Goal: Task Accomplishment & Management: Use online tool/utility

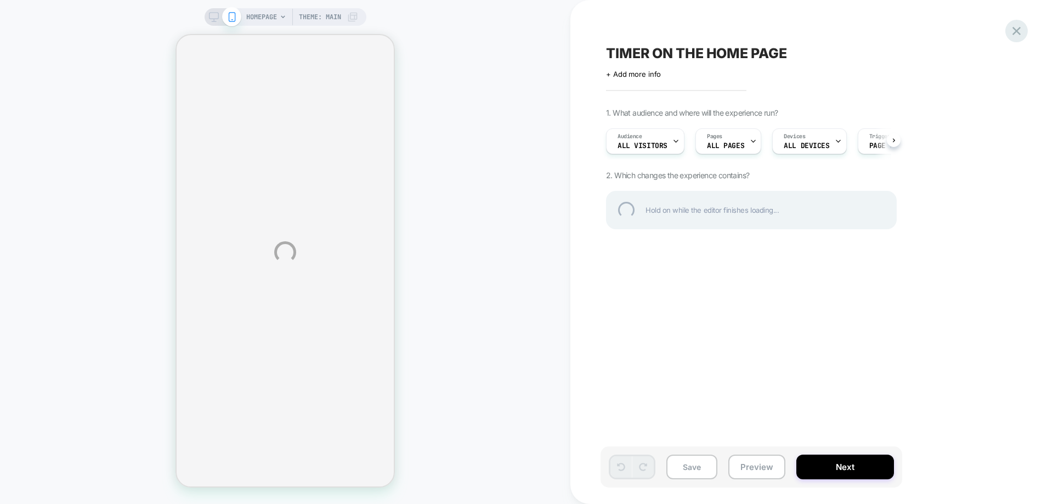
click at [1014, 30] on div at bounding box center [1016, 31] width 22 height 22
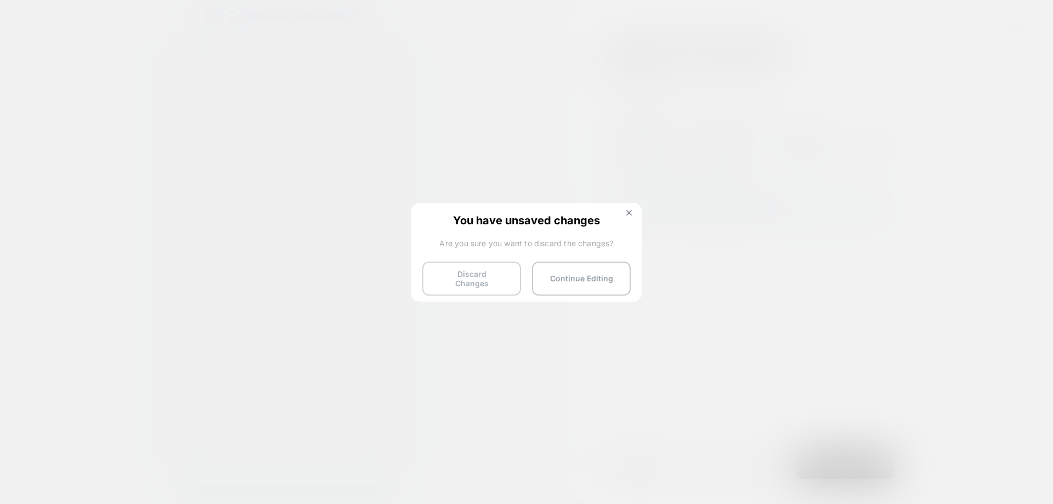
click at [457, 281] on button "Discard Changes" at bounding box center [471, 279] width 99 height 34
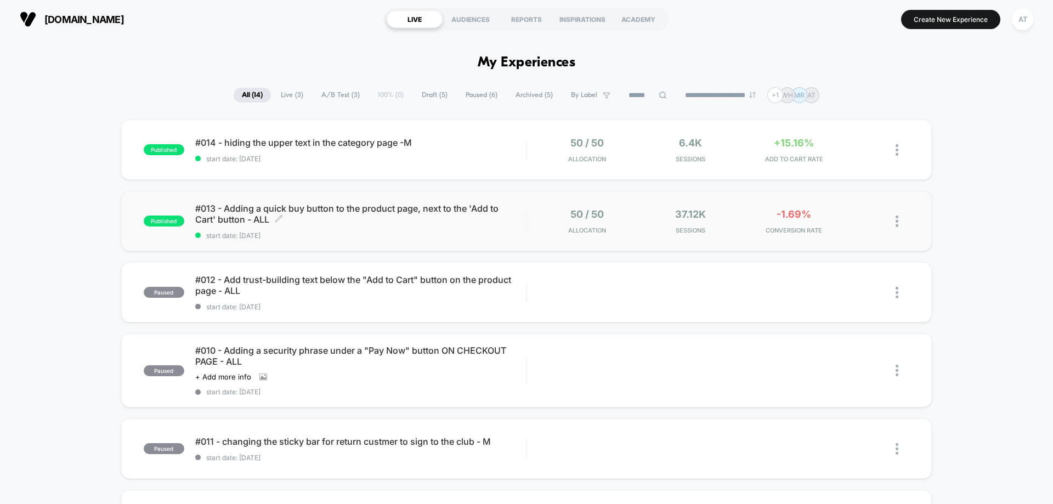
click at [373, 224] on span "#013 - Adding a quick buy button to the product page, next to the 'Add to Cart'…" at bounding box center [360, 214] width 331 height 22
click at [359, 138] on span "#014 - hiding the upper text in the category page -M Click to edit experience d…" at bounding box center [360, 142] width 331 height 11
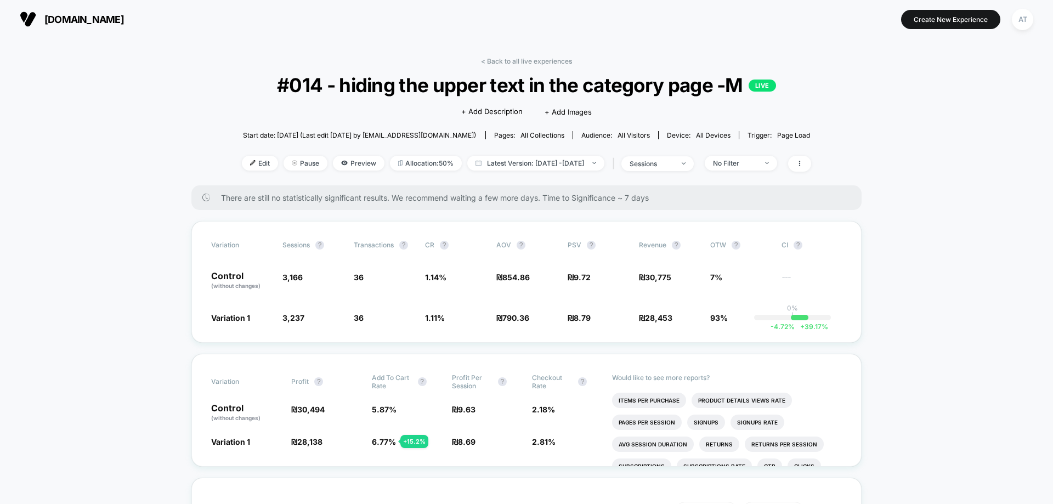
drag, startPoint x: 93, startPoint y: 11, endPoint x: 100, endPoint y: 21, distance: 11.9
click at [94, 14] on button "[DOMAIN_NAME]" at bounding box center [71, 19] width 111 height 18
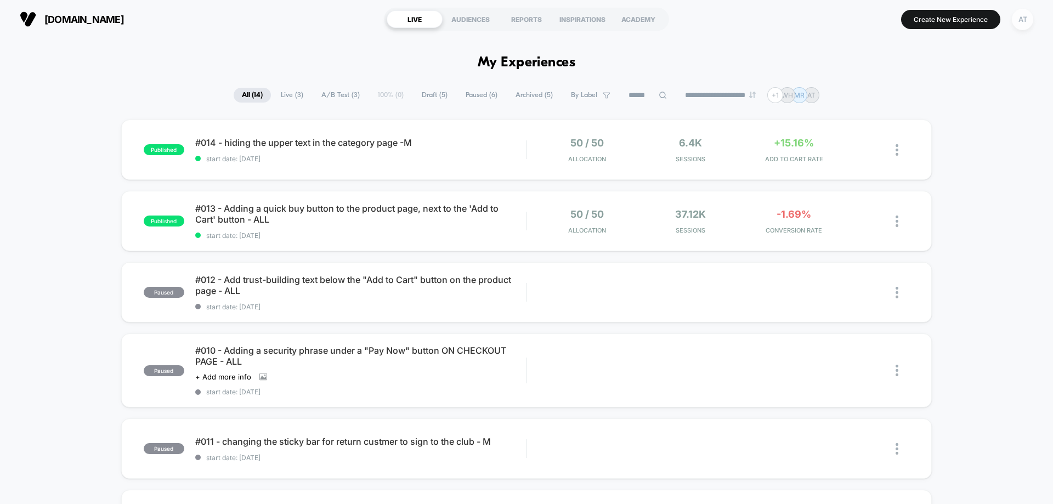
click at [1024, 13] on div "AT" at bounding box center [1022, 19] width 21 height 21
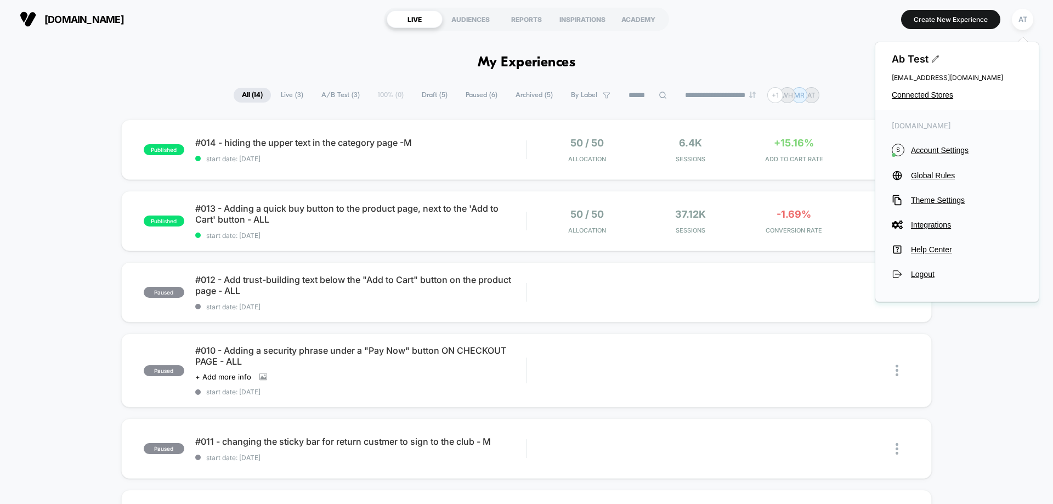
click at [930, 90] on div "Ab Test [EMAIL_ADDRESS][DOMAIN_NAME] Connected Stores" at bounding box center [956, 76] width 163 height 68
click at [909, 97] on span "Connected Stores" at bounding box center [957, 94] width 131 height 9
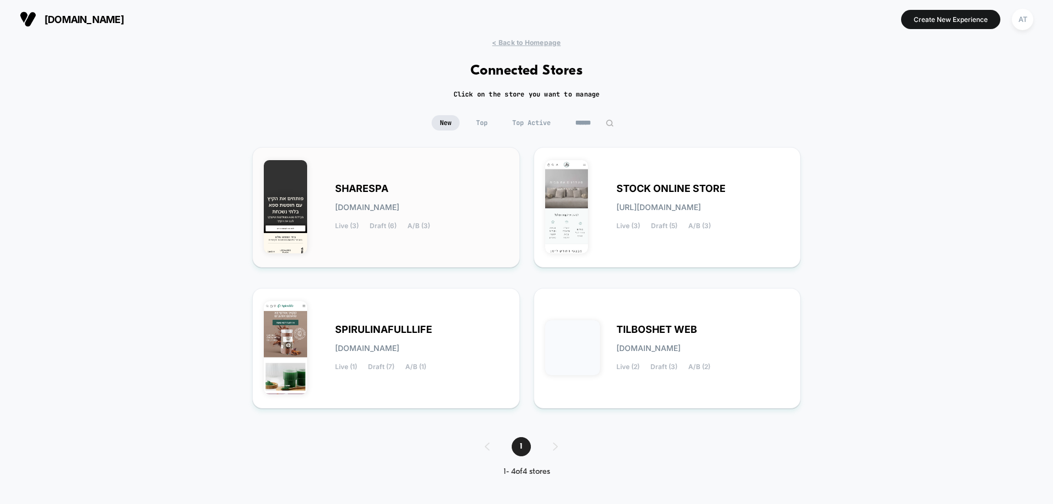
click at [387, 228] on span "Draft (6)" at bounding box center [383, 226] width 27 height 8
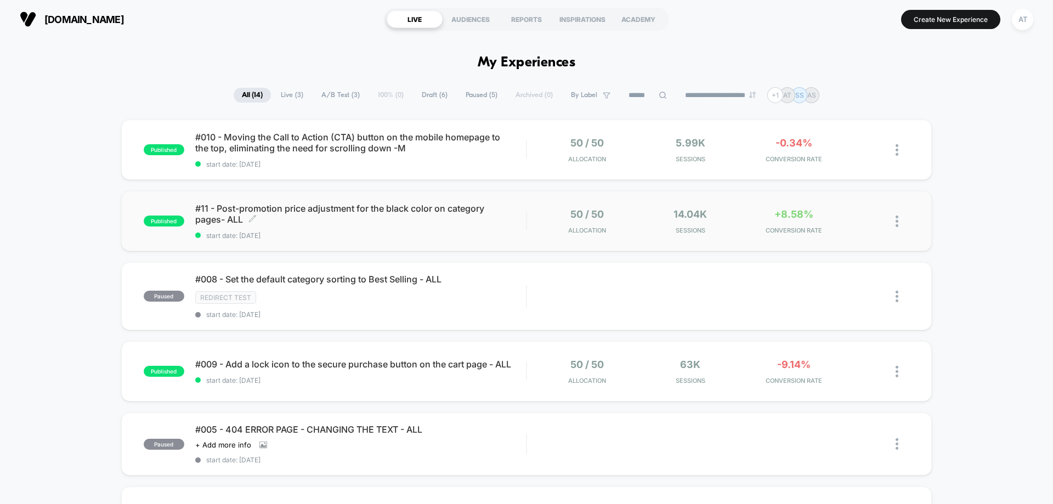
click at [370, 213] on span "#11 - Post-promotion price adjustment for the black color on category pages- AL…" at bounding box center [360, 214] width 331 height 22
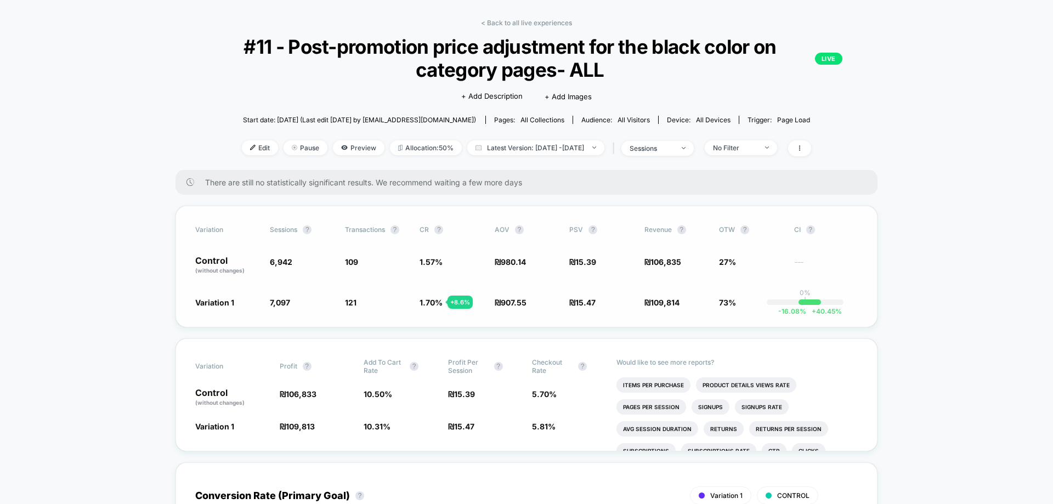
scroll to position [55, 0]
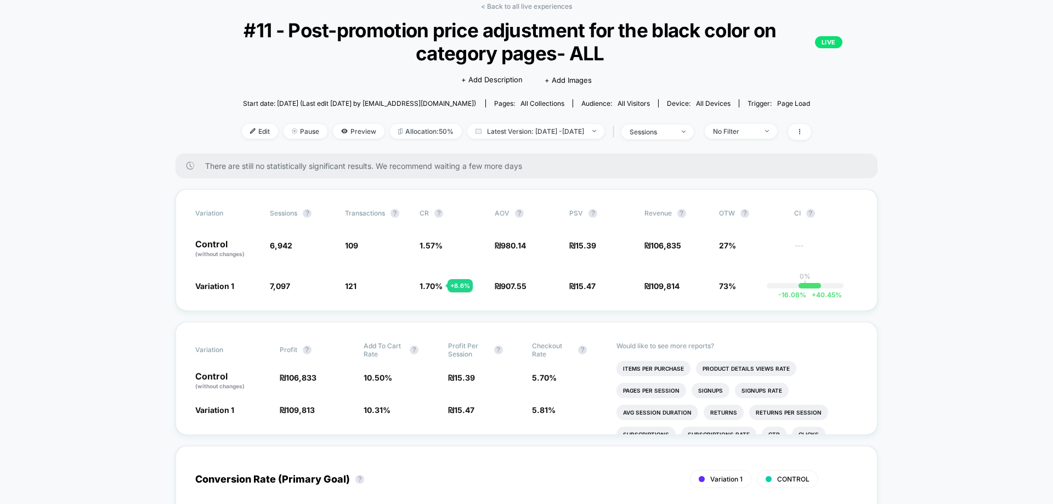
click at [176, 75] on div "< Back to all live experiences #11 - Post-promotion price adjustment for the bl…" at bounding box center [526, 77] width 702 height 151
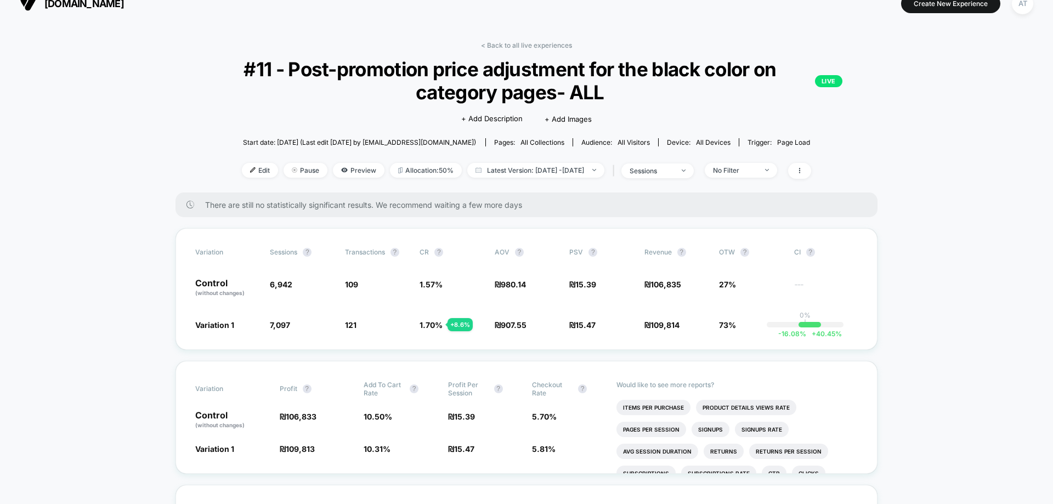
scroll to position [0, 0]
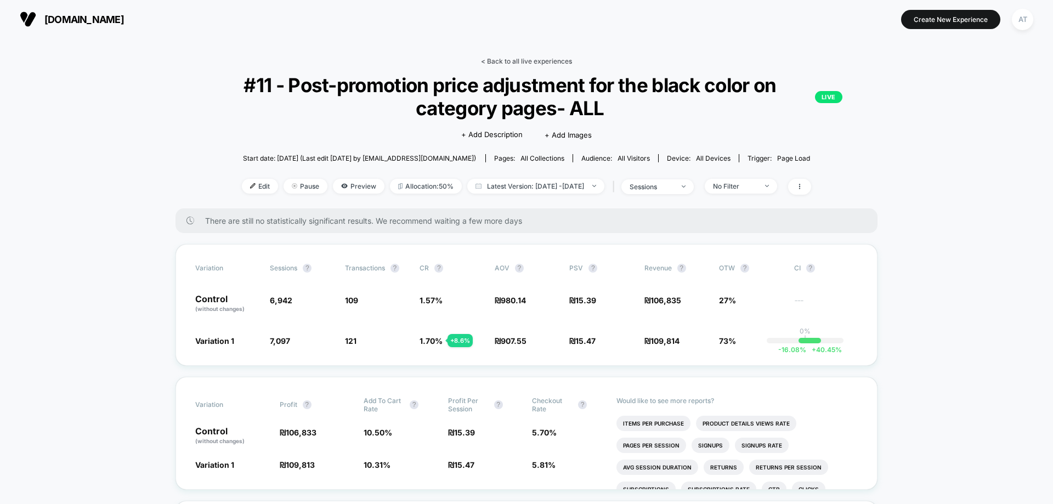
click at [526, 61] on link "< Back to all live experiences" at bounding box center [526, 61] width 91 height 8
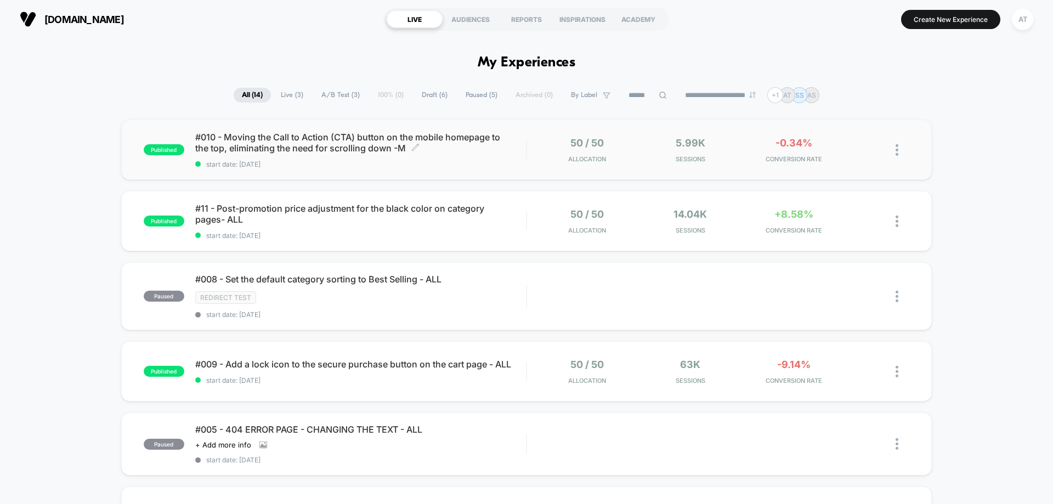
click at [306, 148] on span "#010 - Moving the Call to Action (CTA) button on the mobile homepage to the top…" at bounding box center [360, 143] width 331 height 22
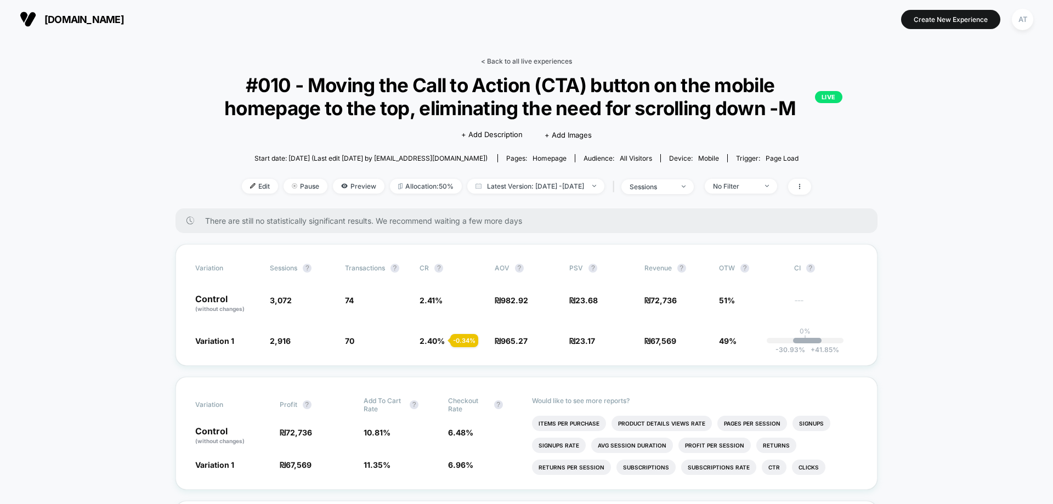
click at [534, 61] on link "< Back to all live experiences" at bounding box center [526, 61] width 91 height 8
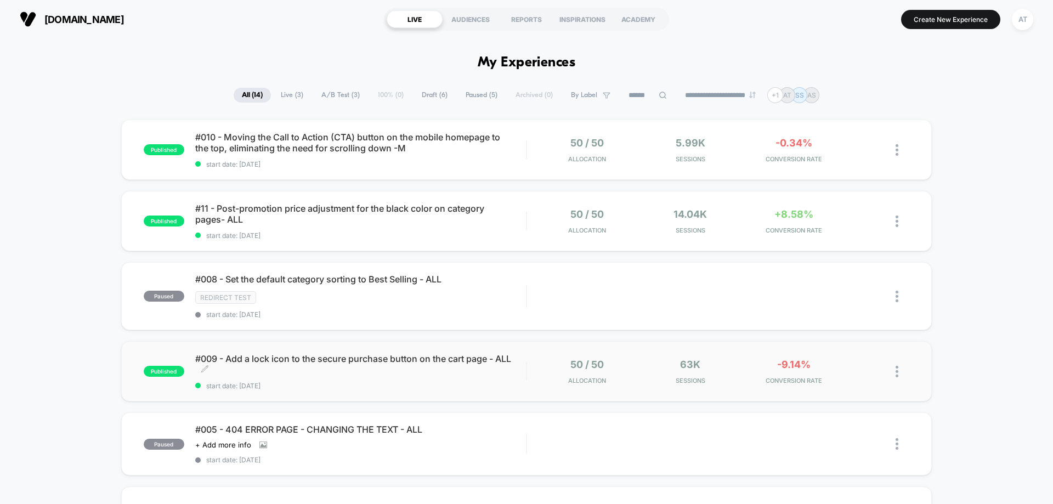
click at [293, 372] on span "#009 - Add a lock icon to the secure purchase button on the cart page - ALL Cli…" at bounding box center [360, 364] width 331 height 22
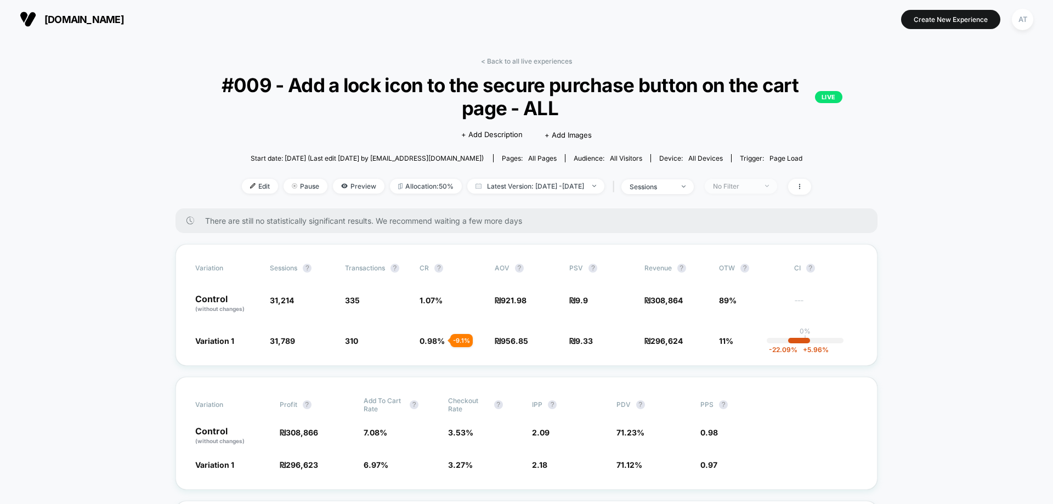
click at [765, 191] on span "No Filter" at bounding box center [741, 186] width 72 height 15
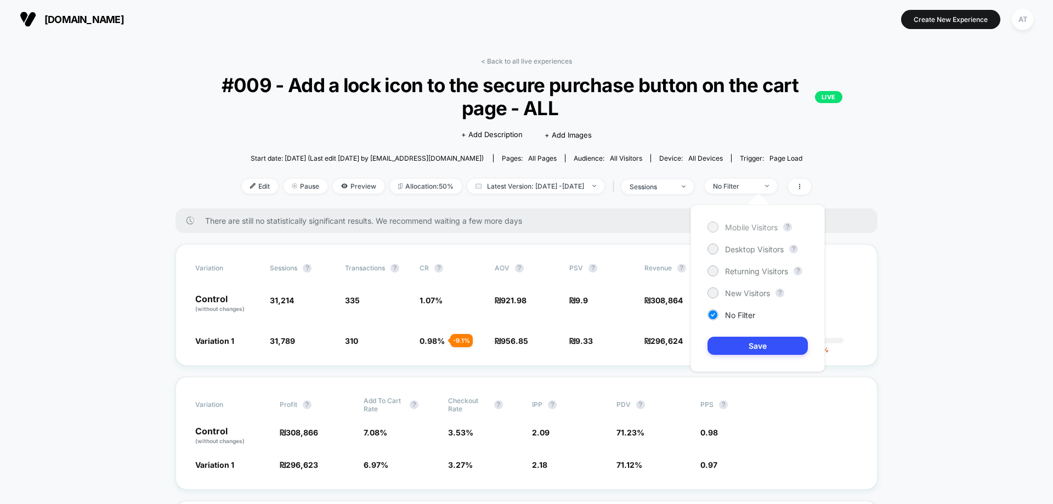
click at [739, 226] on span "Mobile Visitors" at bounding box center [751, 227] width 53 height 9
drag, startPoint x: 755, startPoint y: 343, endPoint x: 590, endPoint y: 384, distance: 169.6
click at [755, 343] on button "Save" at bounding box center [757, 346] width 100 height 18
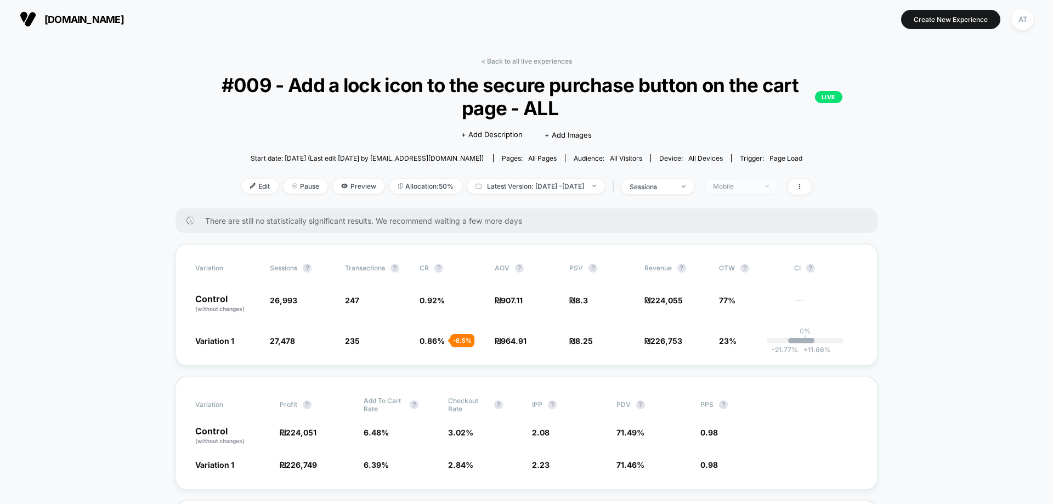
click at [748, 184] on div "Mobile" at bounding box center [735, 186] width 44 height 8
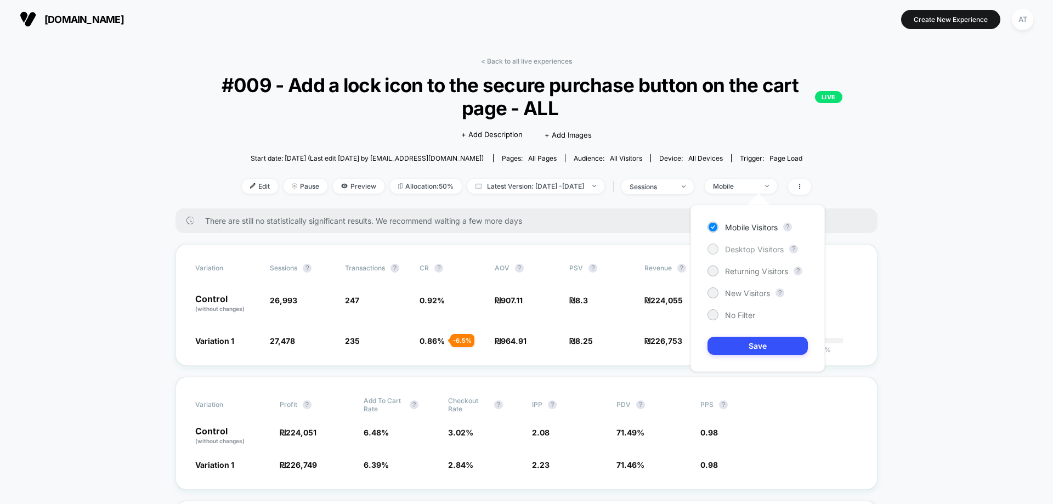
click at [737, 247] on span "Desktop Visitors" at bounding box center [754, 249] width 59 height 9
click at [735, 355] on div "Mobile Visitors ? Desktop Visitors ? Returning Visitors ? New Visitors ? No Fil…" at bounding box center [757, 288] width 134 height 167
click at [735, 353] on button "Save" at bounding box center [757, 346] width 100 height 18
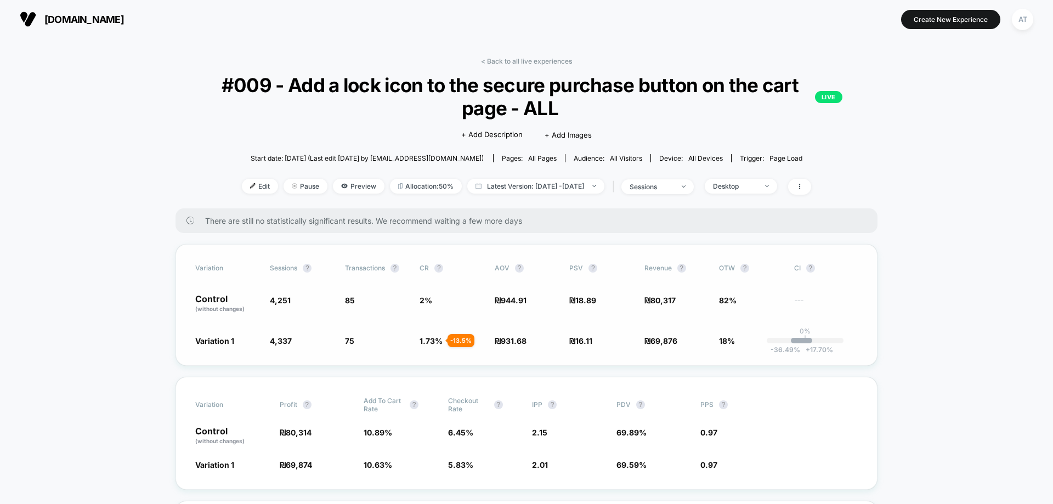
click at [645, 305] on span "₪ 80,317" at bounding box center [676, 303] width 64 height 19
click at [536, 65] on div "< Back to all live experiences #009 - Add a lock icon to the secure purchase bu…" at bounding box center [526, 132] width 702 height 151
click at [531, 58] on link "< Back to all live experiences" at bounding box center [526, 61] width 91 height 8
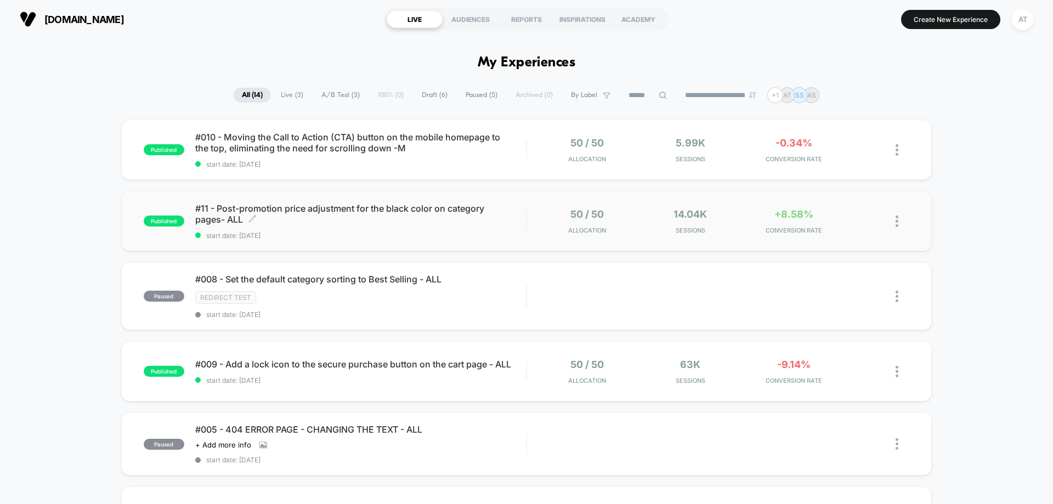
click at [396, 232] on span "start date: [DATE]" at bounding box center [360, 235] width 331 height 8
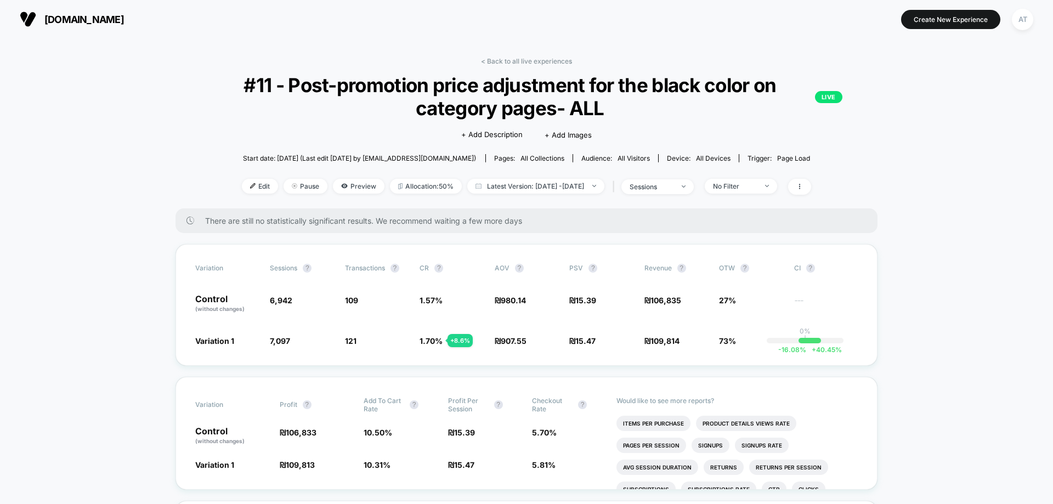
click at [506, 61] on link "< Back to all live experiences" at bounding box center [526, 61] width 91 height 8
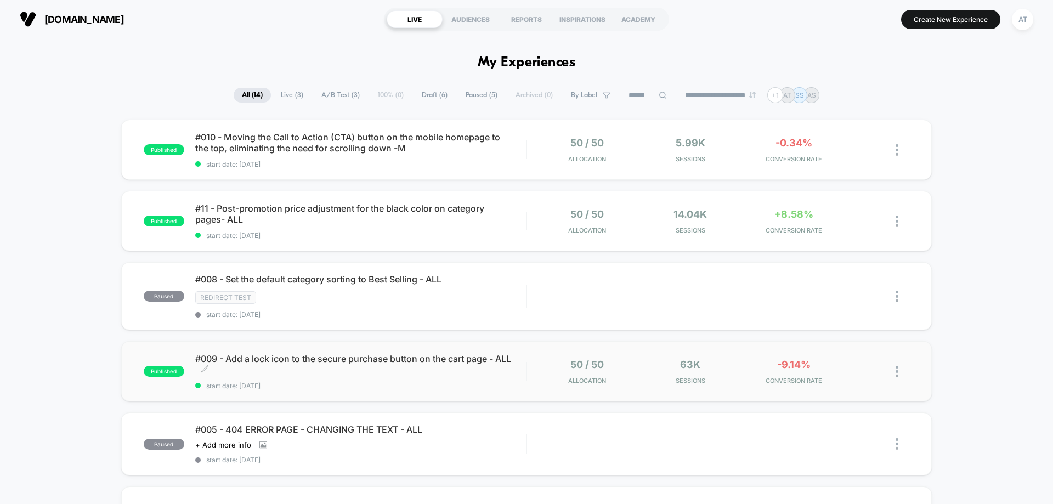
click at [385, 368] on span "#009 - Add a lock icon to the secure purchase button on the cart page - ALL Cli…" at bounding box center [360, 364] width 331 height 22
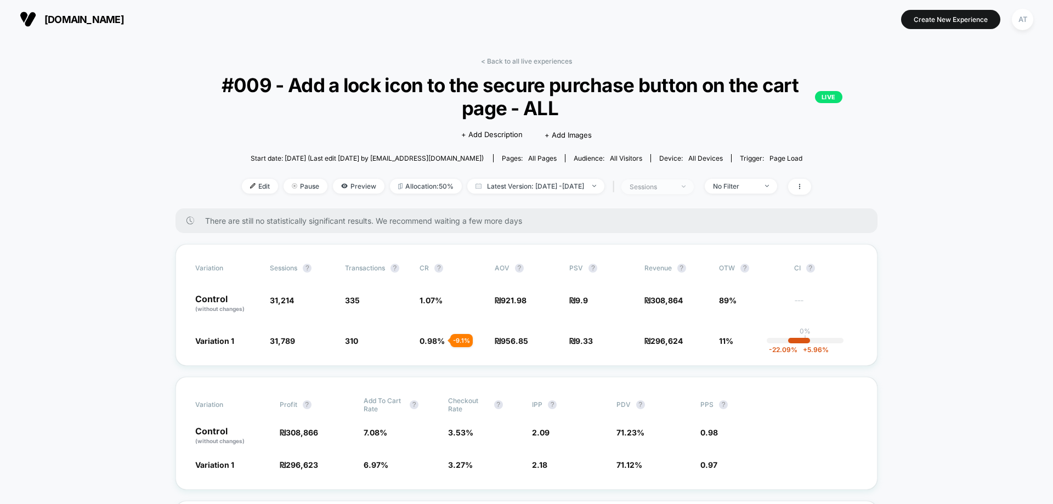
click at [673, 188] on div "sessions" at bounding box center [651, 187] width 44 height 8
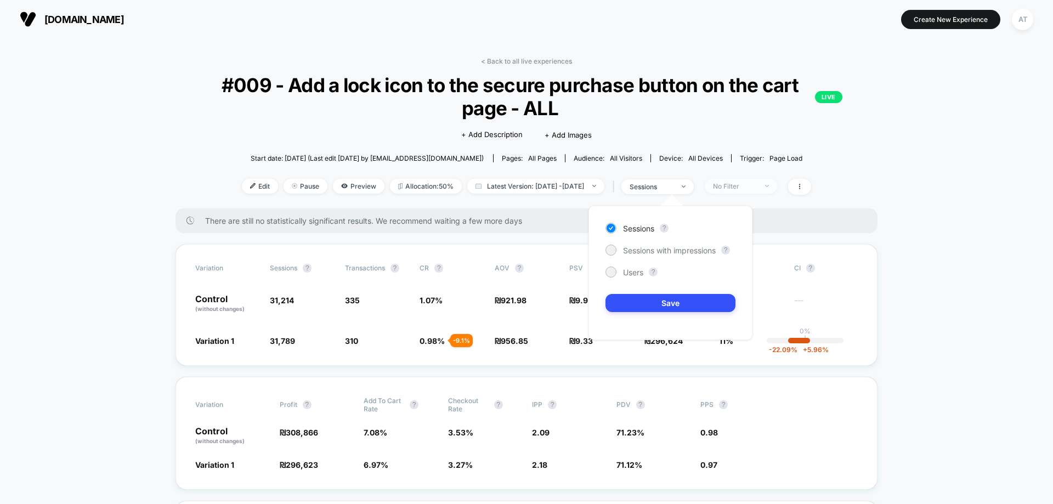
click at [757, 189] on div "No Filter" at bounding box center [735, 186] width 44 height 8
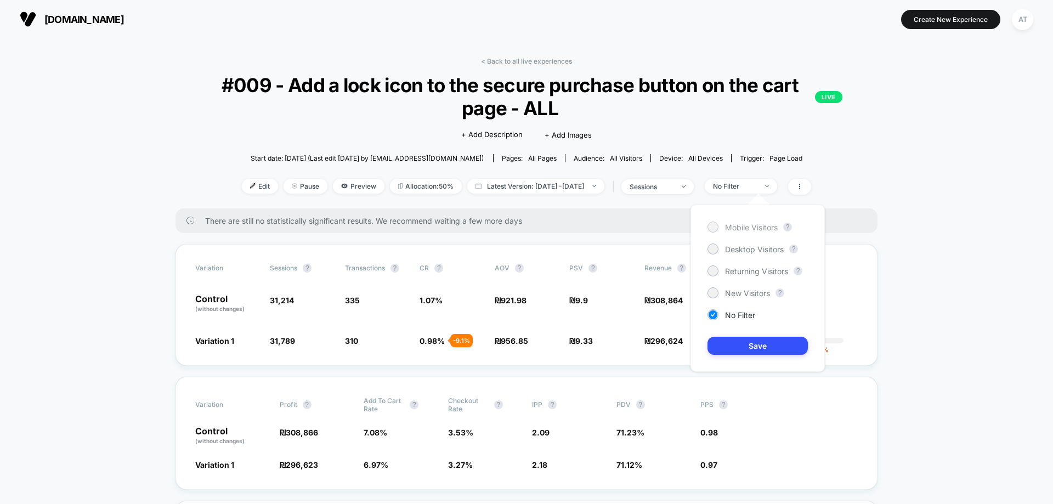
click at [753, 230] on span "Mobile Visitors" at bounding box center [751, 227] width 53 height 9
click at [766, 343] on button "Save" at bounding box center [757, 346] width 100 height 18
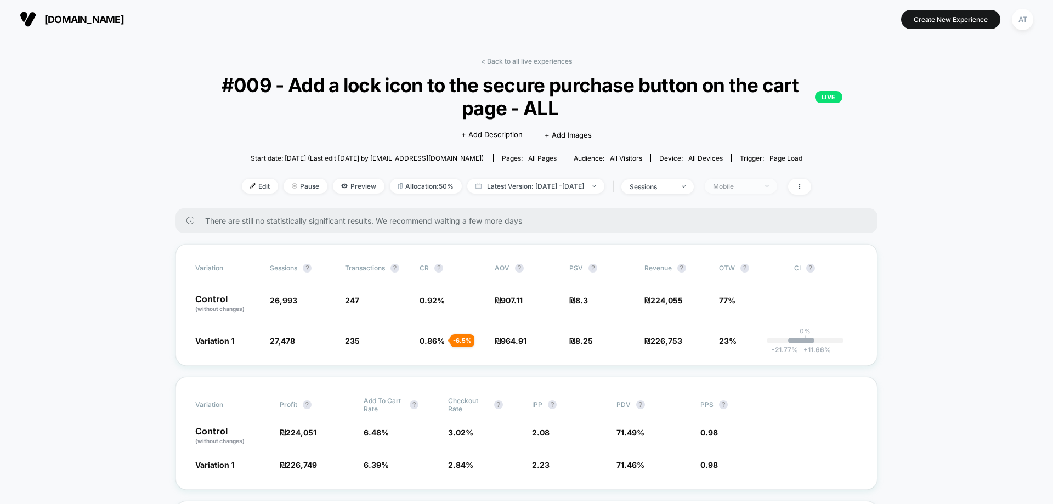
click at [776, 191] on span "Mobile" at bounding box center [741, 186] width 72 height 15
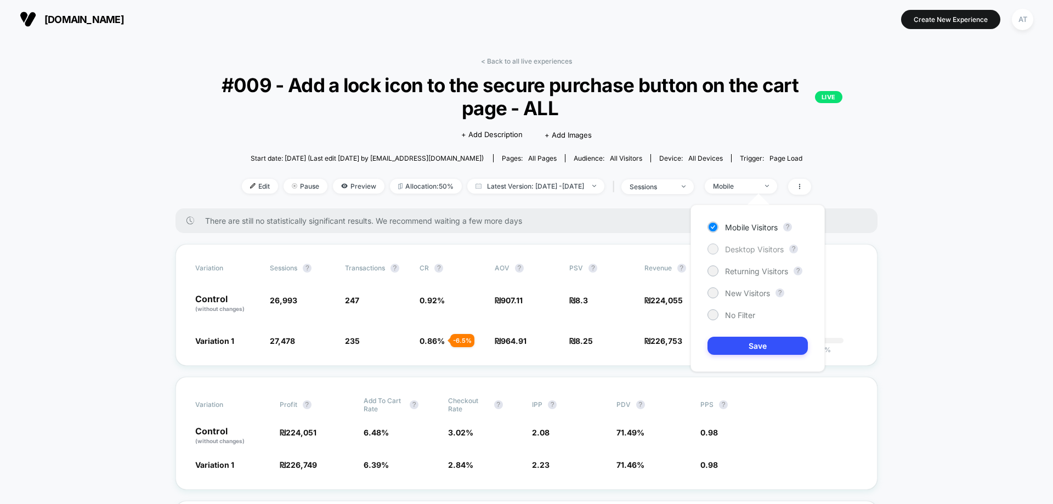
click at [737, 250] on span "Desktop Visitors" at bounding box center [754, 249] width 59 height 9
click at [755, 345] on button "Save" at bounding box center [757, 346] width 100 height 18
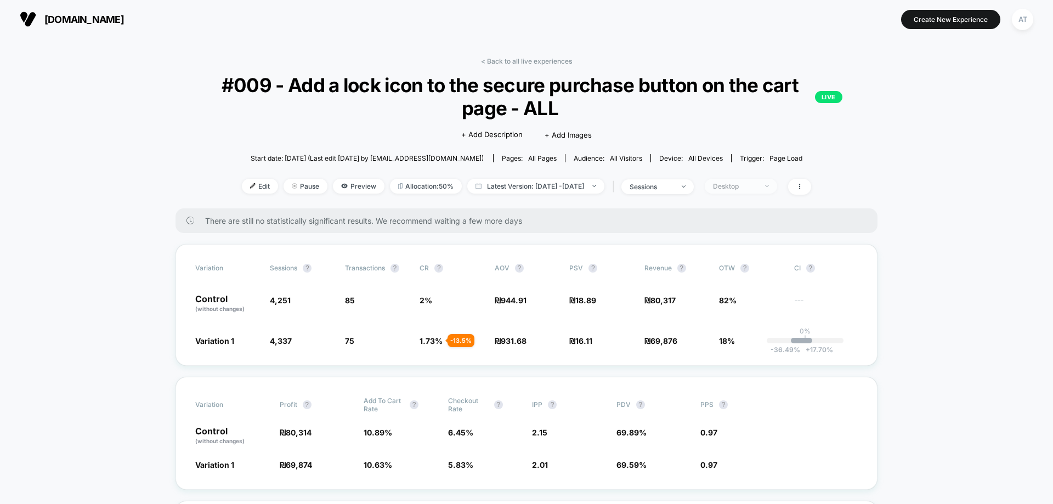
click at [757, 186] on div "Desktop" at bounding box center [735, 186] width 44 height 8
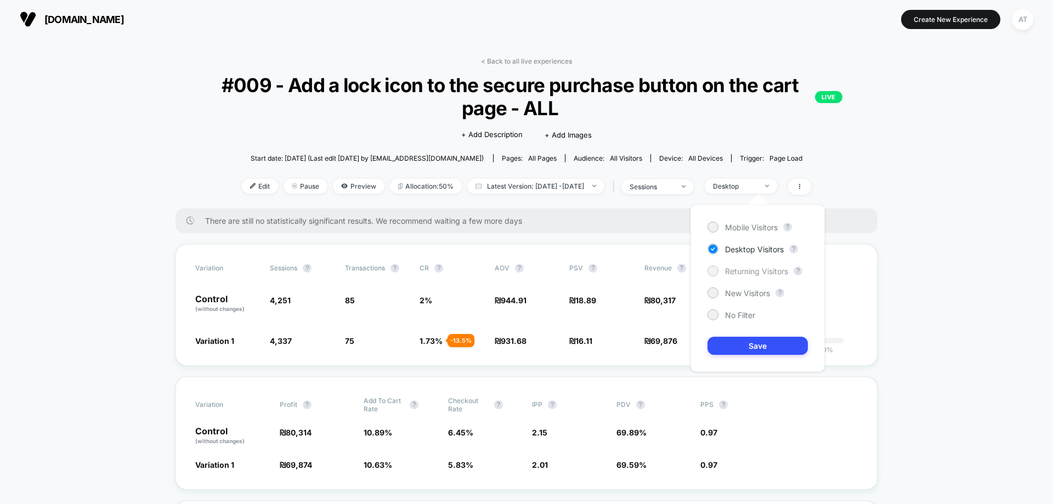
click at [734, 274] on span "Returning Visitors" at bounding box center [756, 270] width 63 height 9
click at [742, 346] on button "Save" at bounding box center [757, 346] width 100 height 18
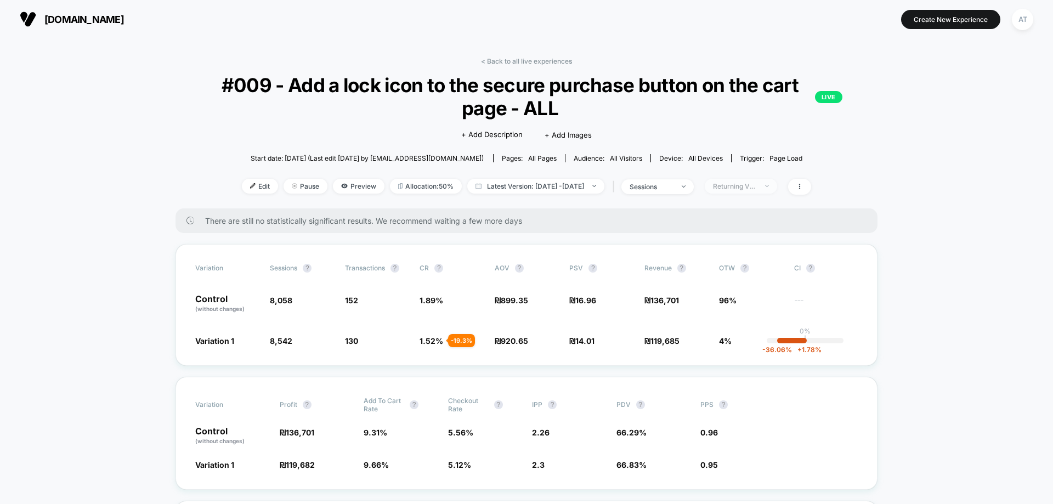
click at [757, 186] on div "Returning Visitors" at bounding box center [735, 186] width 44 height 8
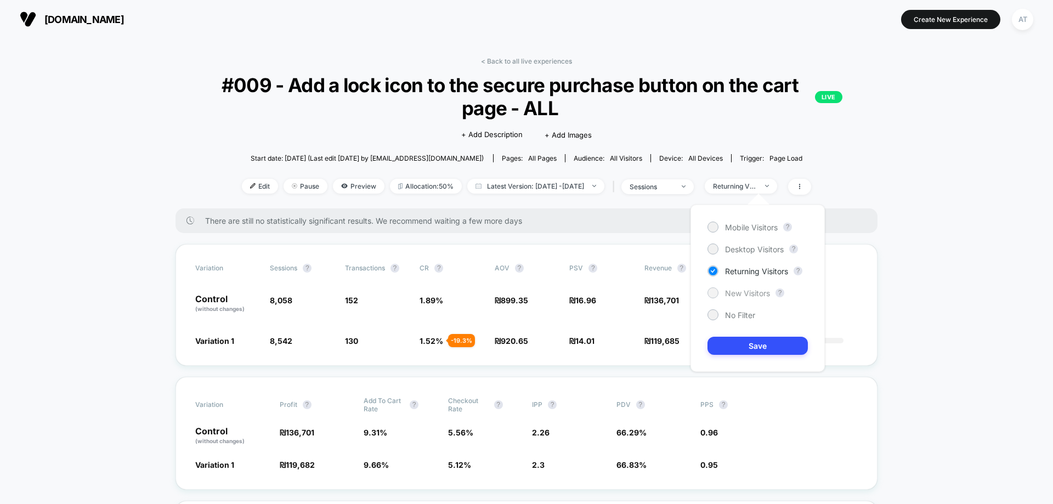
click at [733, 292] on span "New Visitors" at bounding box center [747, 292] width 45 height 9
click at [755, 341] on button "Save" at bounding box center [757, 346] width 100 height 18
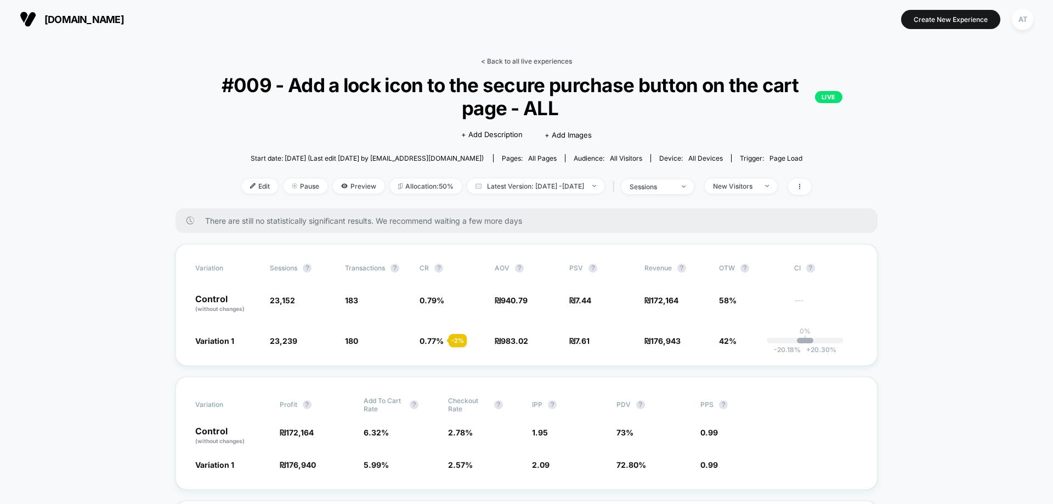
click at [561, 60] on link "< Back to all live experiences" at bounding box center [526, 61] width 91 height 8
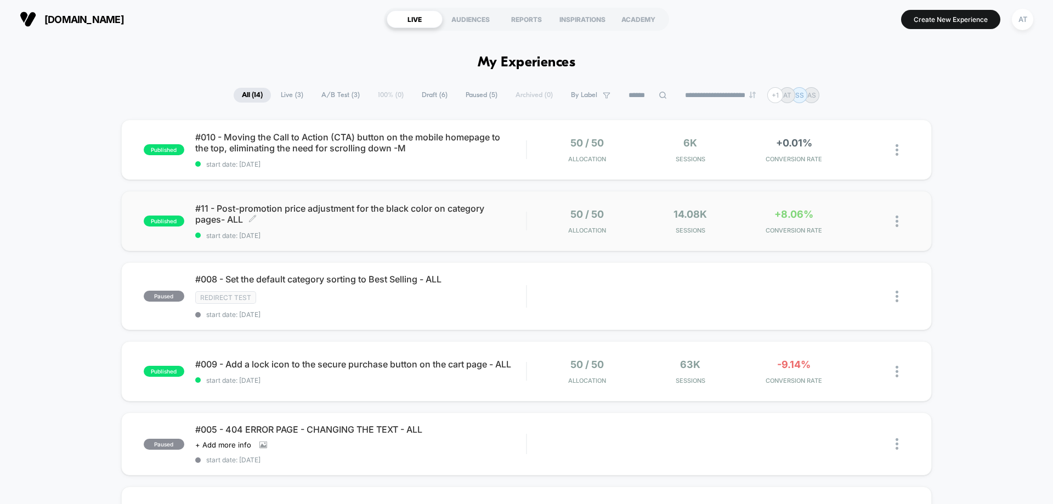
click at [472, 215] on span "#11 - Post-promotion price adjustment for the black color on category pages- AL…" at bounding box center [360, 214] width 331 height 22
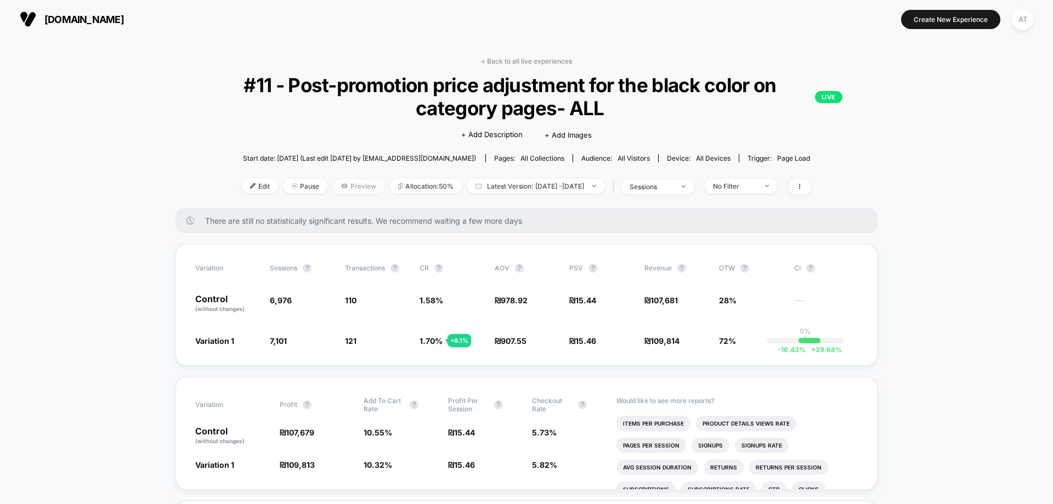
click at [355, 188] on span "Preview" at bounding box center [359, 186] width 52 height 15
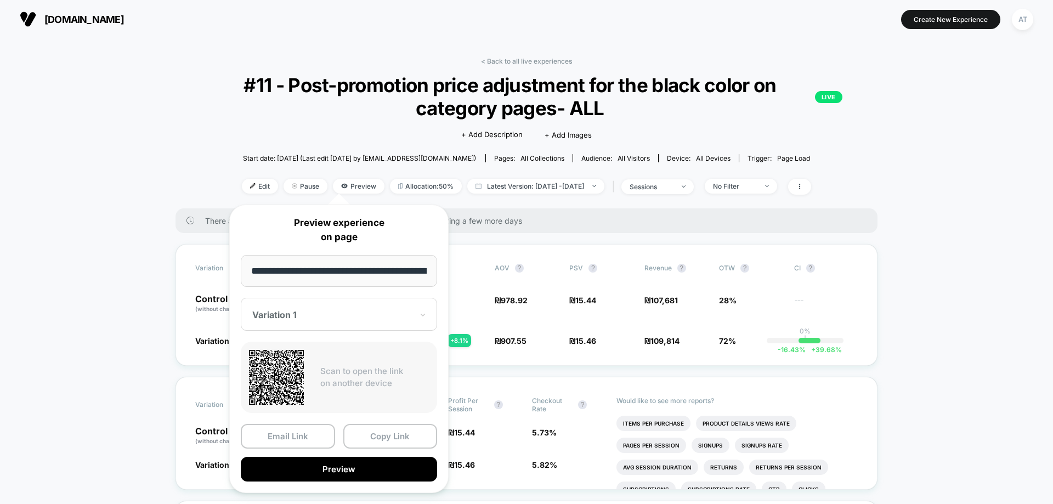
scroll to position [0, 57]
click at [316, 480] on button "Preview" at bounding box center [339, 469] width 196 height 25
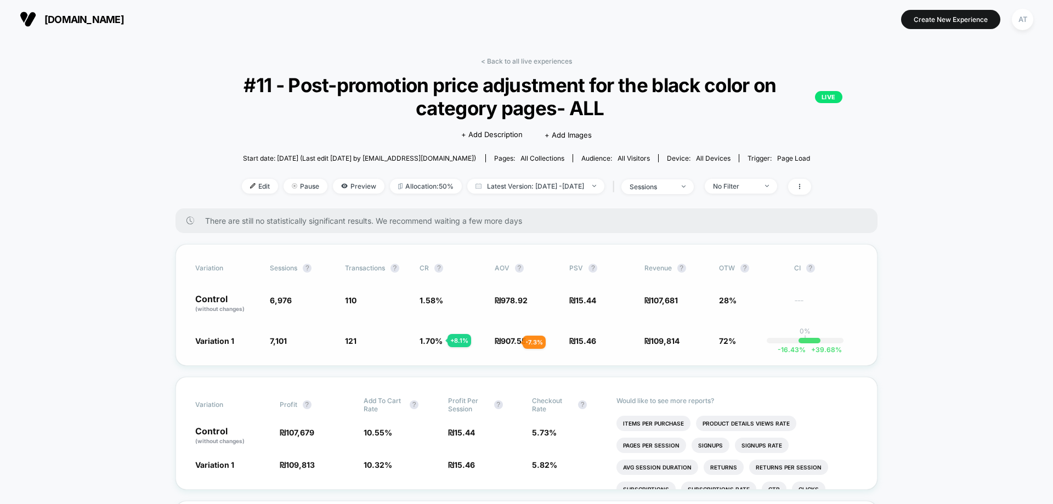
drag, startPoint x: 423, startPoint y: 342, endPoint x: 464, endPoint y: 342, distance: 40.6
click at [507, 342] on div "Variation 1 7,101 + 1.8 % 121 + 8.1 % 1.70 % + 8.1 % ₪ 907.55 - 7.3 % ₪ 15.46 +…" at bounding box center [526, 340] width 662 height 11
click at [540, 57] on link "< Back to all live experiences" at bounding box center [526, 61] width 91 height 8
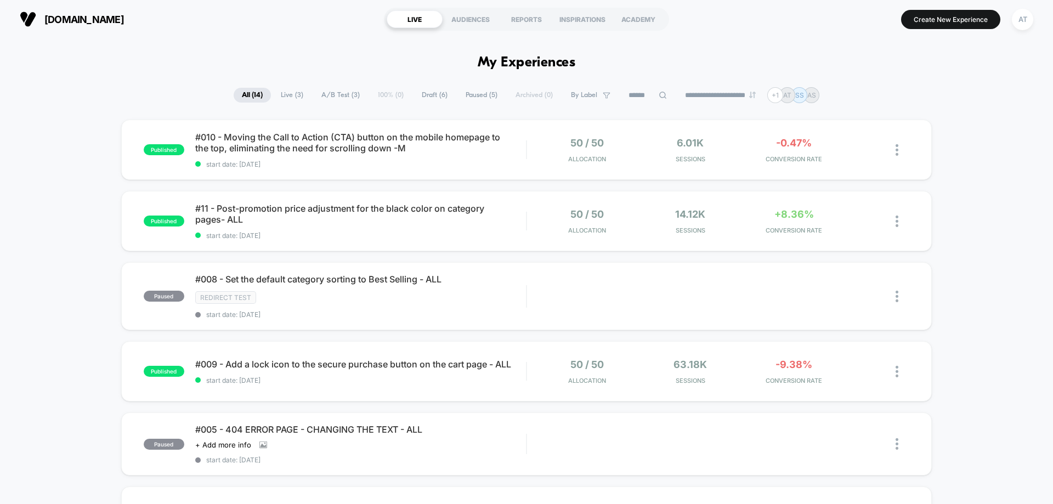
click at [372, 364] on span "#009 - Add a lock icon to the secure purchase button on the cart page - ALL Cli…" at bounding box center [360, 364] width 331 height 22
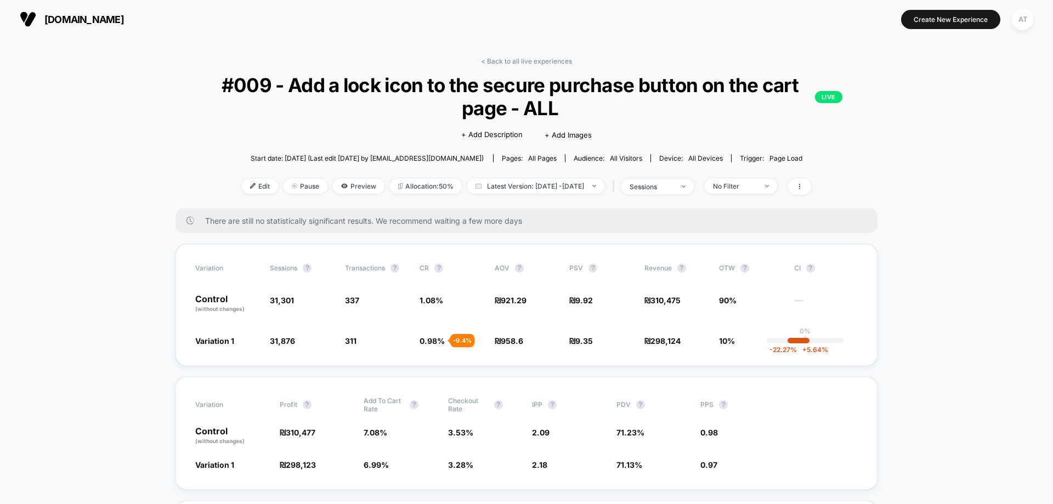
click at [283, 189] on span "Pause" at bounding box center [305, 186] width 44 height 15
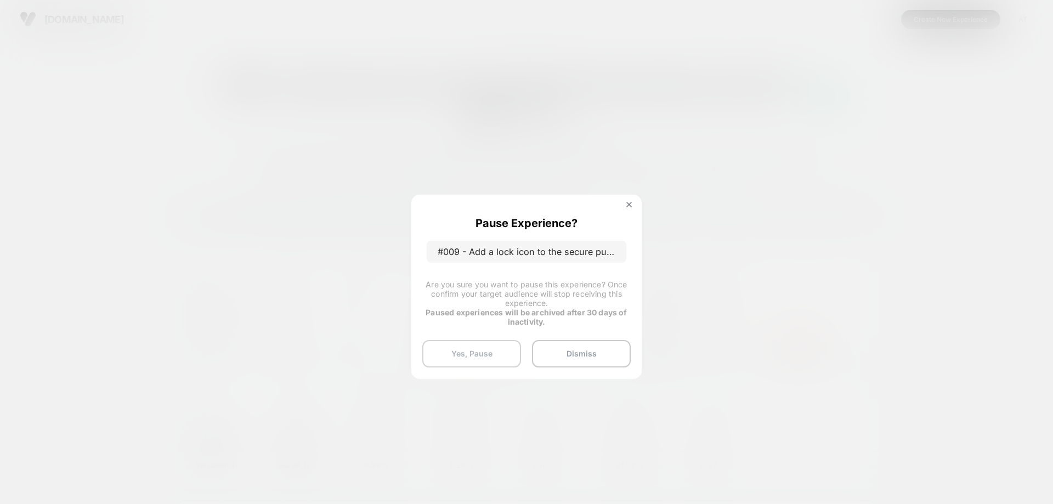
click at [485, 355] on button "Yes, Pause" at bounding box center [471, 353] width 99 height 27
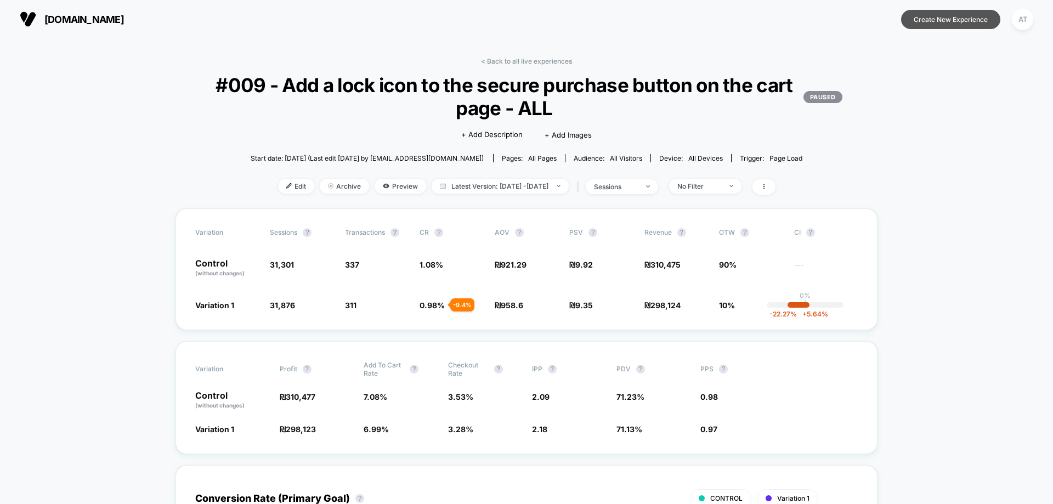
click at [965, 19] on button "Create New Experience" at bounding box center [950, 19] width 99 height 19
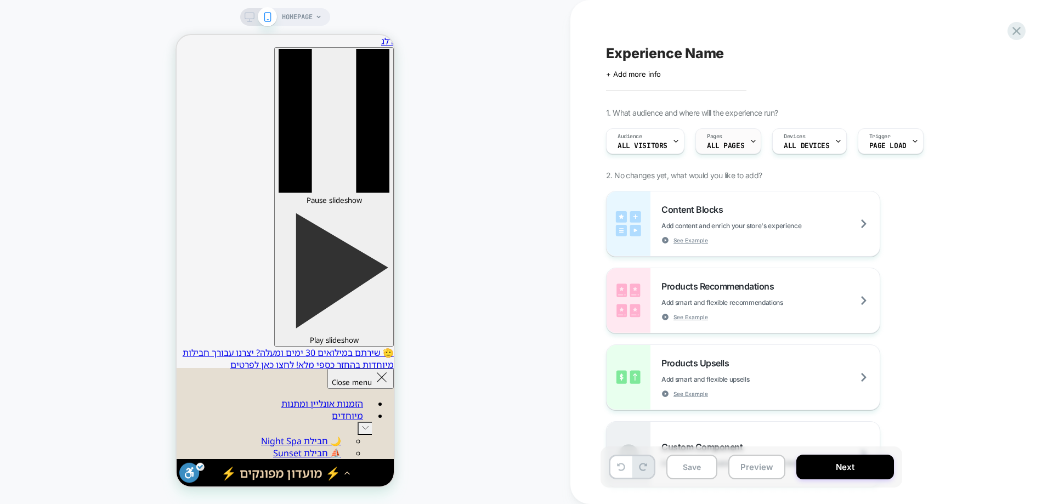
click at [740, 141] on div "Pages ALL PAGES" at bounding box center [725, 141] width 59 height 25
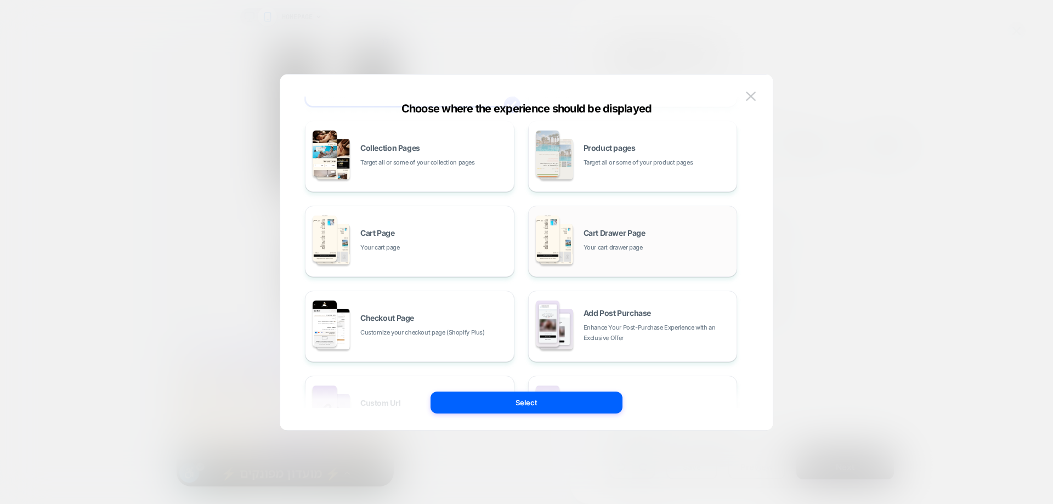
scroll to position [110, 0]
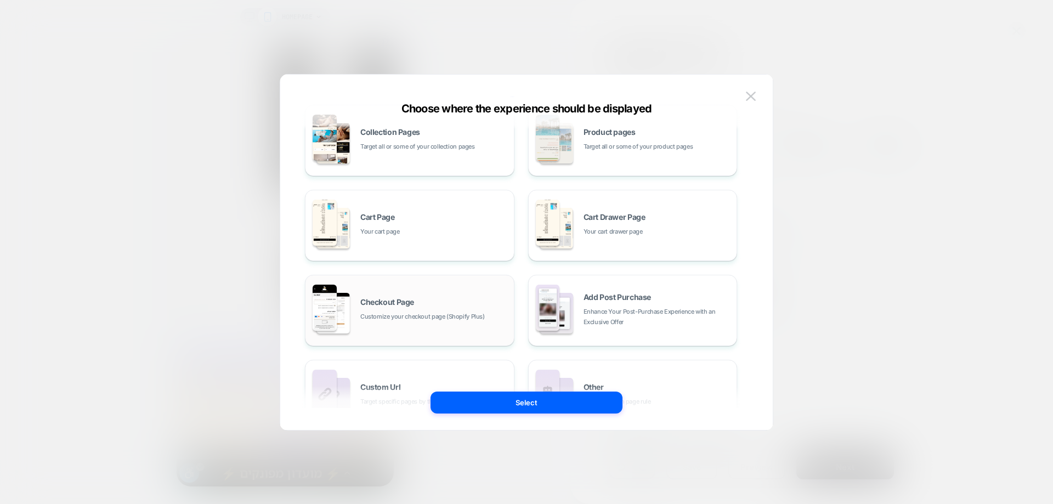
click at [441, 308] on div "Checkout Page Customize your checkout page (Shopify Plus)" at bounding box center [434, 310] width 148 height 24
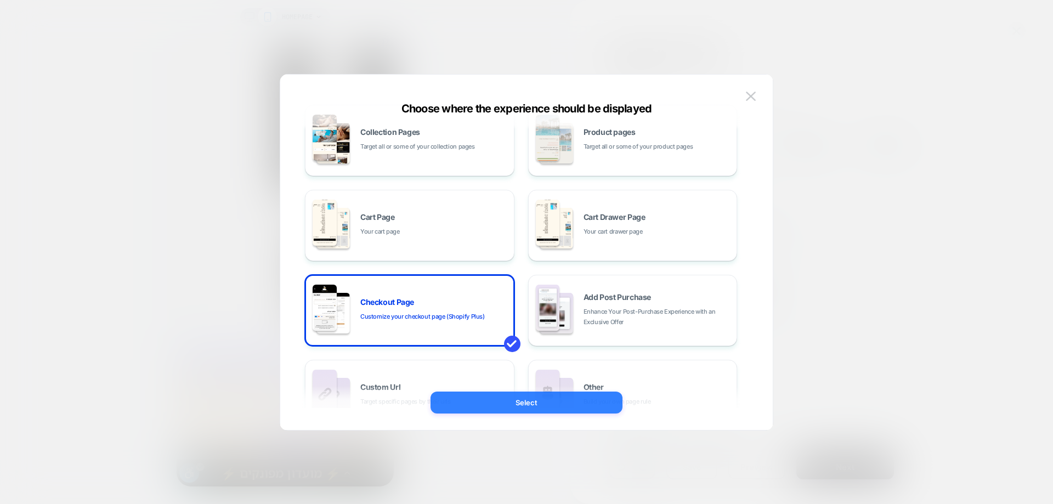
click at [603, 401] on button "Select" at bounding box center [526, 403] width 192 height 22
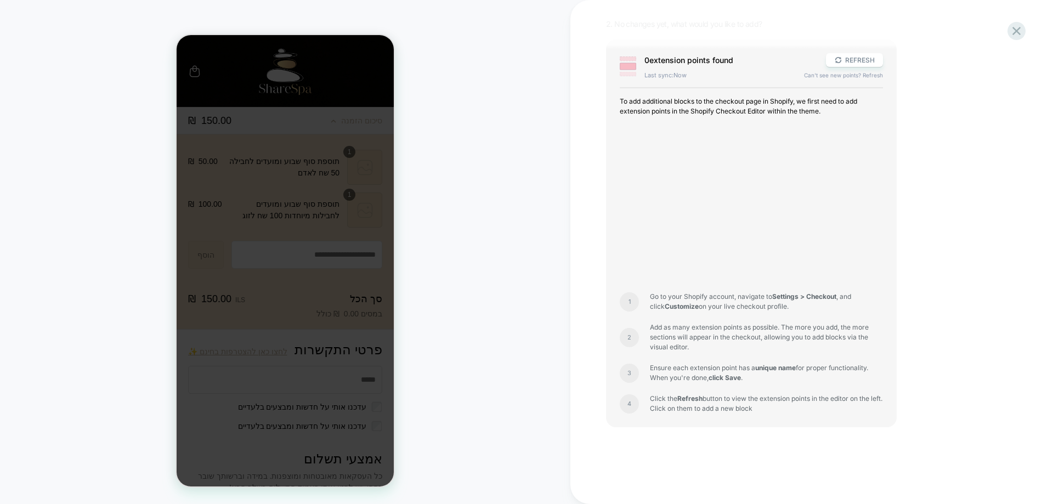
scroll to position [42, 0]
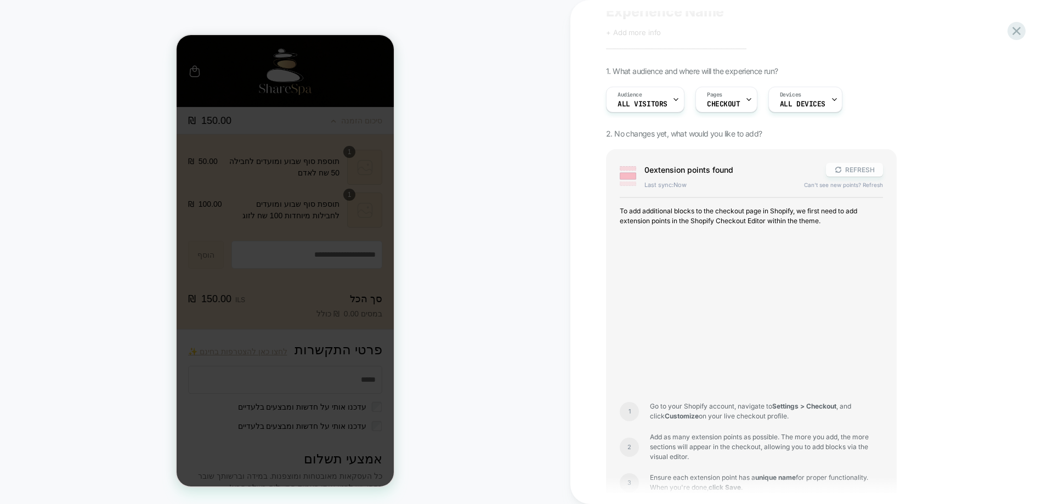
click at [848, 166] on button "REFRESH" at bounding box center [854, 170] width 57 height 14
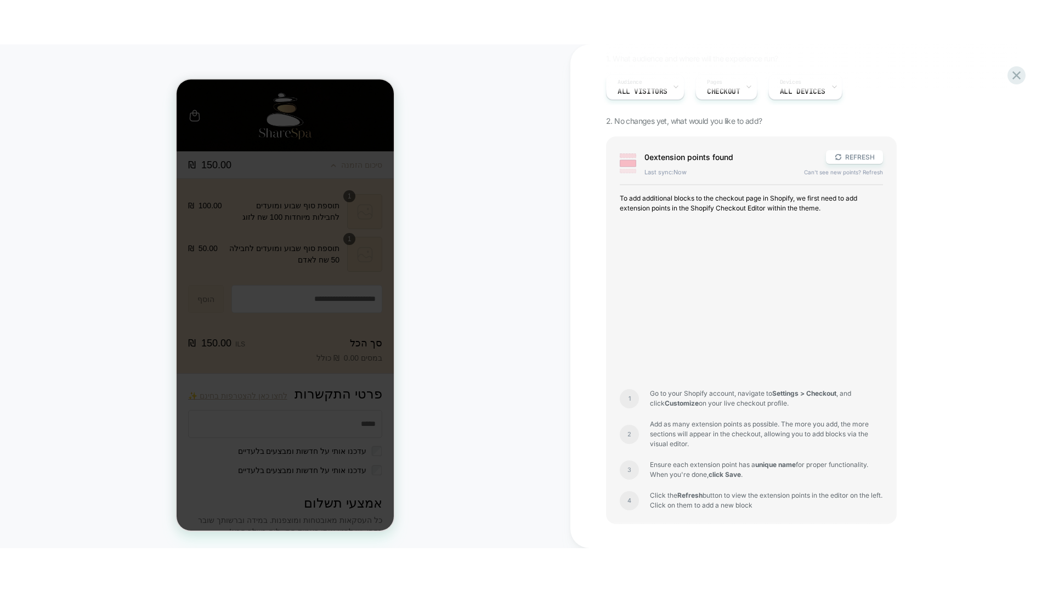
scroll to position [151, 0]
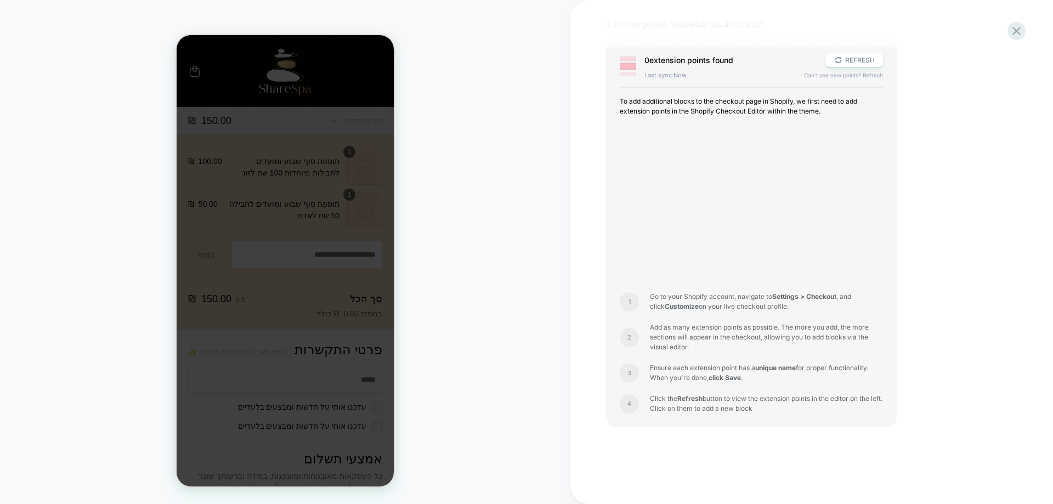
click at [680, 292] on span "Go to your Shopify account, navigate to Settings > Checkout , and click Customi…" at bounding box center [766, 302] width 233 height 20
drag, startPoint x: 680, startPoint y: 292, endPoint x: 686, endPoint y: 293, distance: 6.1
click at [686, 293] on span "Go to your Shopify account, navigate to Settings > Checkout , and click Customi…" at bounding box center [766, 302] width 233 height 20
copy span "Go to your Shopify account, navigate to Settings > Checkout , and click Customi…"
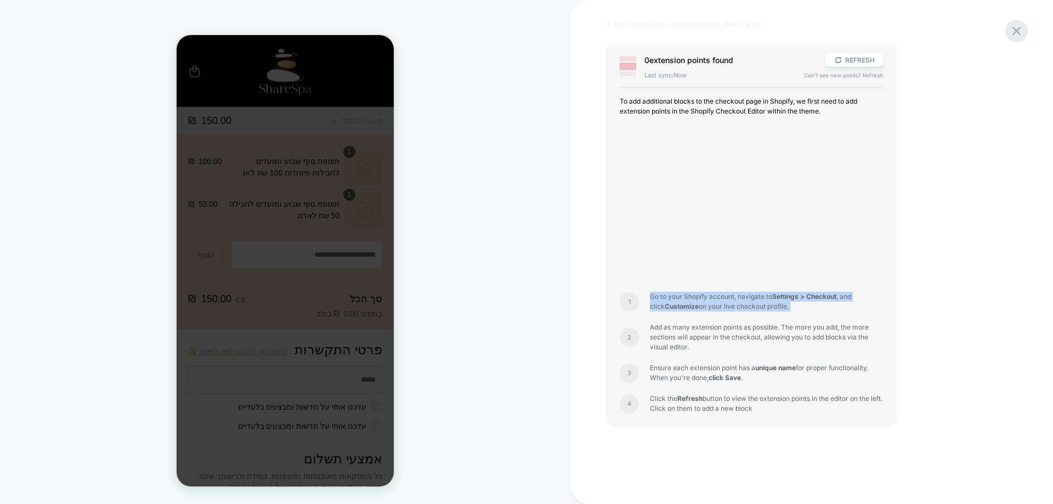
click at [1011, 32] on icon at bounding box center [1016, 31] width 15 height 15
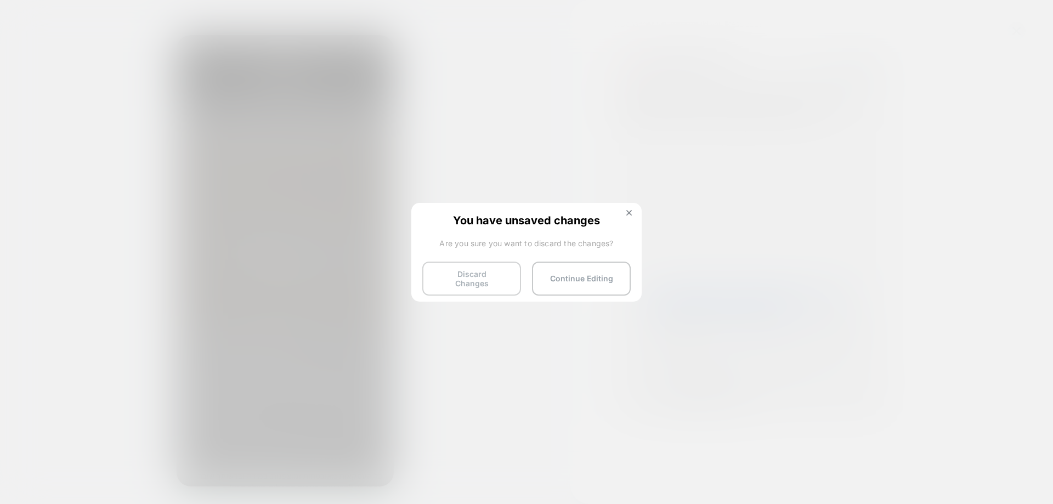
click at [501, 274] on button "Discard Changes" at bounding box center [471, 279] width 99 height 34
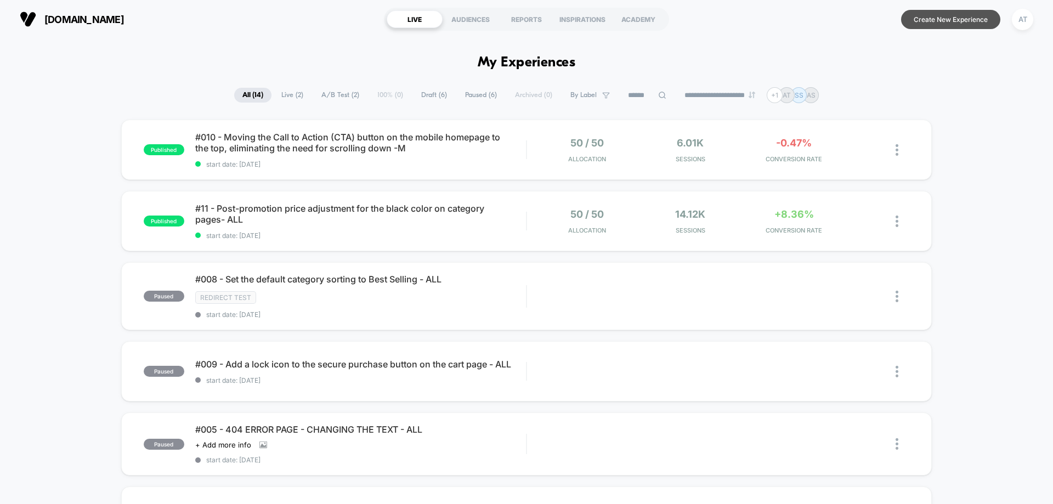
click at [959, 24] on button "Create New Experience" at bounding box center [950, 19] width 99 height 19
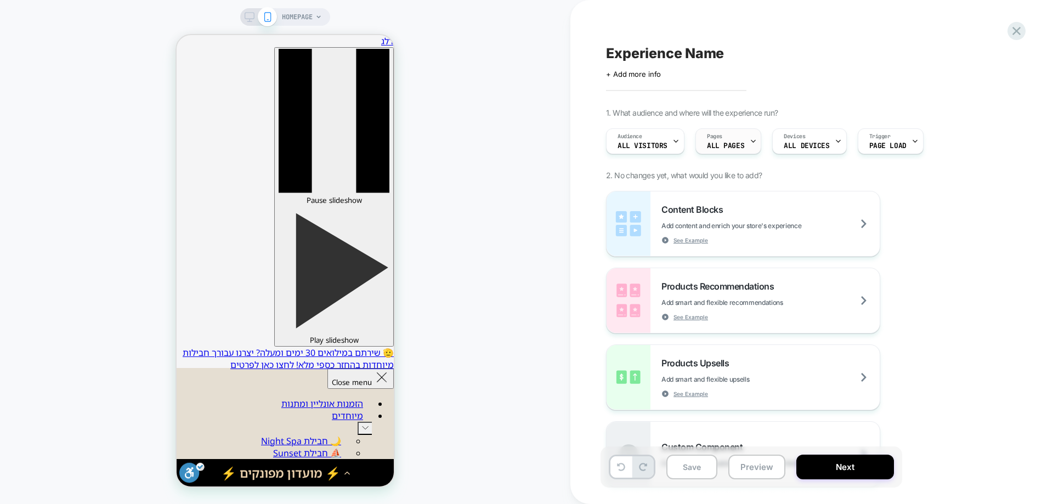
click at [753, 139] on icon at bounding box center [753, 141] width 7 height 7
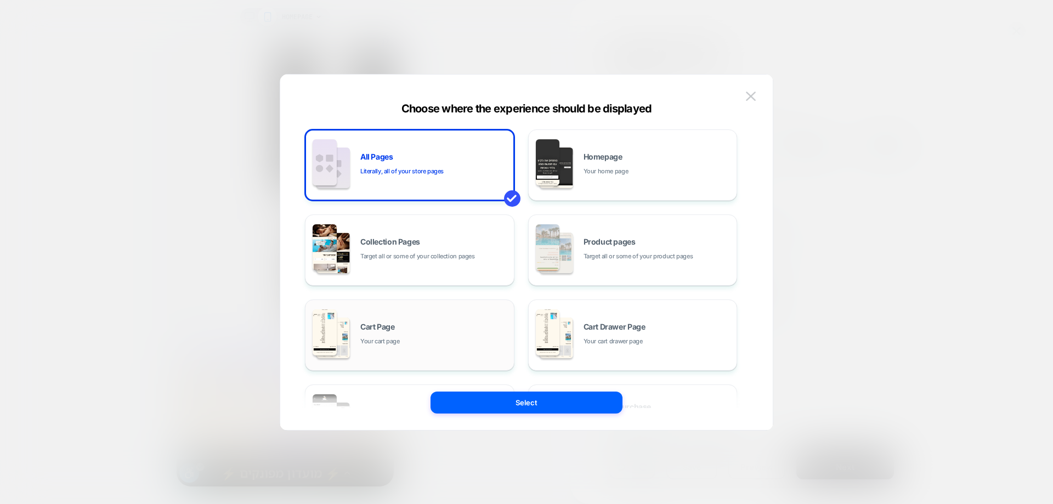
click at [405, 324] on div "Cart Page Your cart page" at bounding box center [434, 335] width 148 height 24
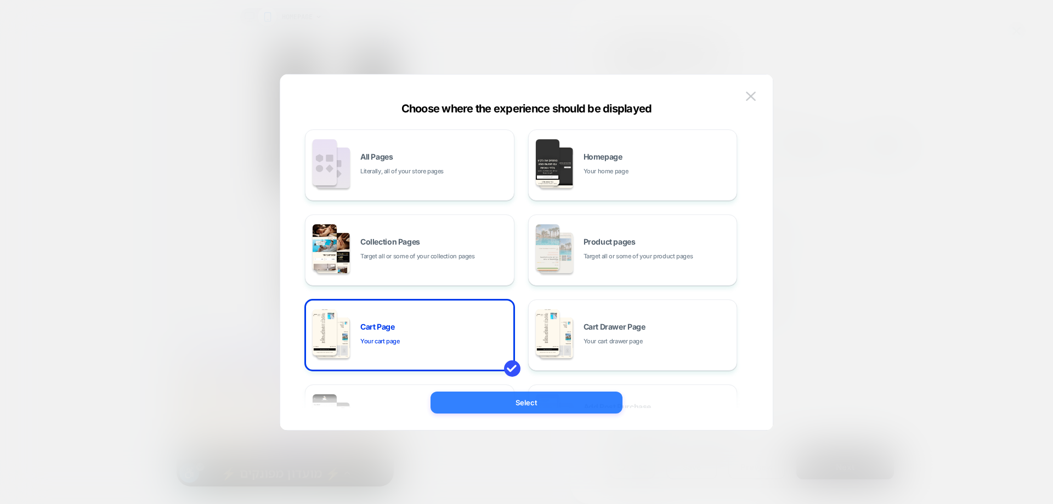
click at [537, 408] on button "Select" at bounding box center [526, 403] width 192 height 22
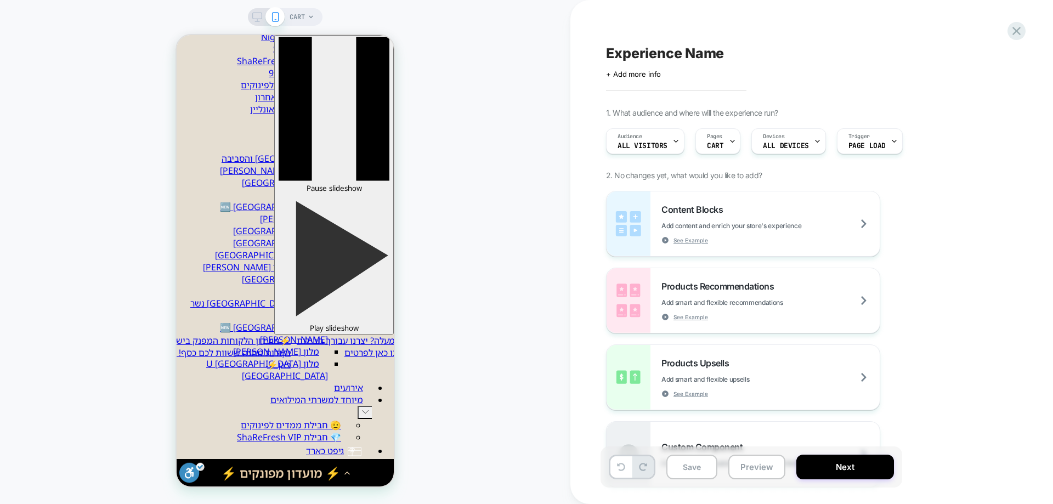
scroll to position [80, 0]
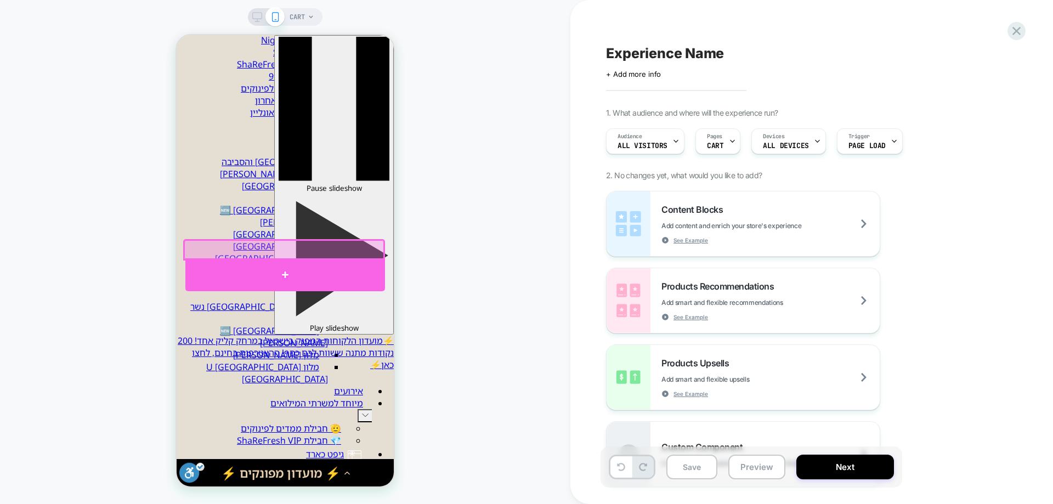
drag, startPoint x: 289, startPoint y: 263, endPoint x: 302, endPoint y: 265, distance: 12.8
click at [289, 264] on div at bounding box center [285, 274] width 200 height 33
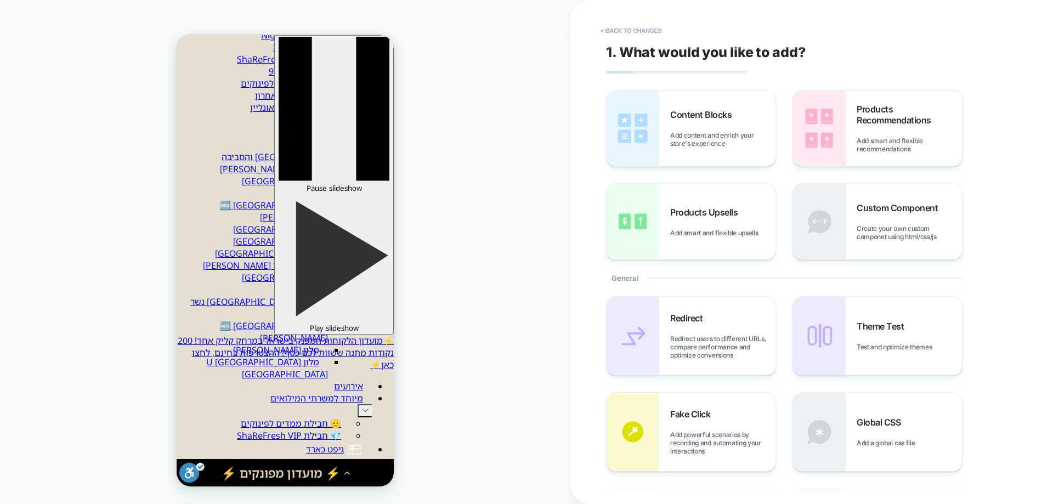
scroll to position [103, 0]
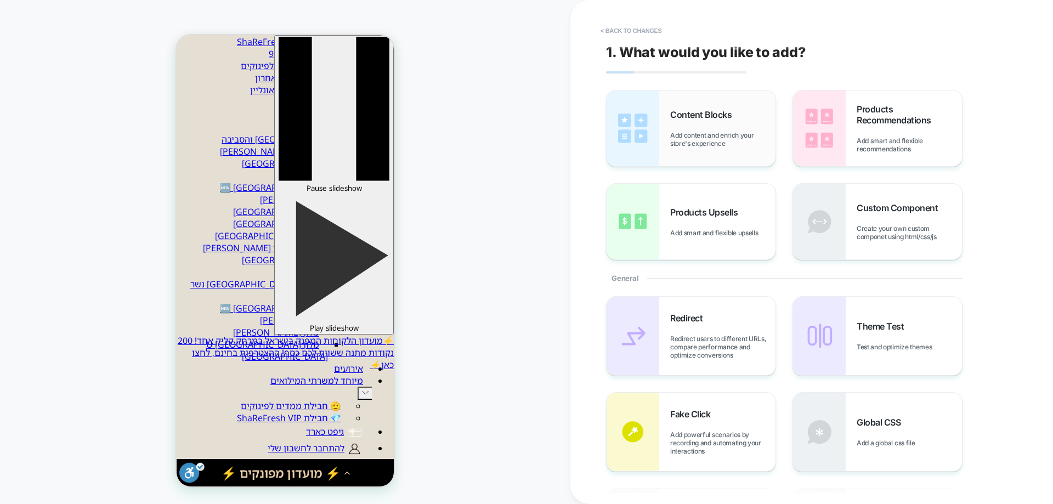
click at [710, 129] on div "Content Blocks Add content and enrich your store's experience" at bounding box center [722, 128] width 105 height 38
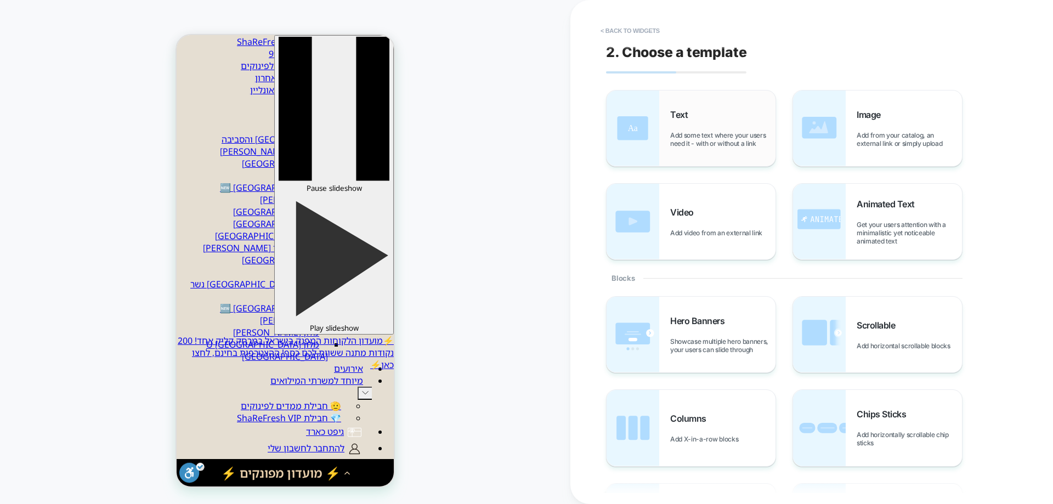
click at [691, 126] on div "Text Add some text where your users need it - with or without a link" at bounding box center [722, 128] width 105 height 38
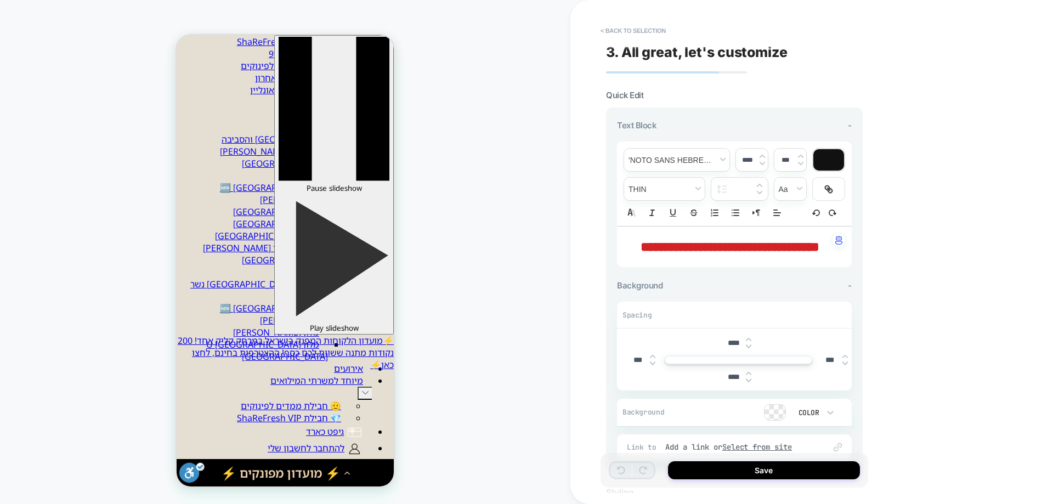
scroll to position [110, 0]
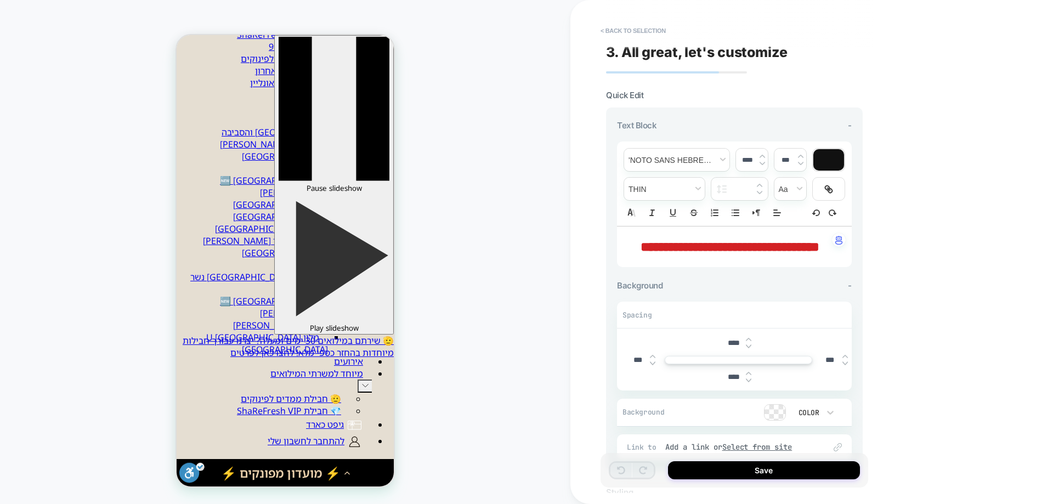
click at [723, 245] on span "**********" at bounding box center [729, 246] width 179 height 13
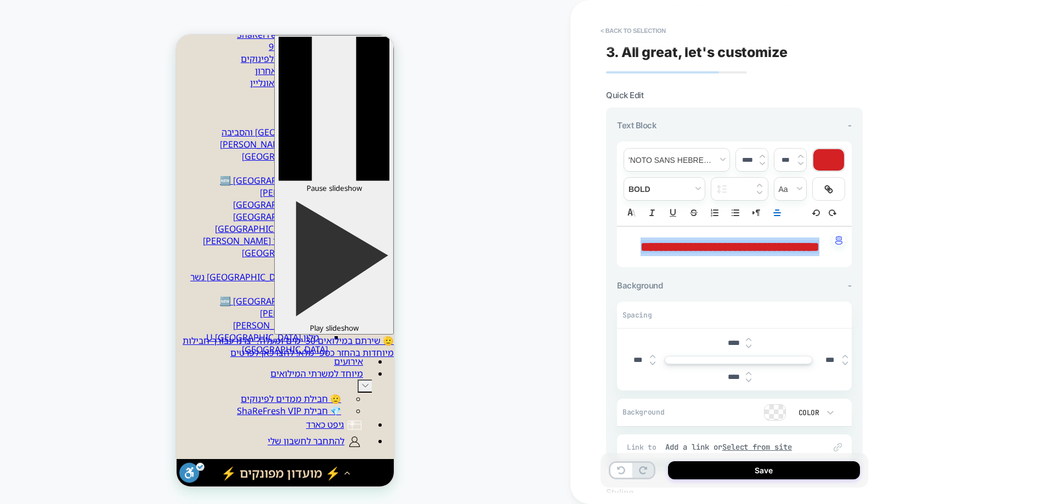
scroll to position [0, 0]
click at [776, 252] on span "**********" at bounding box center [729, 246] width 179 height 13
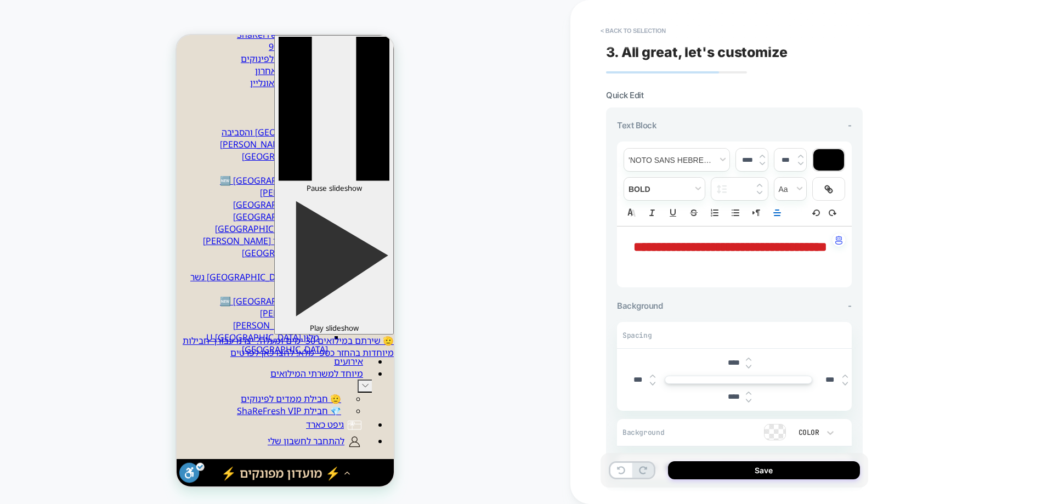
click at [759, 247] on span "**********" at bounding box center [730, 246] width 194 height 13
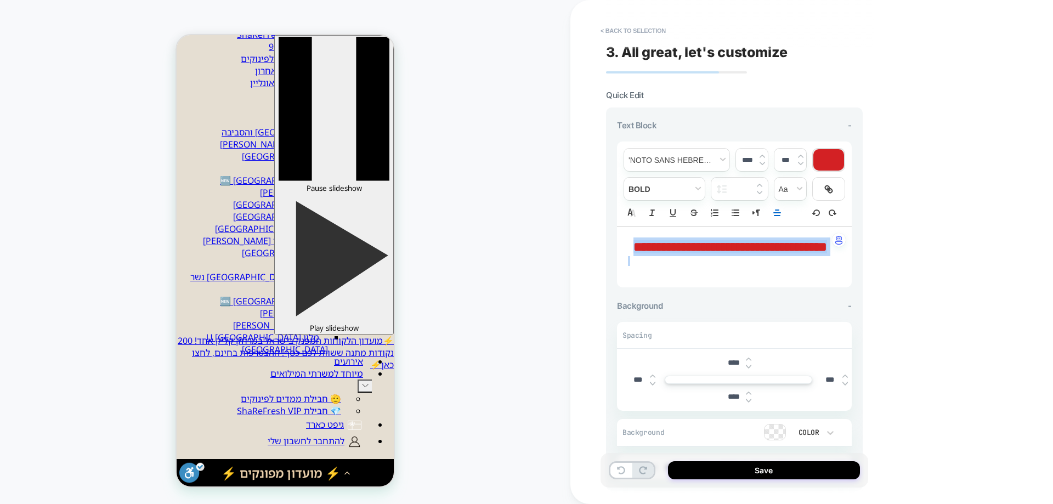
click at [761, 162] on img at bounding box center [761, 163] width 5 height 4
click at [762, 162] on img at bounding box center [761, 163] width 5 height 4
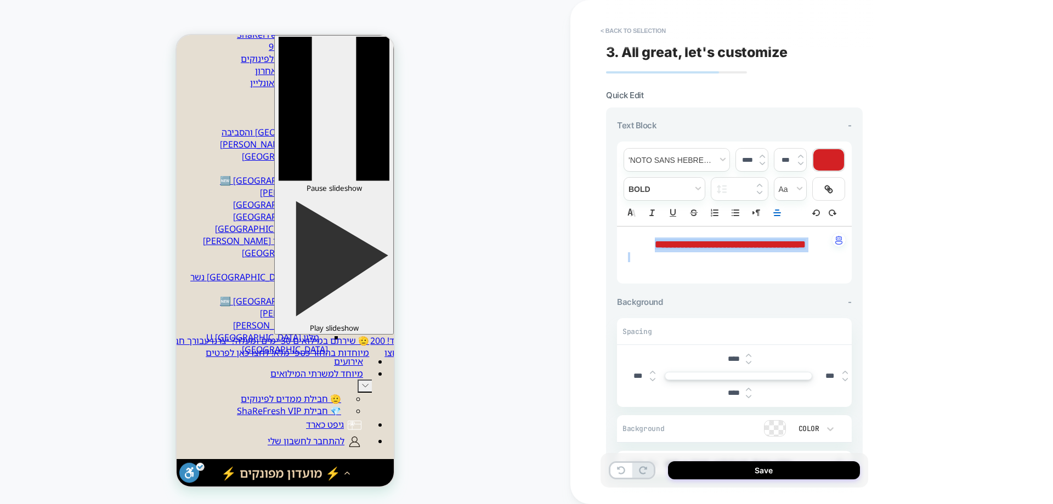
click at [762, 162] on img at bounding box center [761, 163] width 5 height 4
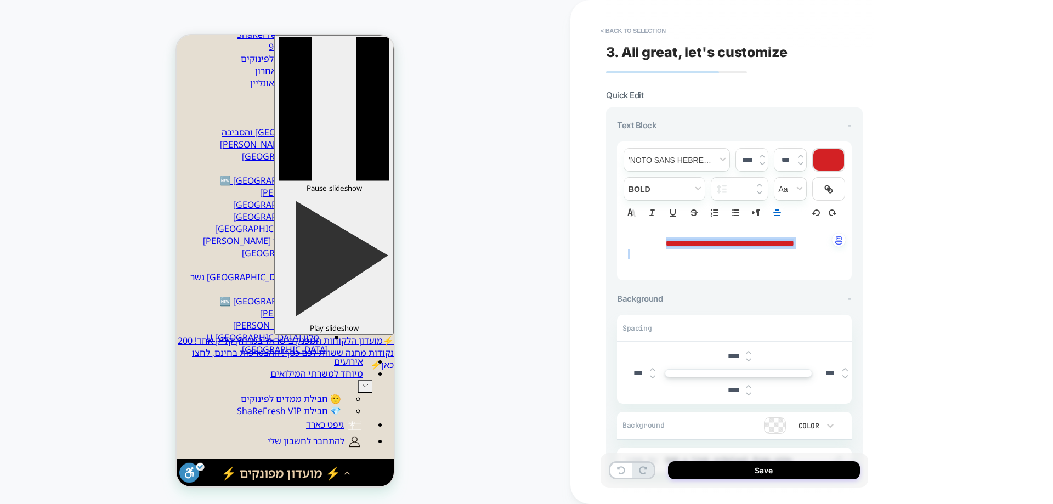
type input "****"
click at [832, 159] on div at bounding box center [828, 159] width 31 height 21
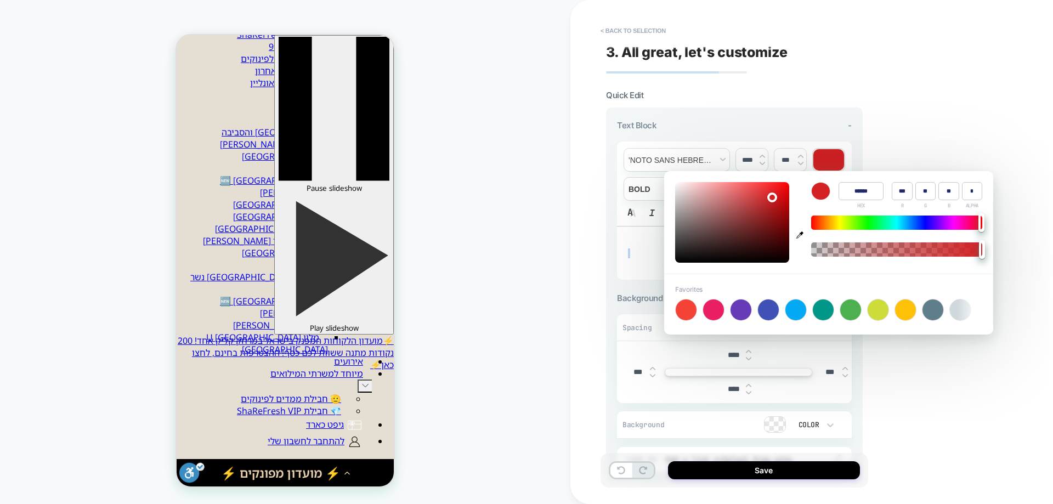
click at [799, 235] on icon "button" at bounding box center [799, 234] width 7 height 7
type input "******"
type input "**"
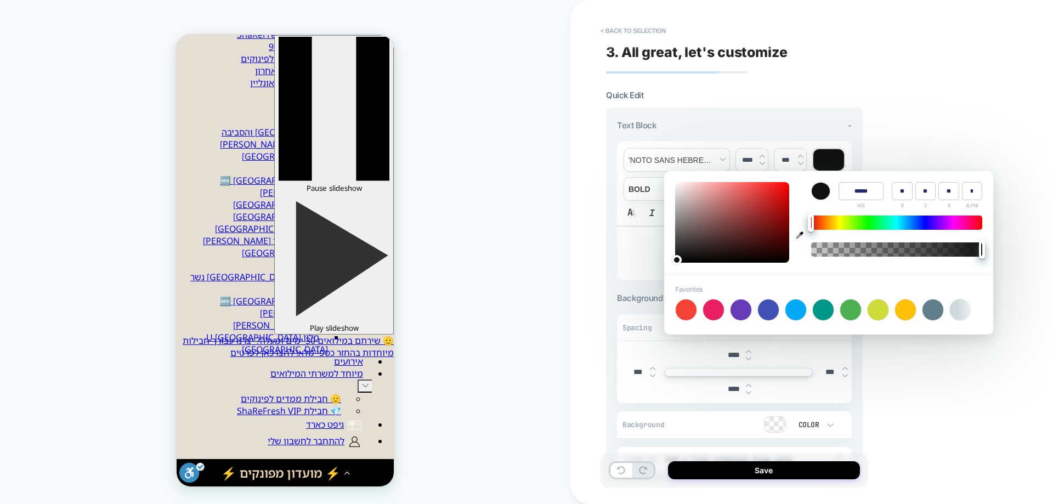
click at [949, 110] on div "**********" at bounding box center [811, 252] width 483 height 504
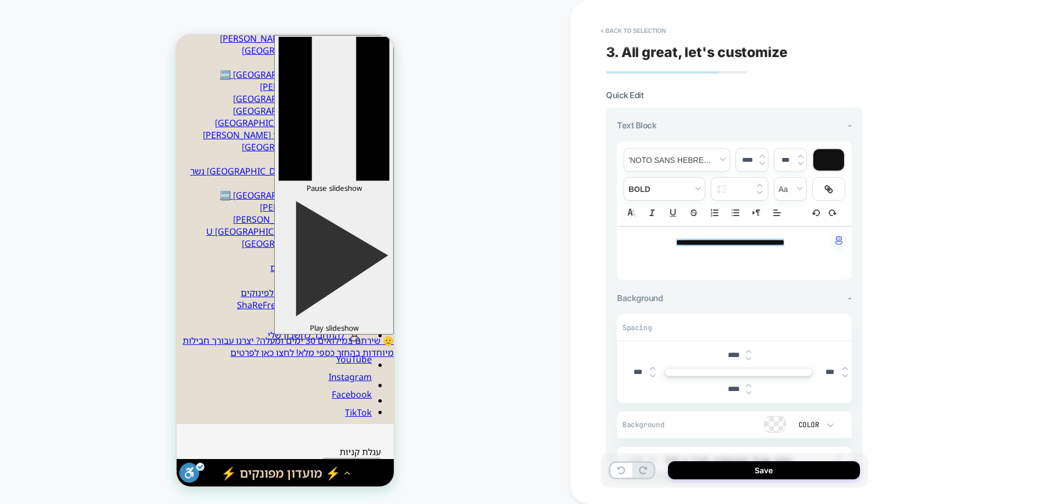
scroll to position [219, 0]
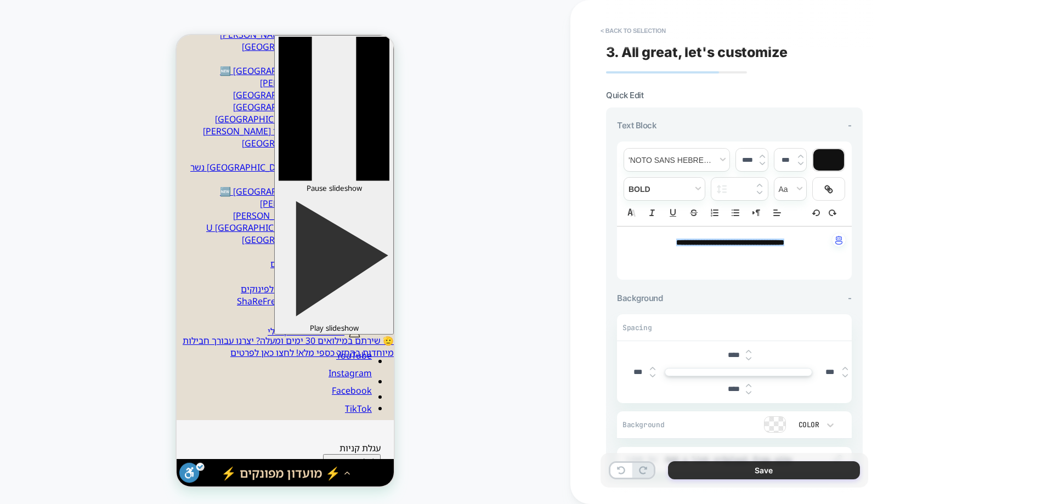
click at [750, 474] on button "Save" at bounding box center [764, 470] width 192 height 18
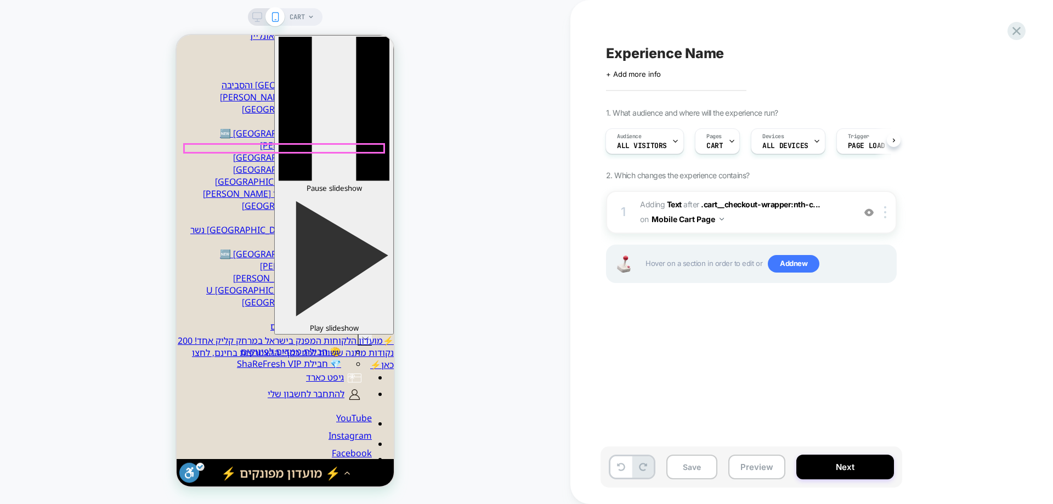
scroll to position [55, 0]
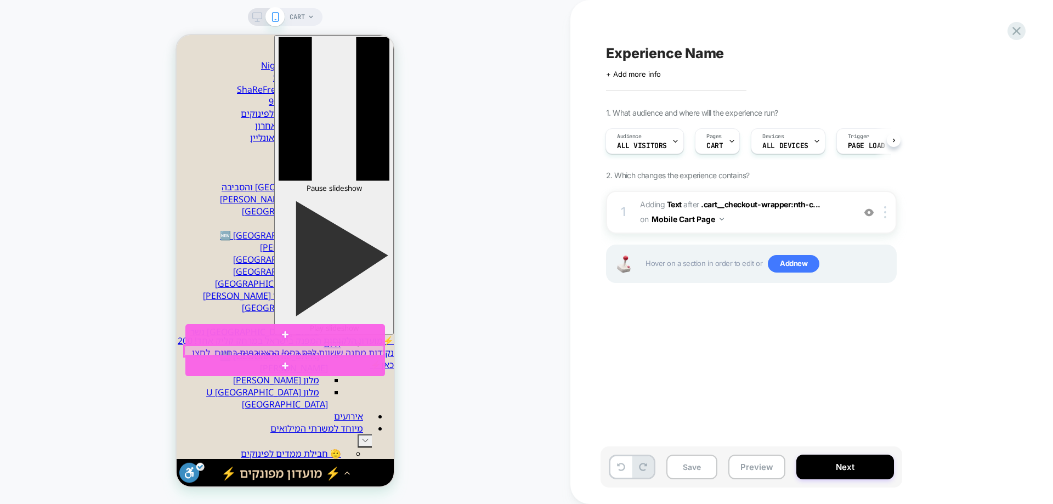
click at [331, 345] on div at bounding box center [284, 350] width 200 height 11
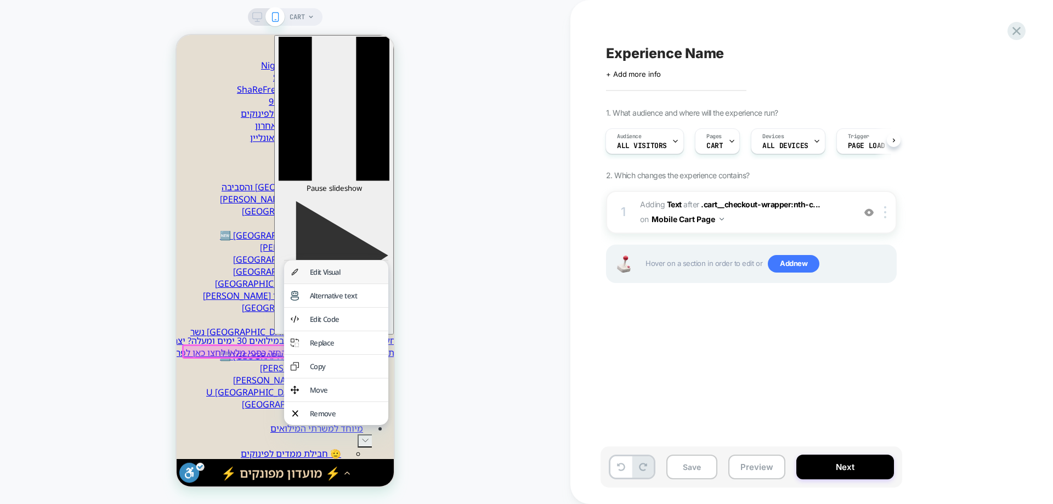
click at [319, 275] on div "Edit Visual" at bounding box center [346, 272] width 72 height 10
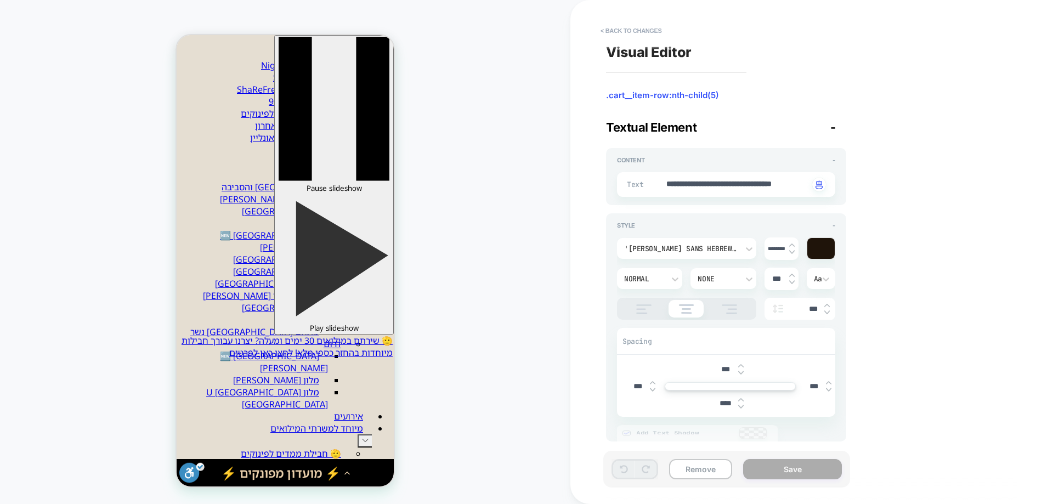
scroll to position [144, 0]
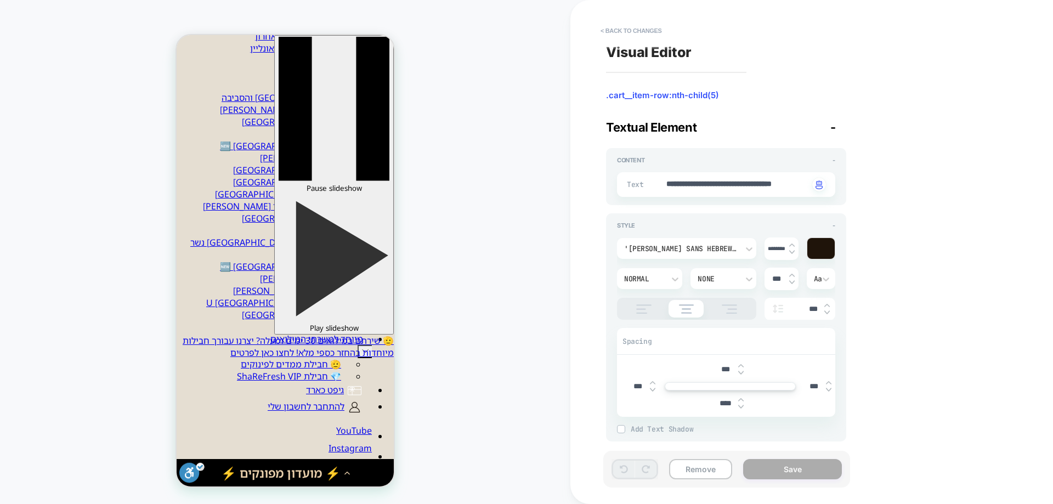
click at [827, 304] on img at bounding box center [826, 305] width 5 height 4
type textarea "*"
type input "***"
click at [827, 304] on img at bounding box center [826, 305] width 5 height 4
type textarea "*"
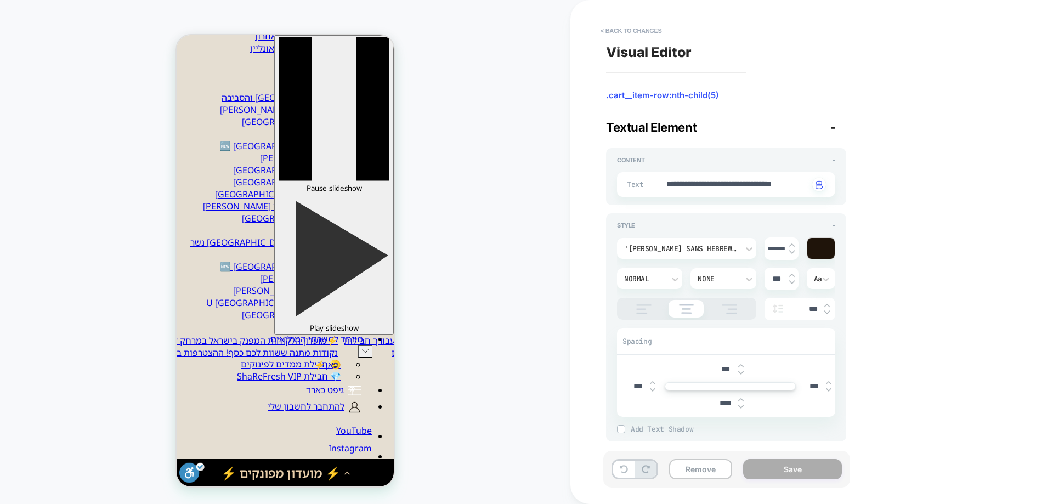
type input "***"
click at [827, 304] on img at bounding box center [826, 305] width 5 height 4
type textarea "*"
type input "***"
click at [827, 304] on img at bounding box center [826, 305] width 5 height 4
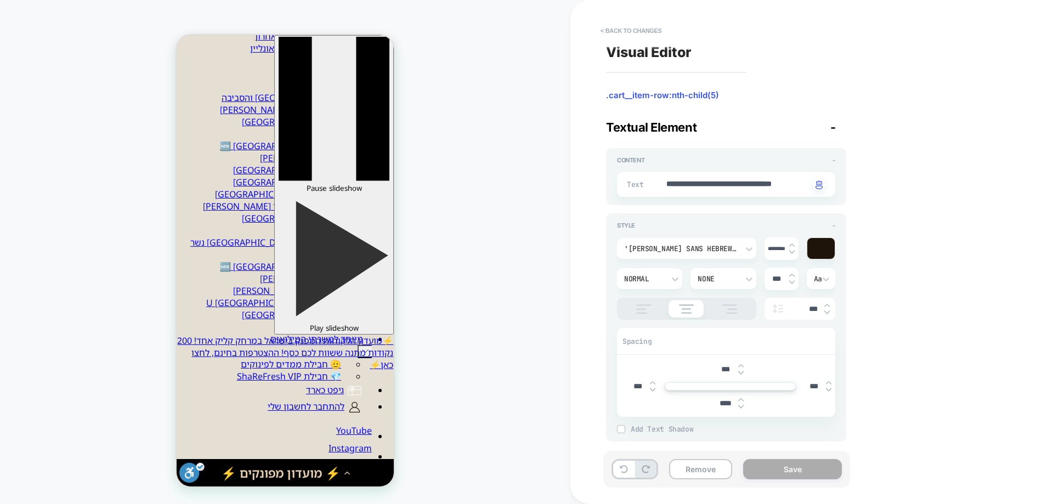
type textarea "*"
type input "***"
click at [827, 312] on img at bounding box center [826, 312] width 5 height 4
type textarea "*"
type input "***"
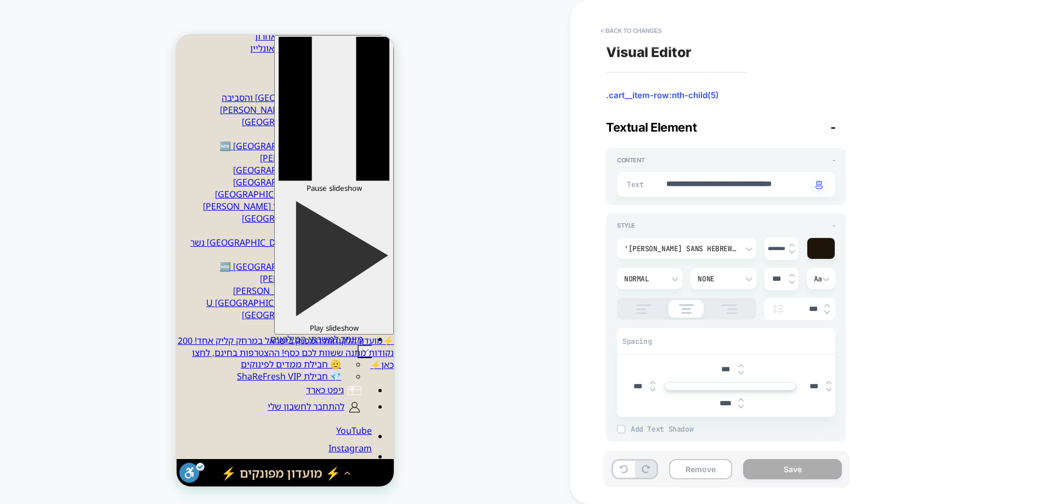
click at [827, 312] on img at bounding box center [826, 312] width 5 height 4
type textarea "*"
type input "***"
click at [827, 312] on img at bounding box center [826, 312] width 5 height 4
type textarea "*"
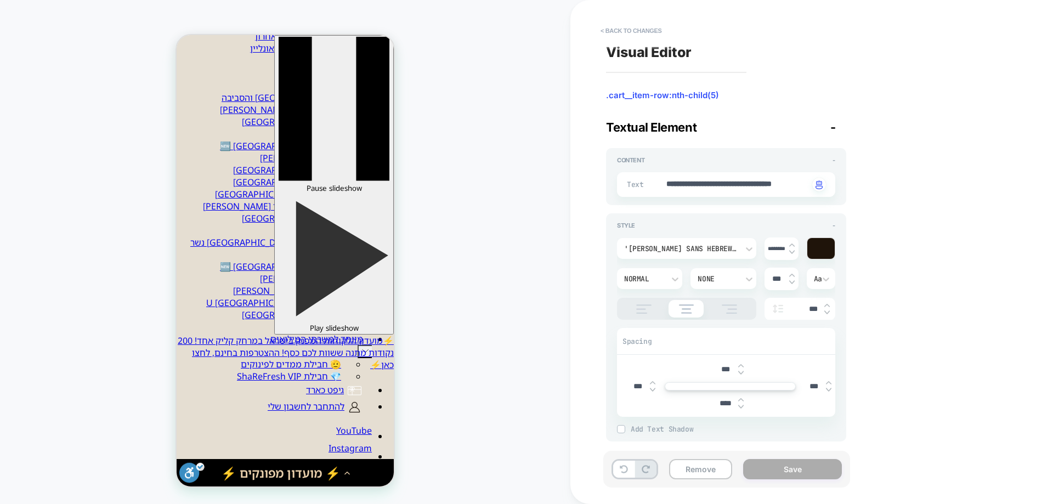
type input "***"
click at [829, 313] on img at bounding box center [826, 312] width 5 height 4
type textarea "*"
type input "***"
click at [740, 367] on img at bounding box center [740, 366] width 5 height 4
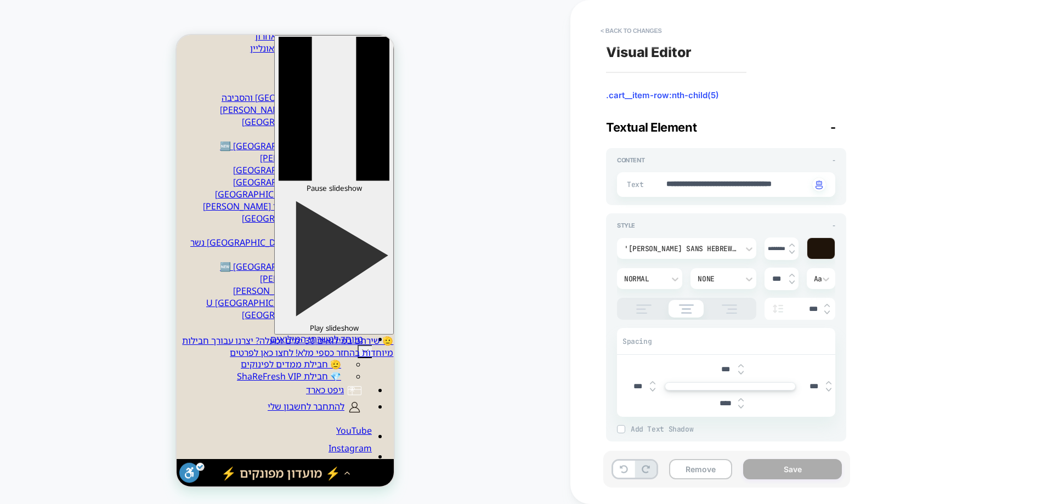
type textarea "*"
type input "***"
click at [741, 367] on img at bounding box center [740, 366] width 5 height 4
type textarea "*"
type input "***"
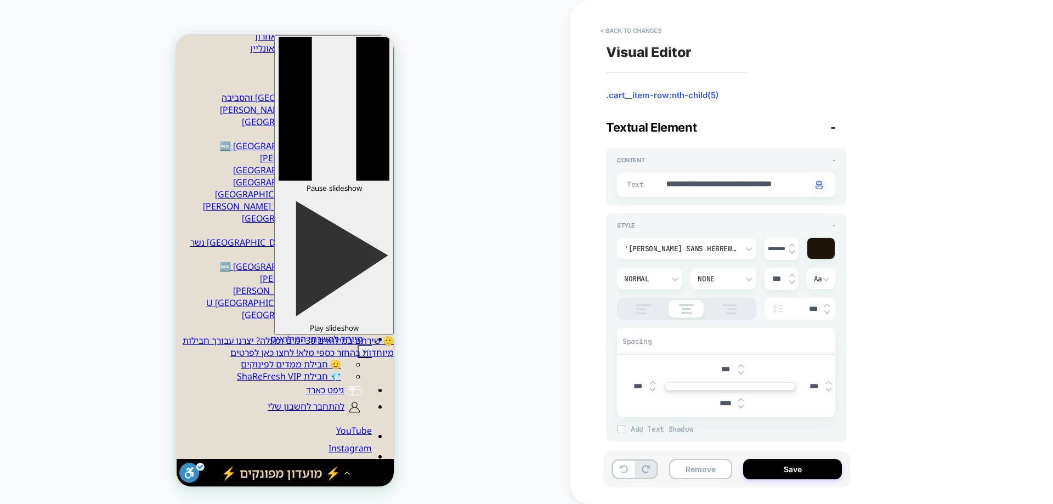
click at [741, 367] on img at bounding box center [740, 366] width 5 height 4
type textarea "*"
type input "***"
click at [741, 367] on img at bounding box center [740, 366] width 5 height 4
type textarea "*"
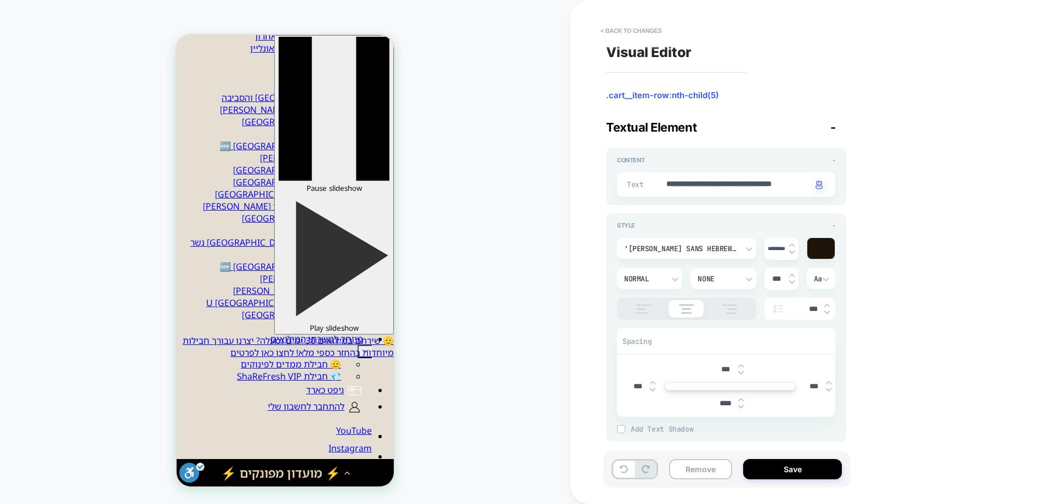
type input "***"
click at [741, 367] on img at bounding box center [740, 366] width 5 height 4
type textarea "*"
type input "***"
click at [743, 366] on img at bounding box center [740, 366] width 5 height 4
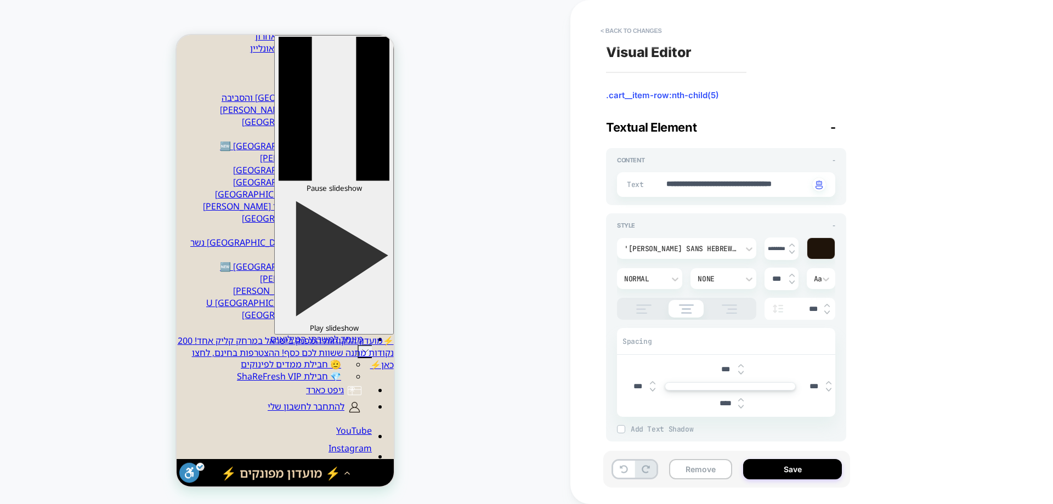
type textarea "*"
type input "***"
click at [743, 366] on img at bounding box center [740, 366] width 5 height 4
type textarea "*"
type input "***"
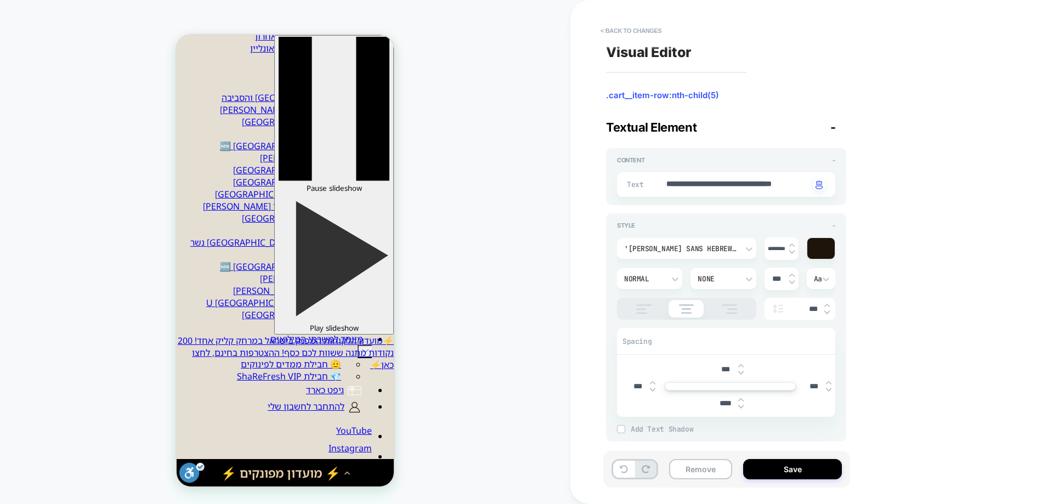
click at [743, 366] on img at bounding box center [740, 366] width 5 height 4
type textarea "*"
type input "***"
click at [743, 366] on img at bounding box center [740, 366] width 5 height 4
type textarea "*"
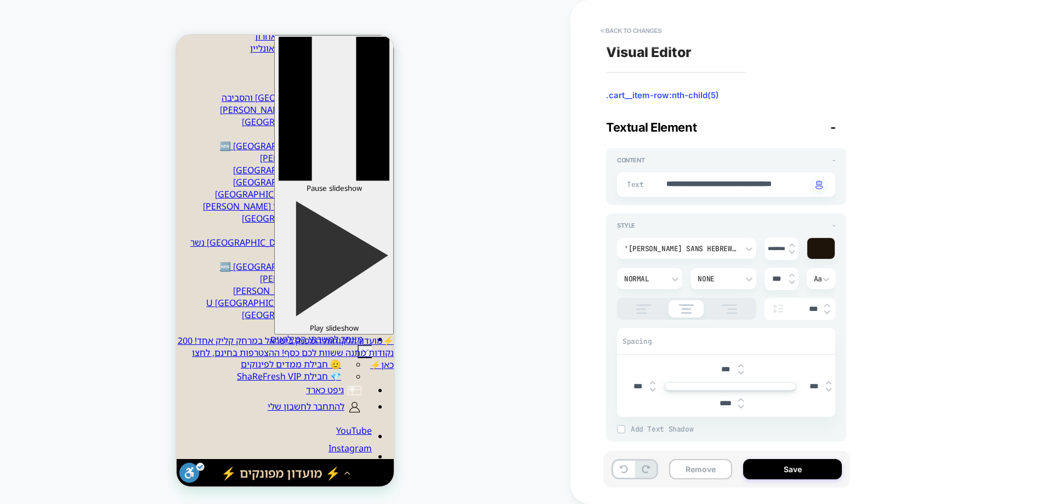
type input "***"
click at [743, 366] on img at bounding box center [740, 366] width 5 height 4
type textarea "*"
type input "****"
click at [743, 366] on img at bounding box center [740, 366] width 5 height 4
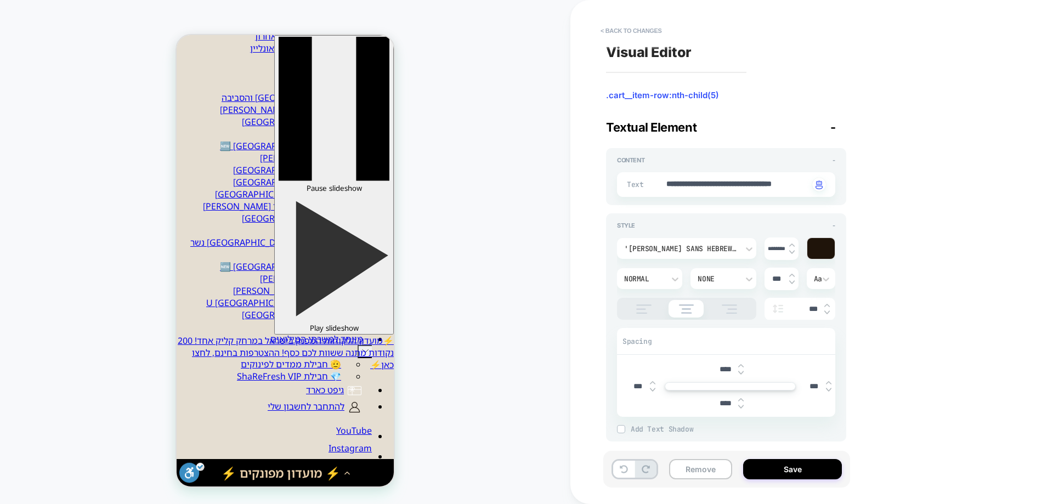
type textarea "*"
type input "****"
click at [743, 366] on img at bounding box center [740, 366] width 5 height 4
type textarea "*"
type input "****"
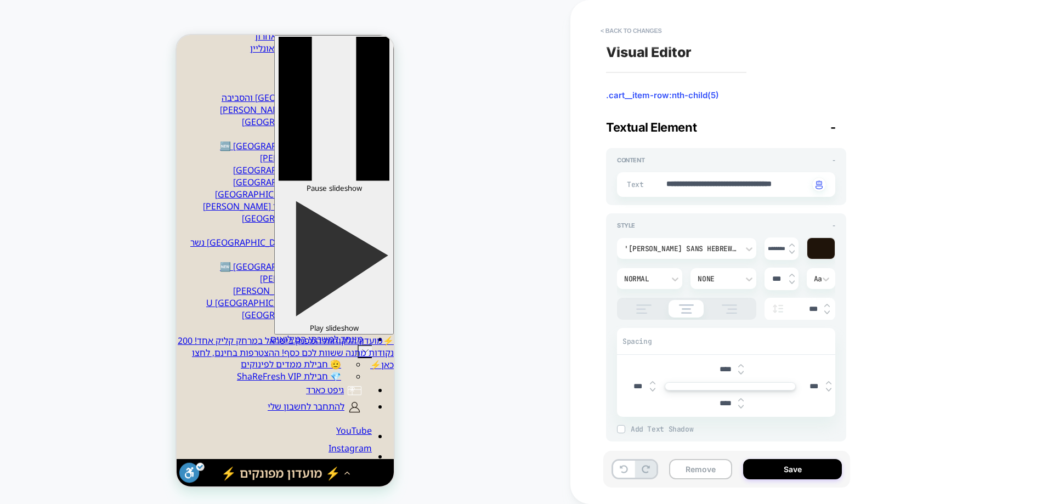
click at [743, 366] on img at bounding box center [740, 366] width 5 height 4
type textarea "*"
type input "****"
click at [743, 366] on img at bounding box center [740, 366] width 5 height 4
type textarea "*"
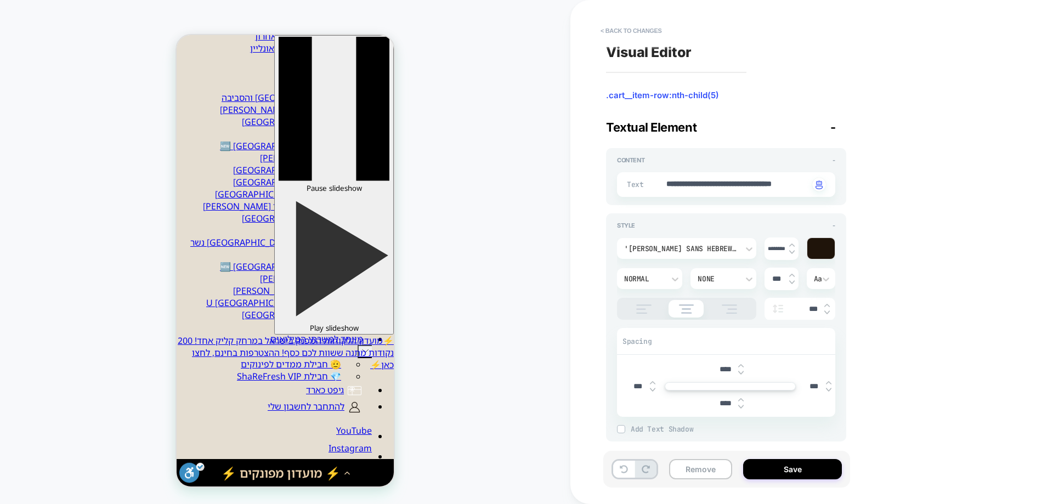
type input "****"
click at [743, 366] on img at bounding box center [740, 366] width 5 height 4
type textarea "*"
type input "****"
click at [741, 375] on img at bounding box center [740, 373] width 5 height 4
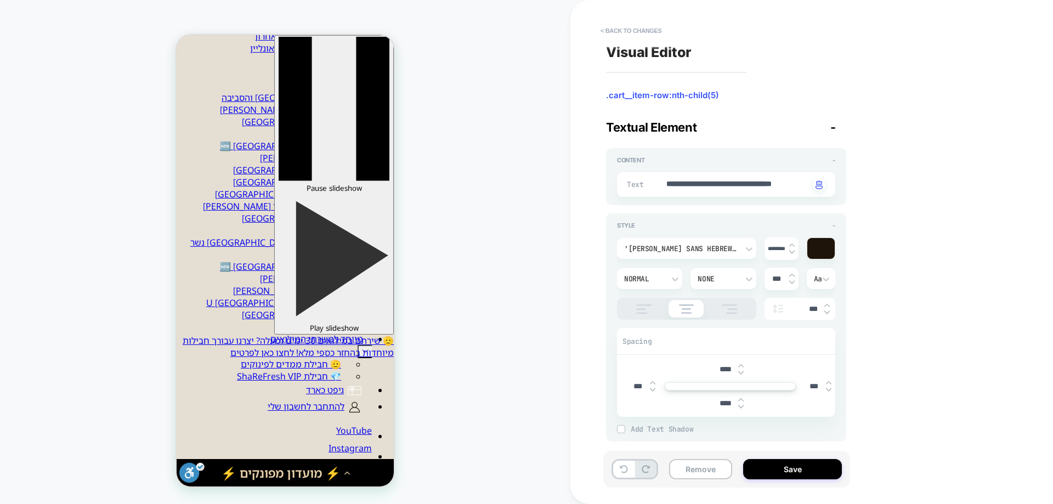
type textarea "*"
type input "****"
click at [741, 366] on img at bounding box center [740, 366] width 5 height 4
type textarea "*"
type input "****"
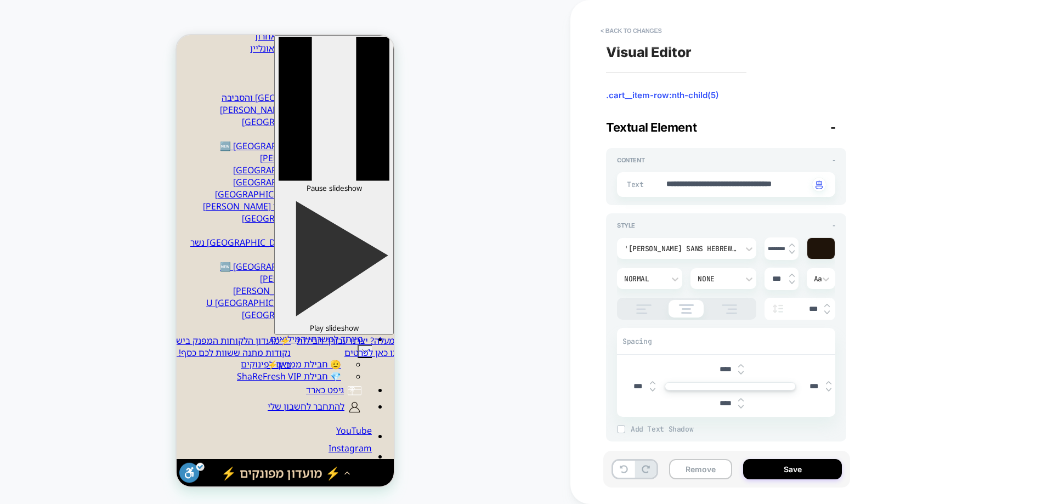
click at [740, 405] on img at bounding box center [740, 407] width 5 height 4
type textarea "*"
type input "****"
click at [739, 405] on img at bounding box center [740, 407] width 5 height 4
type textarea "*"
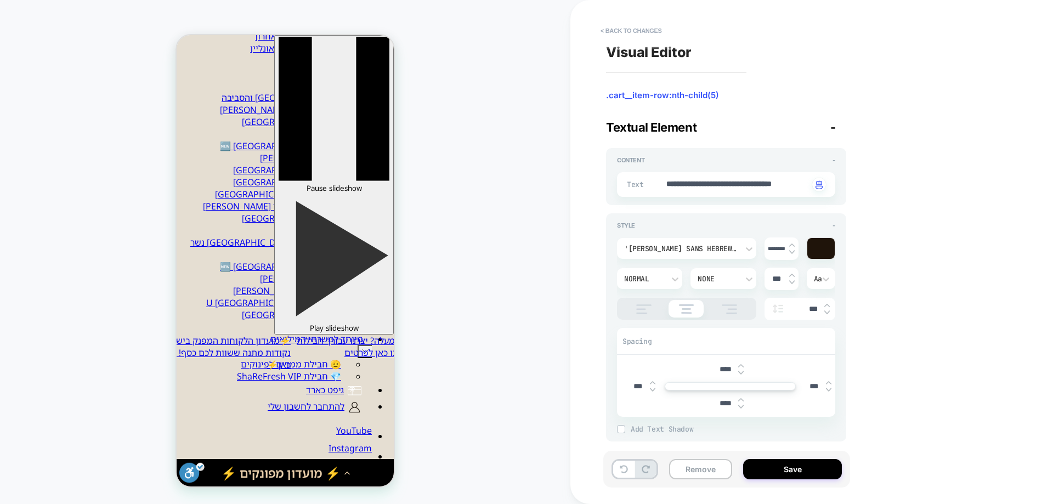
type input "****"
click at [739, 405] on img at bounding box center [740, 407] width 5 height 4
type textarea "*"
type input "****"
click at [739, 405] on img at bounding box center [740, 407] width 5 height 4
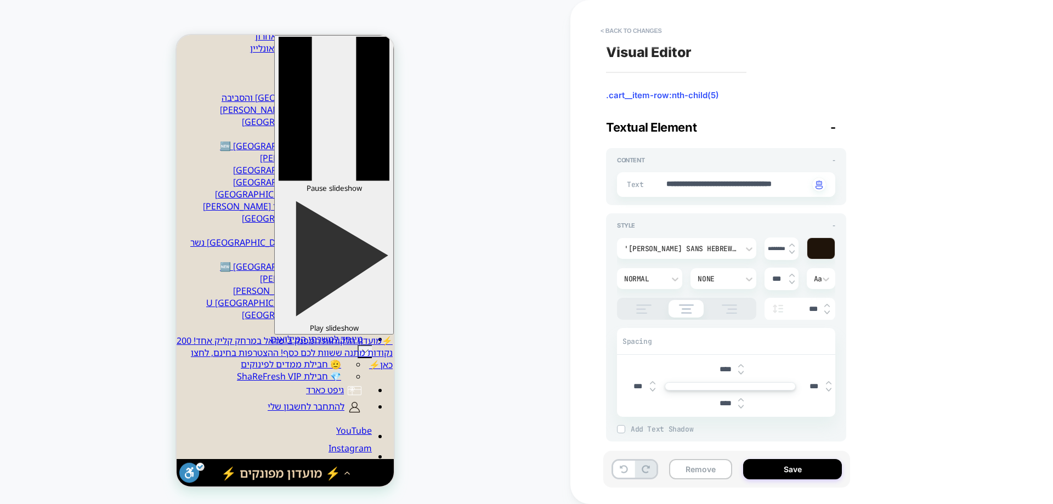
type textarea "*"
type input "****"
click at [739, 405] on img at bounding box center [740, 407] width 5 height 4
type textarea "*"
type input "****"
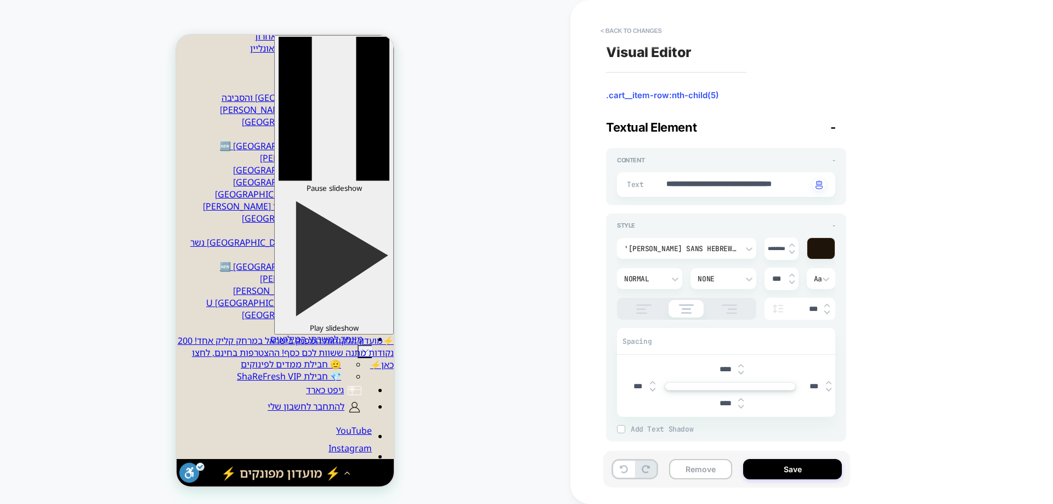
click at [739, 405] on img at bounding box center [740, 407] width 5 height 4
type textarea "*"
type input "****"
click at [739, 405] on img at bounding box center [740, 407] width 5 height 4
type textarea "*"
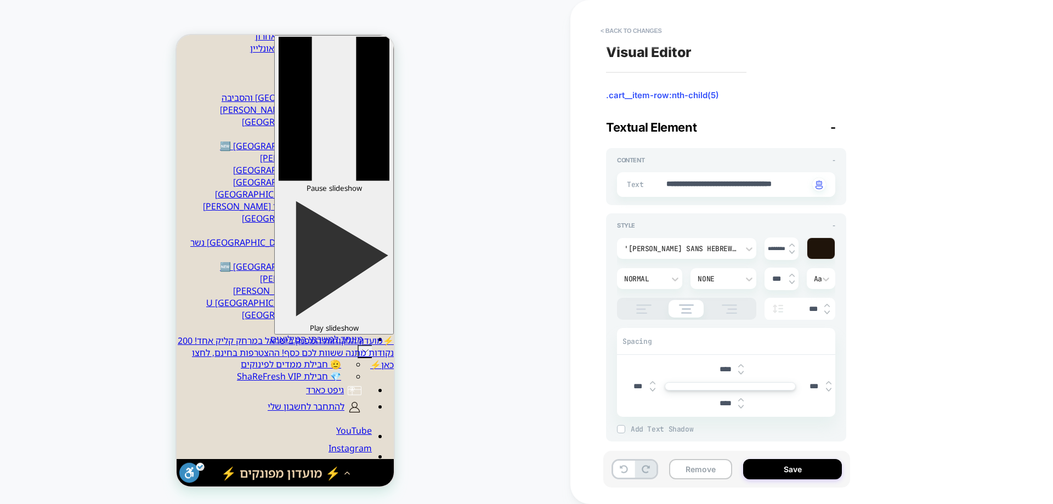
type input "****"
click at [739, 405] on img at bounding box center [740, 407] width 5 height 4
type textarea "*"
type input "****"
click at [739, 405] on img at bounding box center [740, 407] width 5 height 4
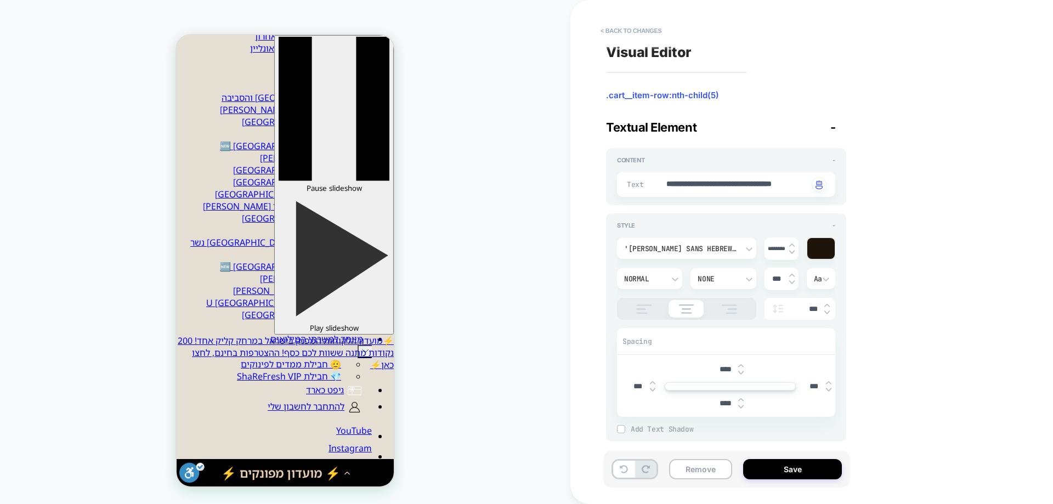
type textarea "*"
type input "****"
click at [739, 405] on img at bounding box center [740, 407] width 5 height 4
type textarea "*"
type input "****"
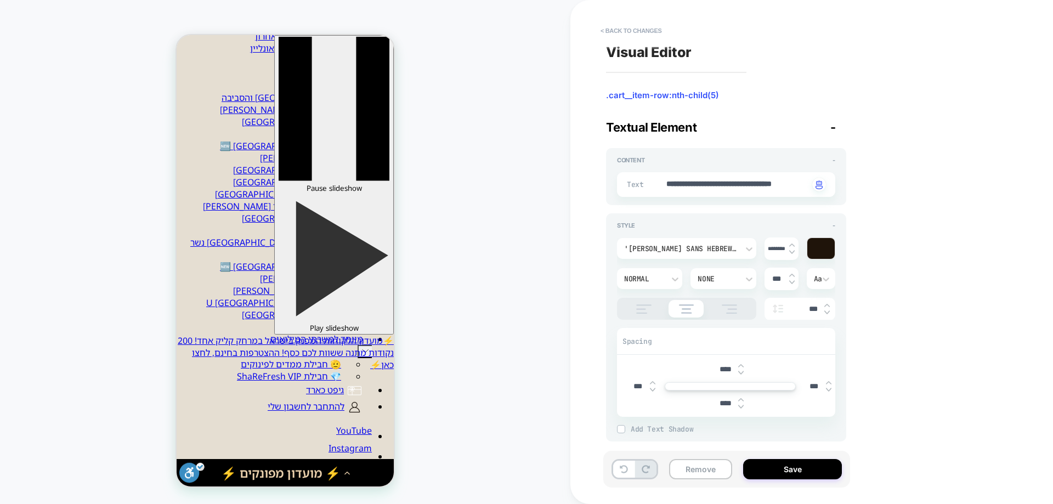
click at [739, 405] on img at bounding box center [740, 407] width 5 height 4
type textarea "*"
type input "***"
click at [739, 405] on img at bounding box center [740, 407] width 5 height 4
type textarea "*"
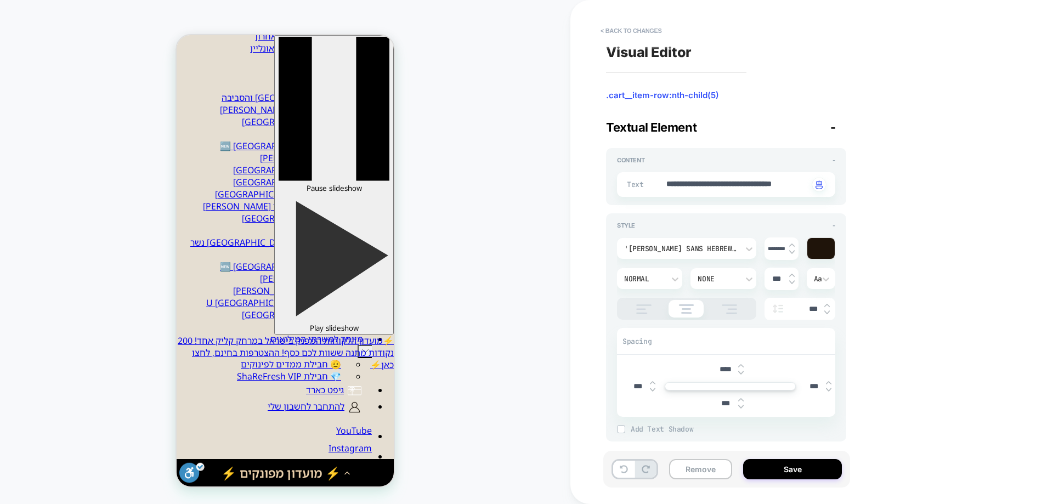
type input "***"
click at [739, 405] on img at bounding box center [740, 407] width 5 height 4
type textarea "*"
type input "***"
click at [739, 405] on img at bounding box center [740, 407] width 5 height 4
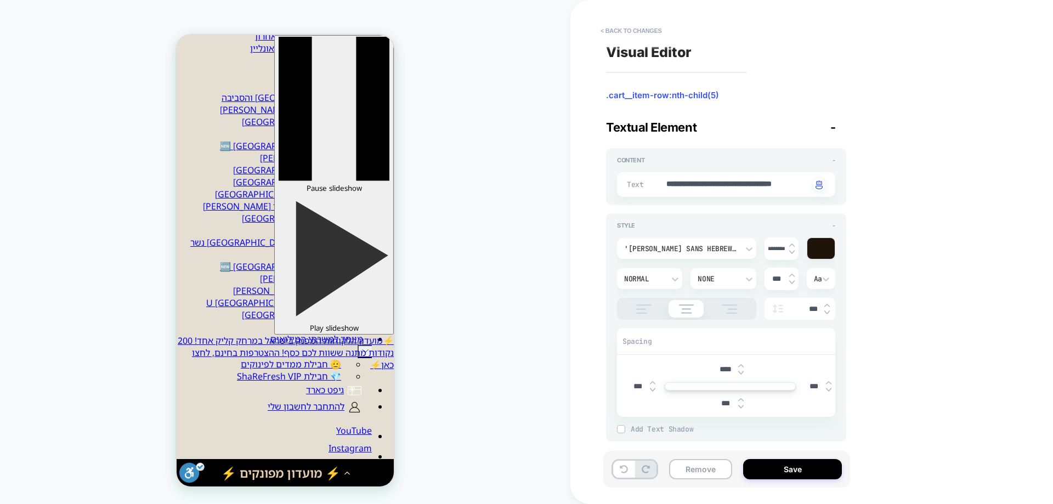
type textarea "*"
type input "***"
click at [740, 404] on div at bounding box center [740, 404] width 5 height 12
click at [741, 403] on div at bounding box center [740, 404] width 5 height 12
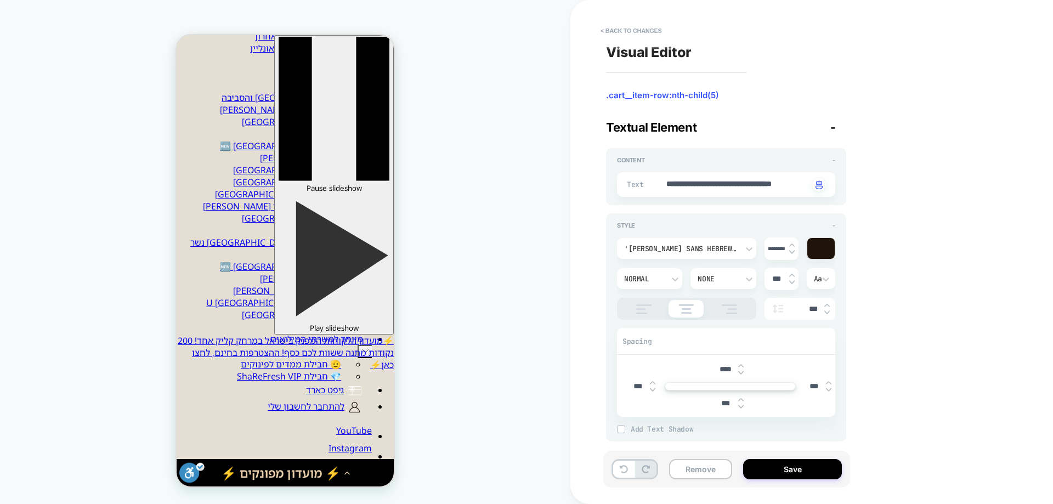
click at [741, 403] on div at bounding box center [740, 404] width 5 height 12
click at [741, 402] on div at bounding box center [740, 404] width 5 height 12
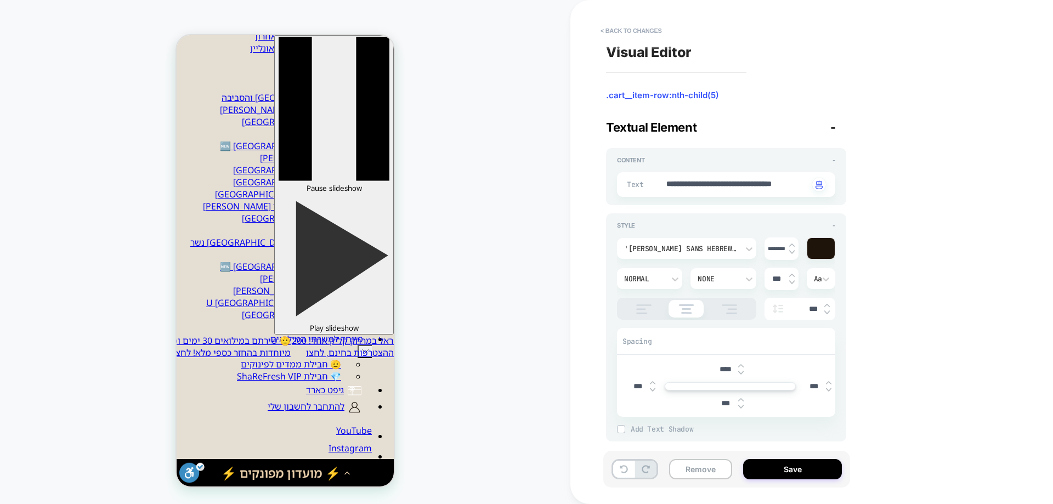
click at [740, 407] on img at bounding box center [740, 407] width 5 height 4
type textarea "*"
type input "***"
click at [740, 407] on img at bounding box center [740, 407] width 5 height 4
type textarea "*"
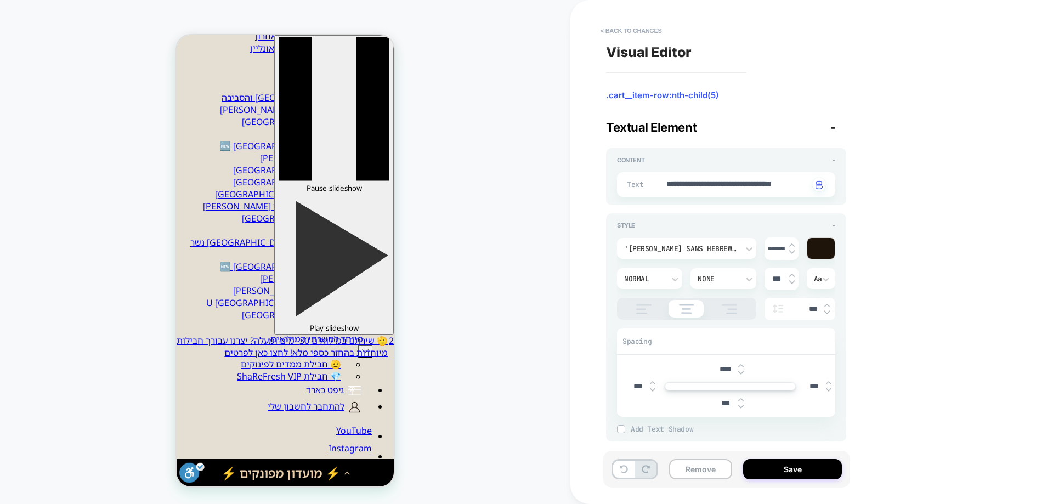
type input "***"
click at [740, 407] on img at bounding box center [740, 407] width 5 height 4
type textarea "*"
type input "***"
click at [741, 407] on img at bounding box center [740, 407] width 5 height 4
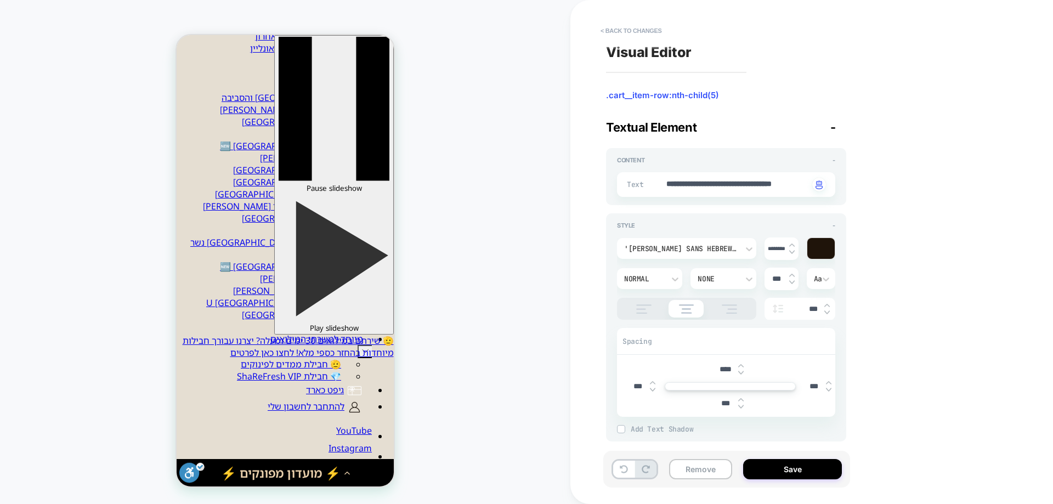
type textarea "*"
type input "***"
click at [741, 407] on img at bounding box center [740, 407] width 5 height 4
type textarea "*"
type input "***"
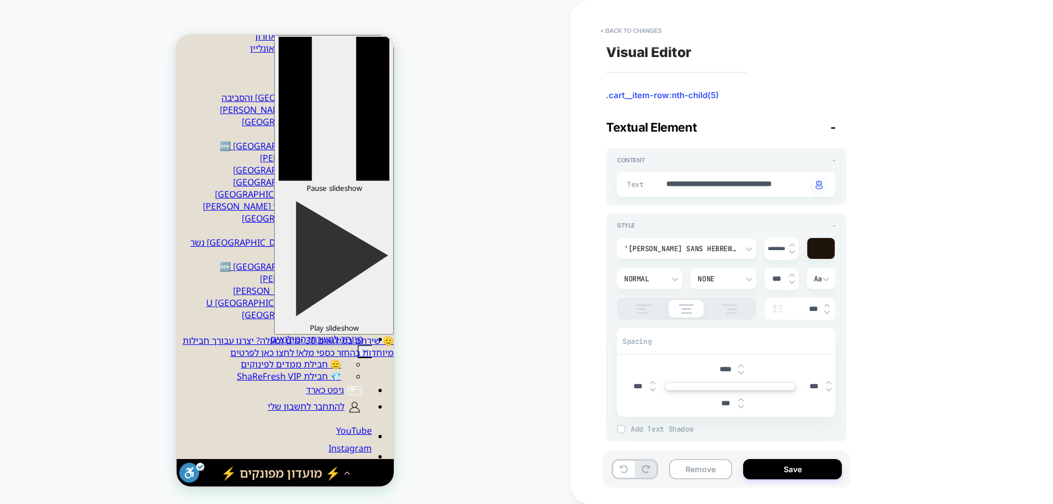
click at [742, 406] on img at bounding box center [740, 407] width 5 height 4
type textarea "*"
type input "***"
click at [742, 406] on img at bounding box center [740, 407] width 5 height 4
type textarea "*"
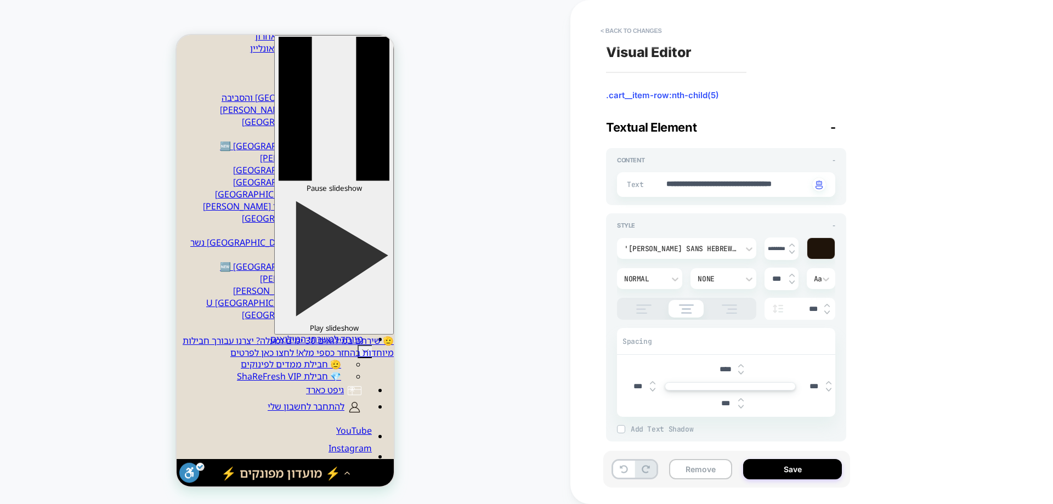
type input "****"
click at [742, 406] on img at bounding box center [740, 407] width 5 height 4
type textarea "*"
type input "****"
click at [743, 406] on img at bounding box center [740, 407] width 5 height 4
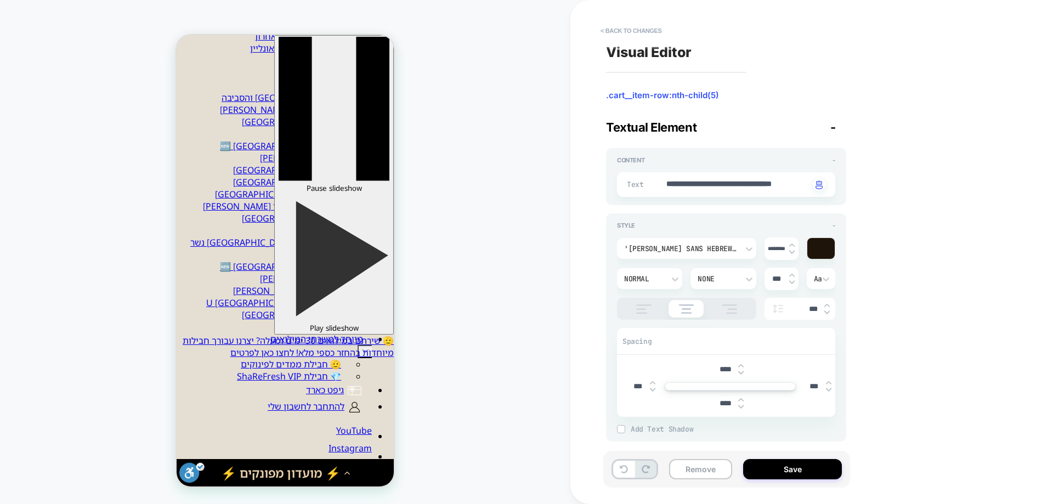
type textarea "*"
type input "****"
click at [743, 406] on img at bounding box center [740, 407] width 5 height 4
type textarea "*"
type input "****"
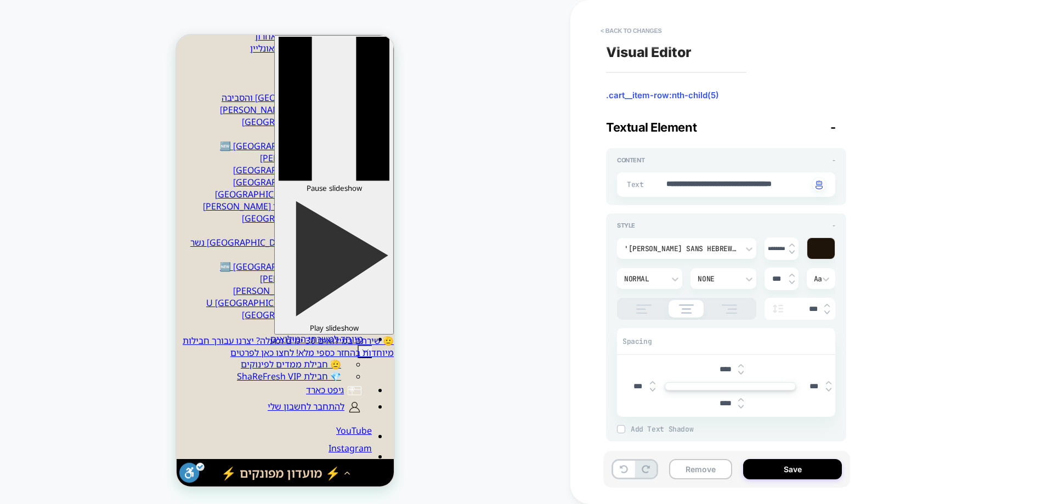
click at [743, 406] on img at bounding box center [740, 407] width 5 height 4
type textarea "*"
type input "****"
click at [742, 406] on img at bounding box center [740, 407] width 5 height 4
type textarea "*"
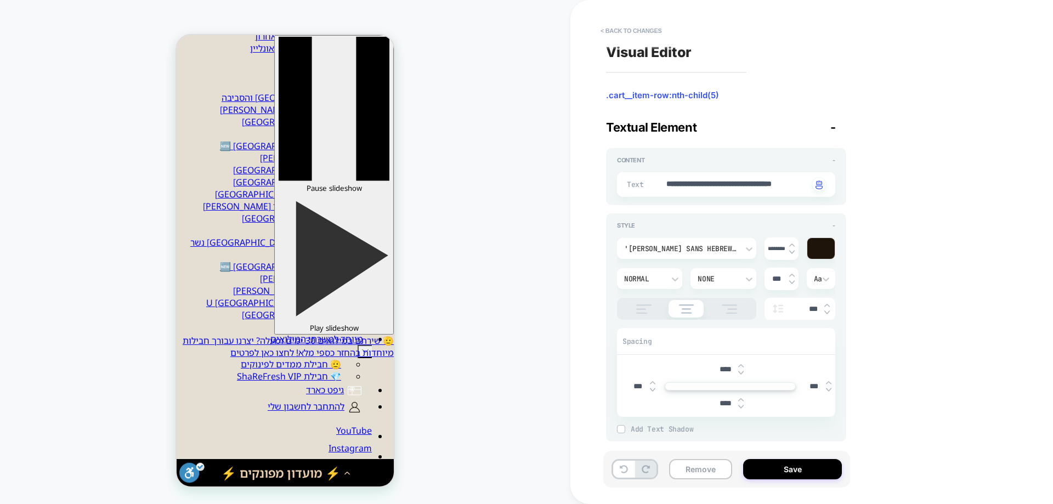
type input "****"
click at [742, 406] on img at bounding box center [740, 407] width 5 height 4
type textarea "*"
type input "****"
click at [742, 406] on img at bounding box center [740, 407] width 5 height 4
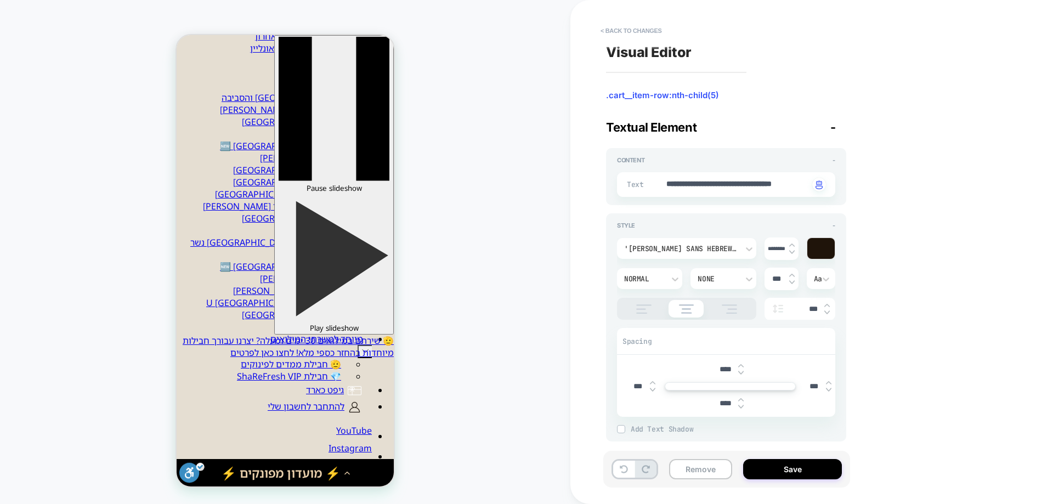
type textarea "*"
type input "****"
click at [742, 406] on img at bounding box center [740, 407] width 5 height 4
type textarea "*"
type input "****"
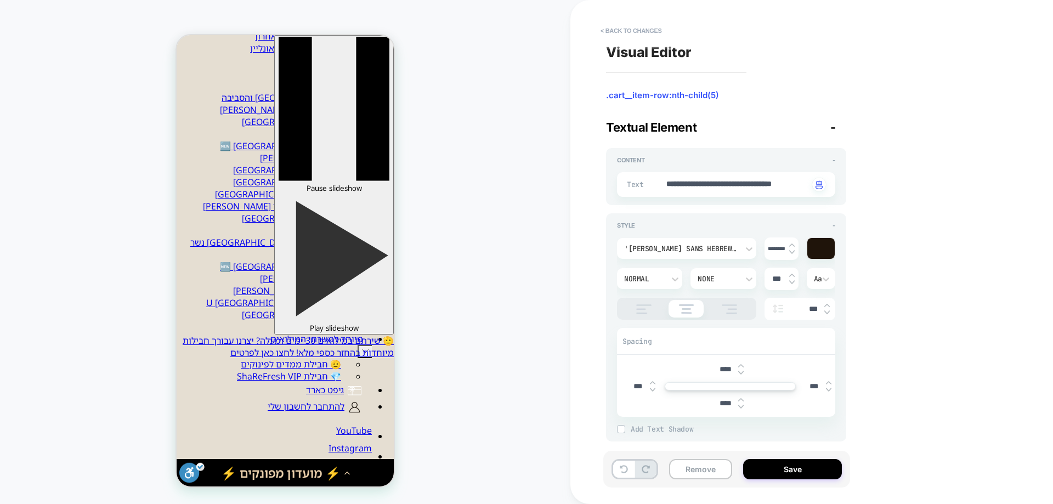
click at [742, 406] on img at bounding box center [740, 407] width 5 height 4
type textarea "*"
type input "*****"
type textarea "*"
click at [646, 24] on button "< Back to changes" at bounding box center [631, 31] width 72 height 18
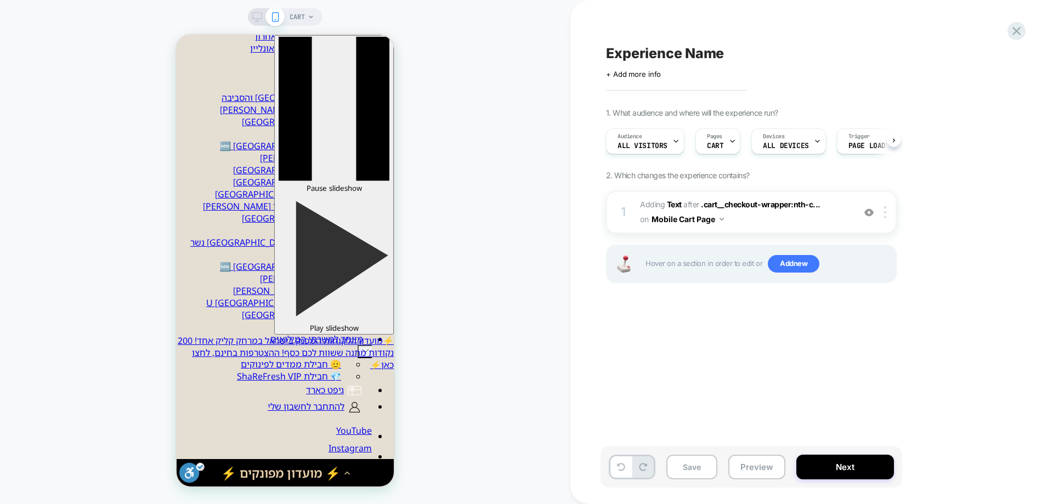
scroll to position [0, 1]
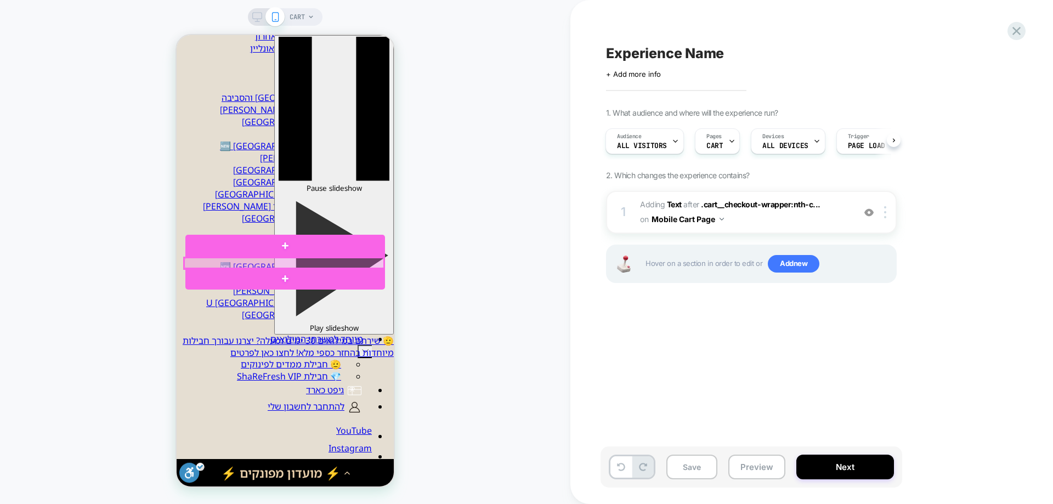
click at [292, 259] on div at bounding box center [284, 263] width 200 height 11
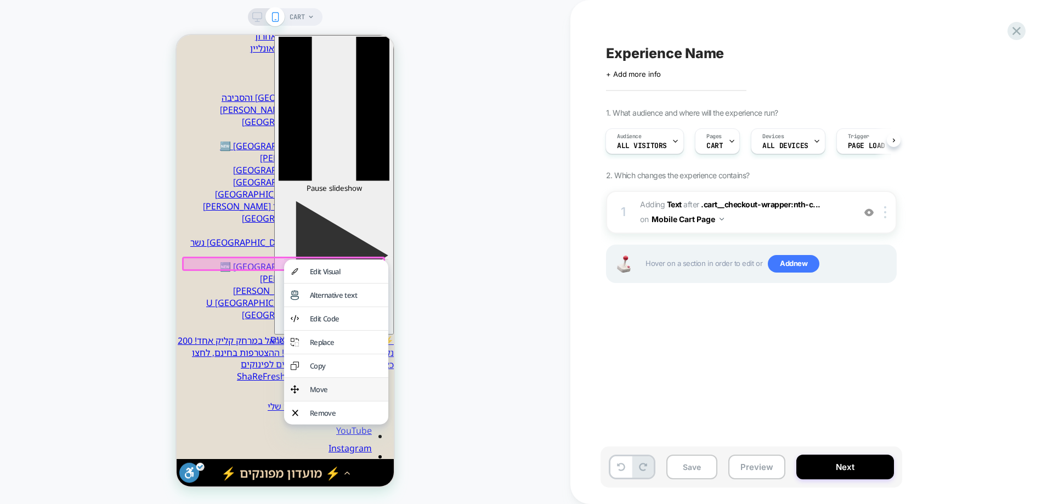
click at [320, 394] on div "Move" at bounding box center [346, 389] width 72 height 10
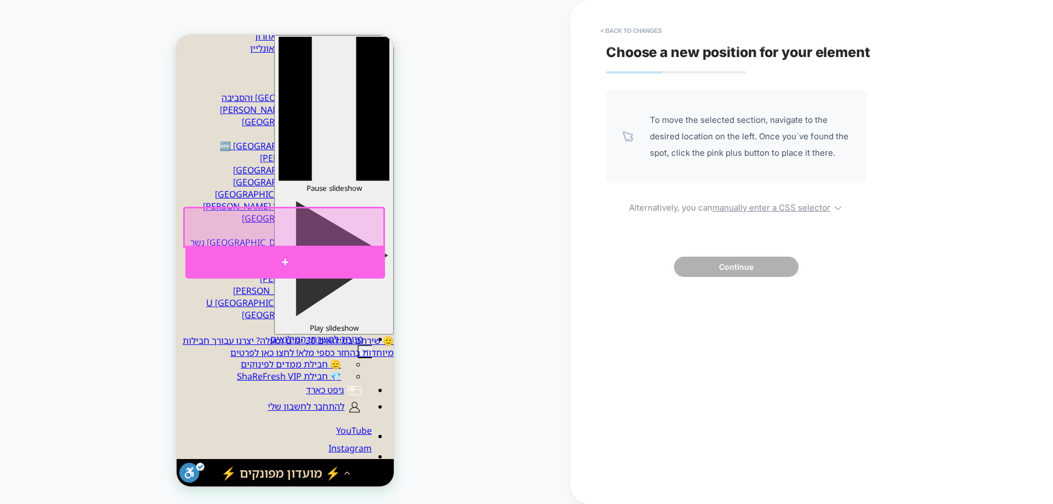
click at [294, 256] on div at bounding box center [285, 262] width 200 height 33
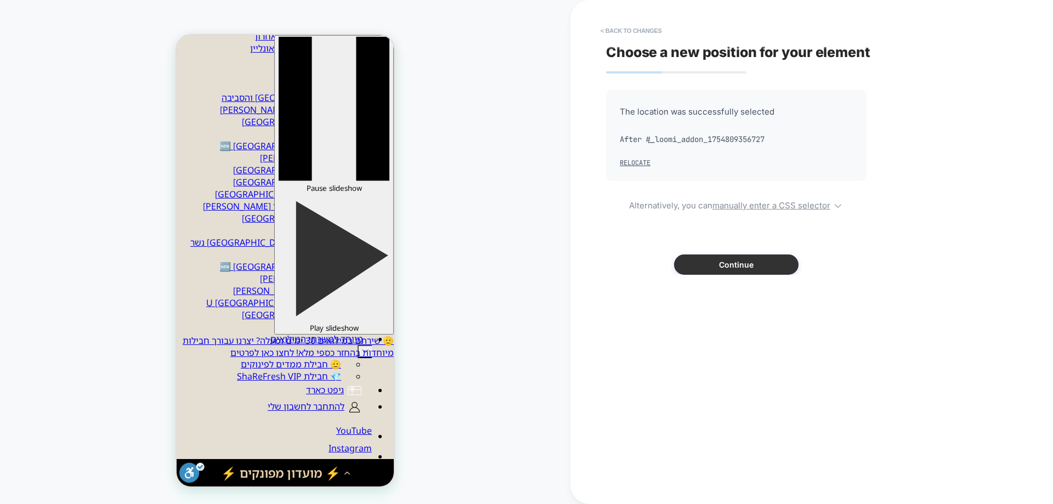
click at [741, 260] on button "Continue" at bounding box center [736, 264] width 124 height 20
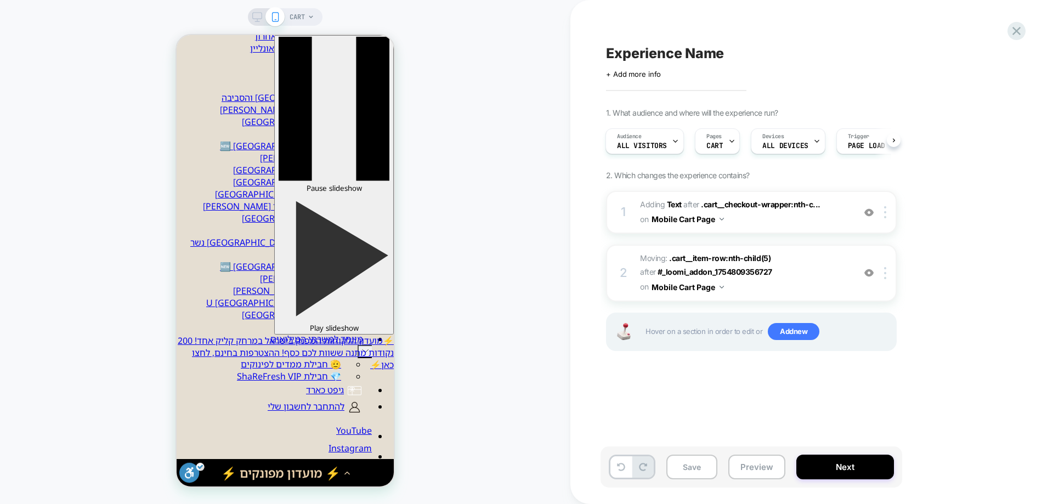
click at [457, 222] on div "CART" at bounding box center [285, 252] width 570 height 482
drag, startPoint x: 888, startPoint y: 274, endPoint x: 888, endPoint y: 280, distance: 6.0
click at [888, 280] on div "2 Moving: .cart__item-row:nth-child(5) .cart__item-row:nth-child(5) after #_loo…" at bounding box center [751, 273] width 291 height 56
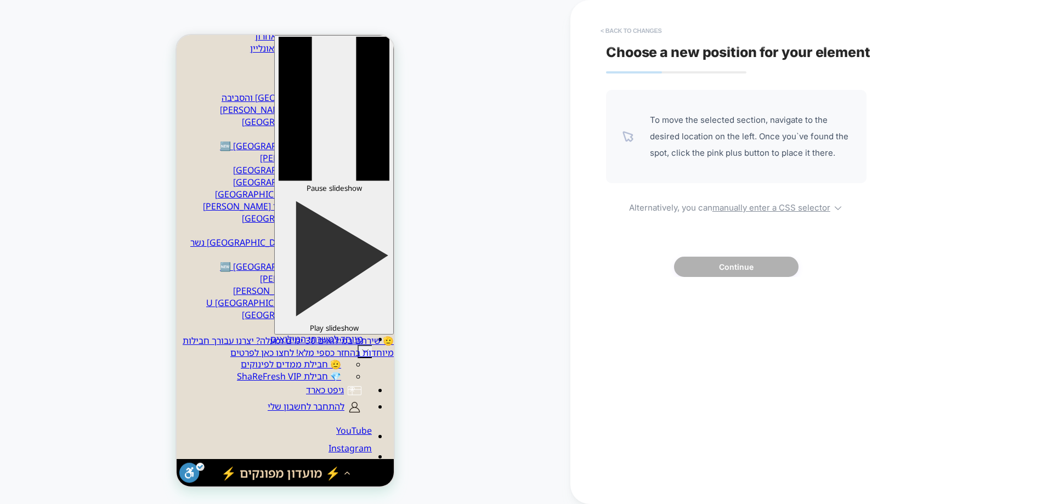
click at [662, 33] on button "< Back to changes" at bounding box center [631, 31] width 72 height 18
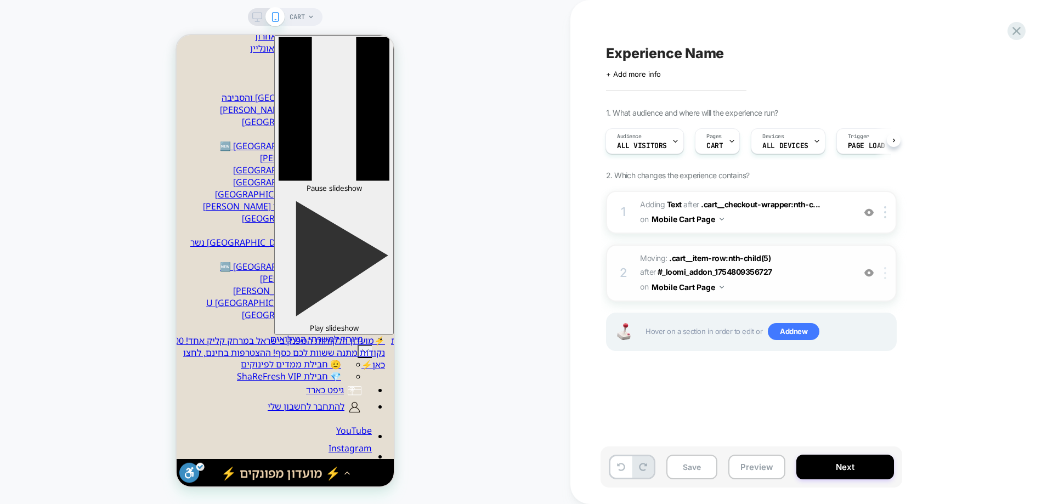
click at [886, 274] on img at bounding box center [885, 273] width 2 height 12
drag, startPoint x: 873, startPoint y: 361, endPoint x: 838, endPoint y: 368, distance: 35.7
click at [872, 361] on div "Delete" at bounding box center [886, 360] width 98 height 30
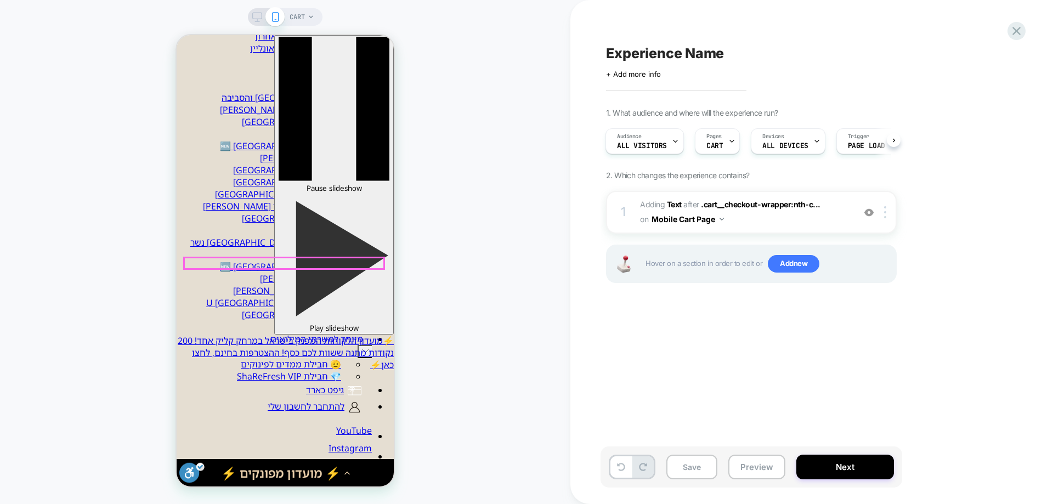
copy main "משלוח, מיסים וקודי הנחה- מחושבים בקופה נצפה לאחורנה"
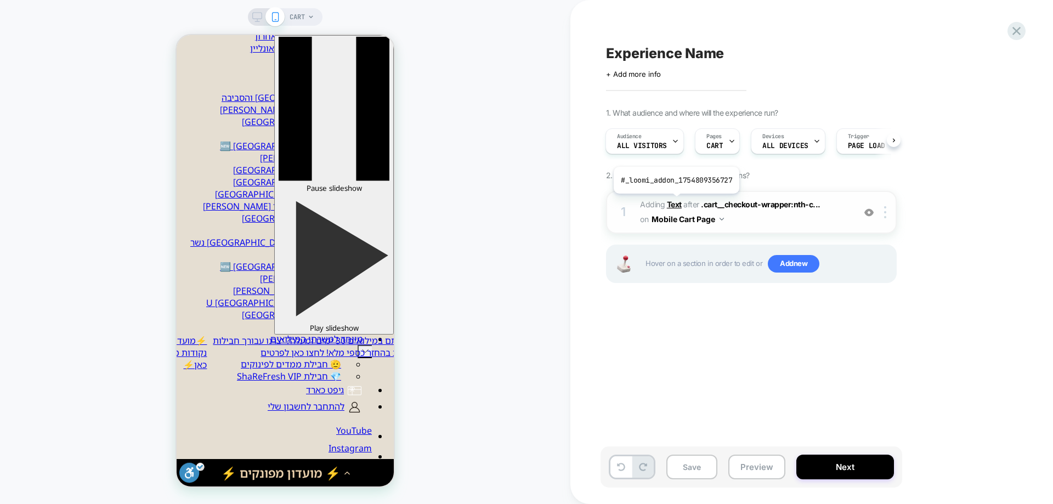
click at [675, 202] on b "Text" at bounding box center [674, 204] width 15 height 9
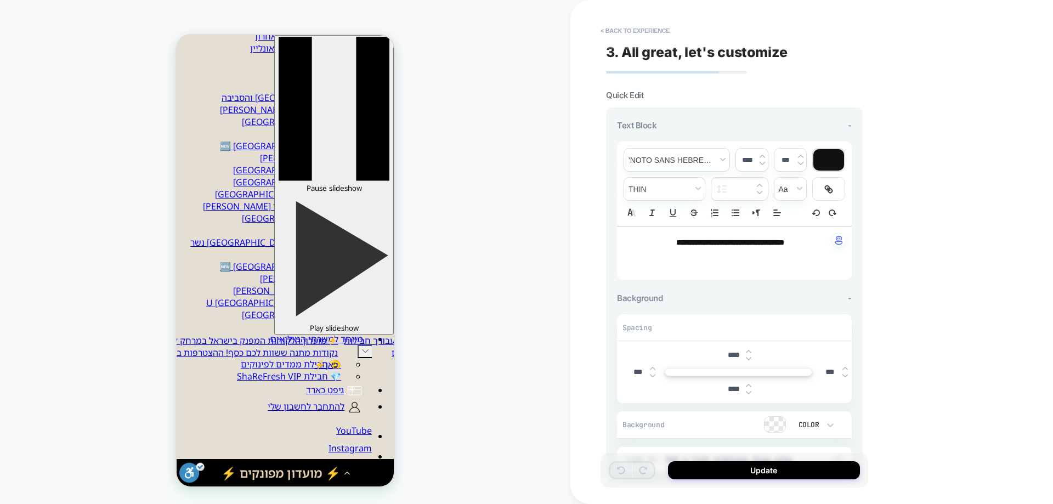
scroll to position [110, 0]
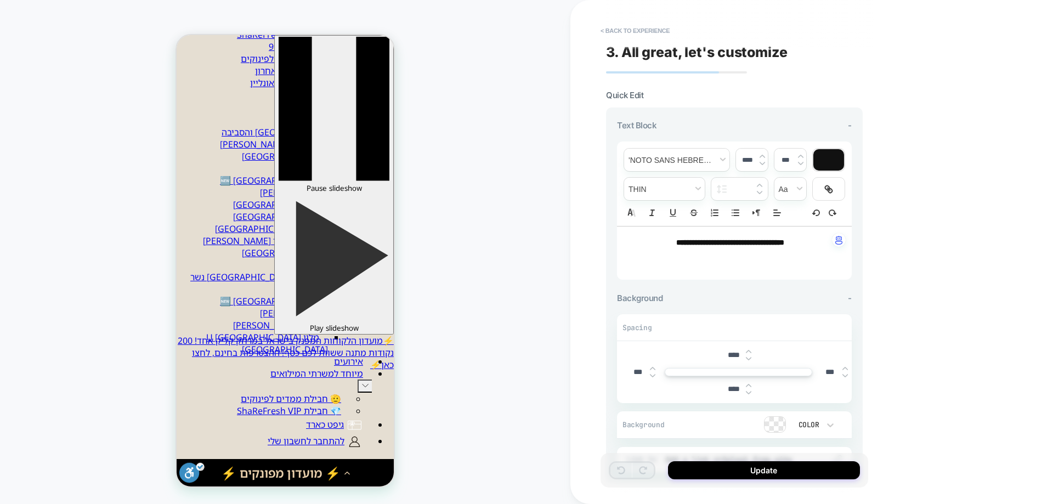
click at [650, 251] on p at bounding box center [730, 253] width 205 height 10
click at [650, 241] on p "**********" at bounding box center [730, 242] width 205 height 11
click at [795, 259] on p at bounding box center [730, 263] width 205 height 10
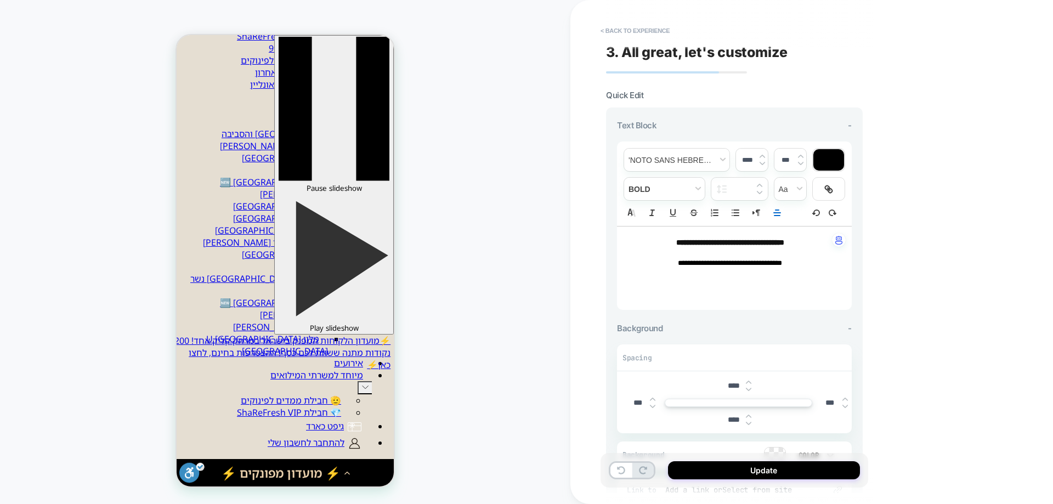
scroll to position [0, 0]
click at [795, 264] on p "**********" at bounding box center [730, 263] width 205 height 10
click at [757, 264] on p "**********" at bounding box center [730, 263] width 205 height 10
click at [760, 163] on img at bounding box center [761, 163] width 5 height 4
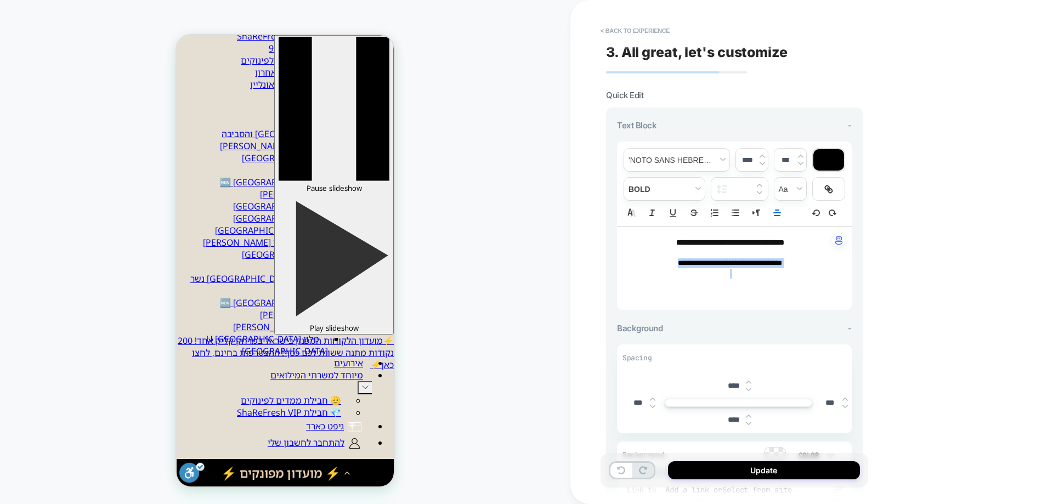
type input "****"
click at [757, 331] on div "Background -" at bounding box center [734, 328] width 235 height 10
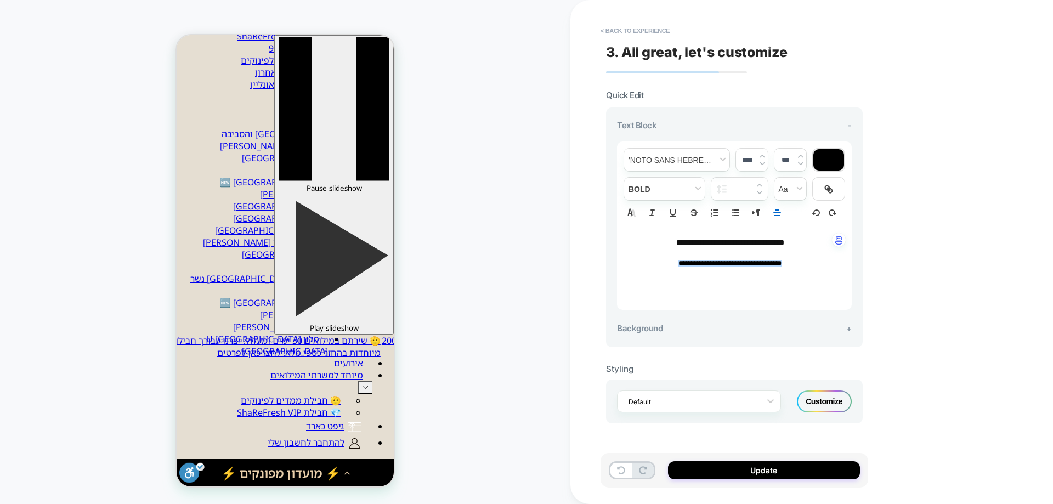
click at [825, 393] on div "Customize" at bounding box center [824, 401] width 55 height 22
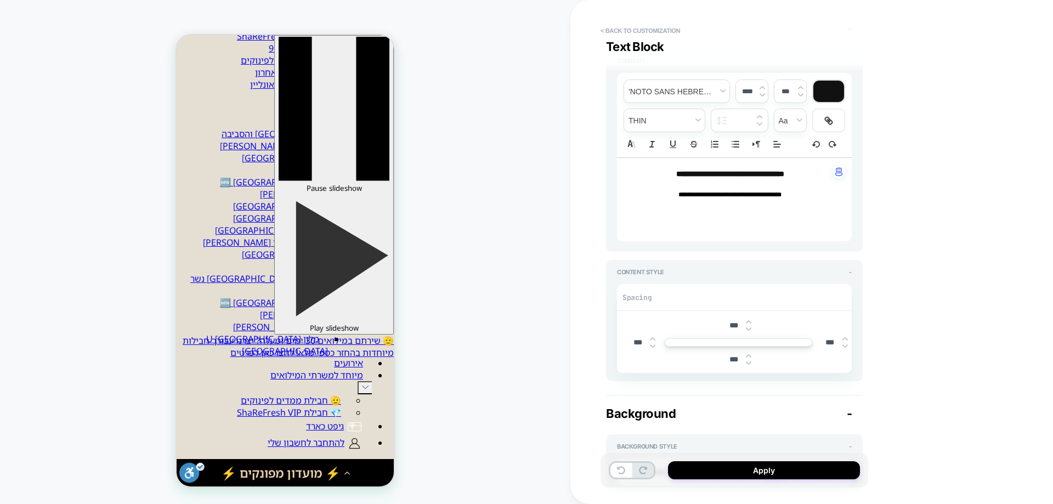
scroll to position [110, 0]
click at [751, 359] on img at bounding box center [748, 361] width 5 height 4
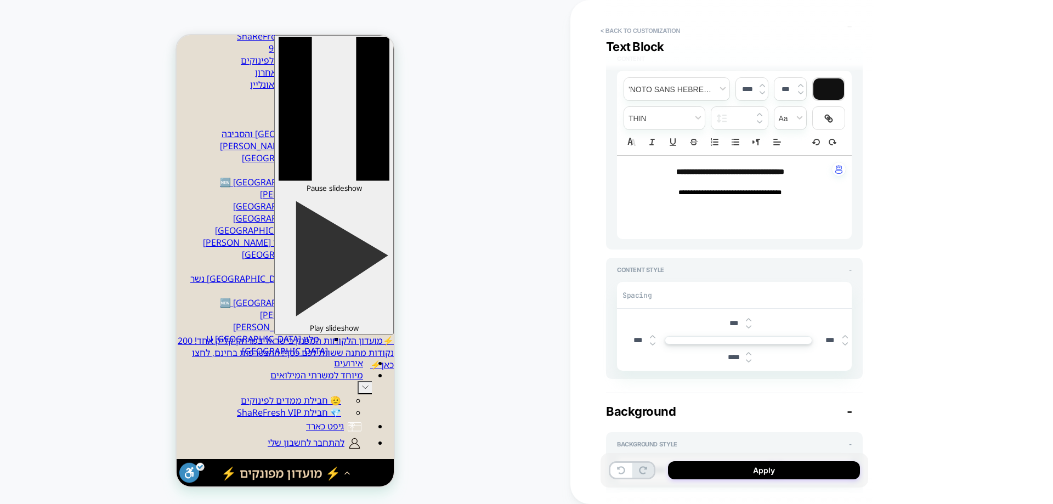
click at [751, 359] on img at bounding box center [748, 361] width 5 height 4
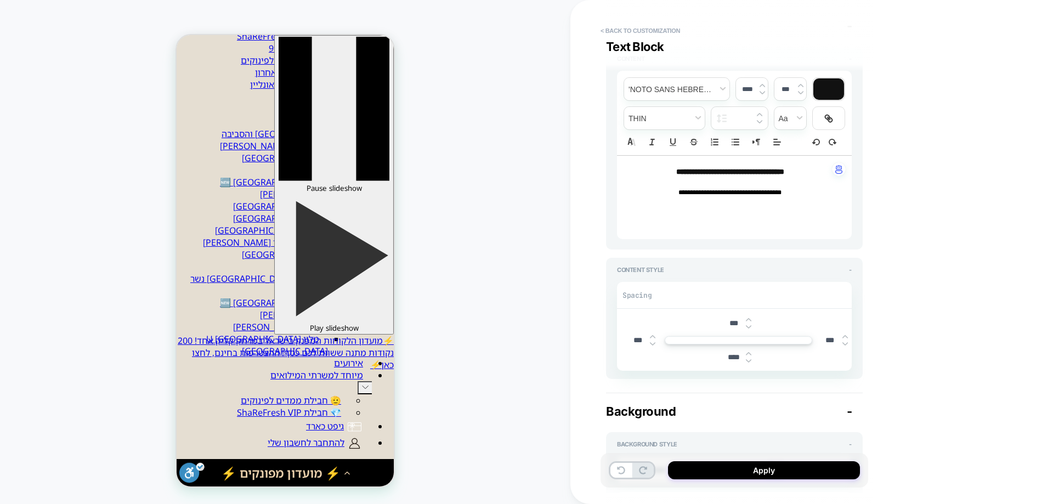
click at [751, 359] on img at bounding box center [748, 361] width 5 height 4
type input "*****"
click at [669, 28] on button "< Back to customization" at bounding box center [640, 31] width 90 height 18
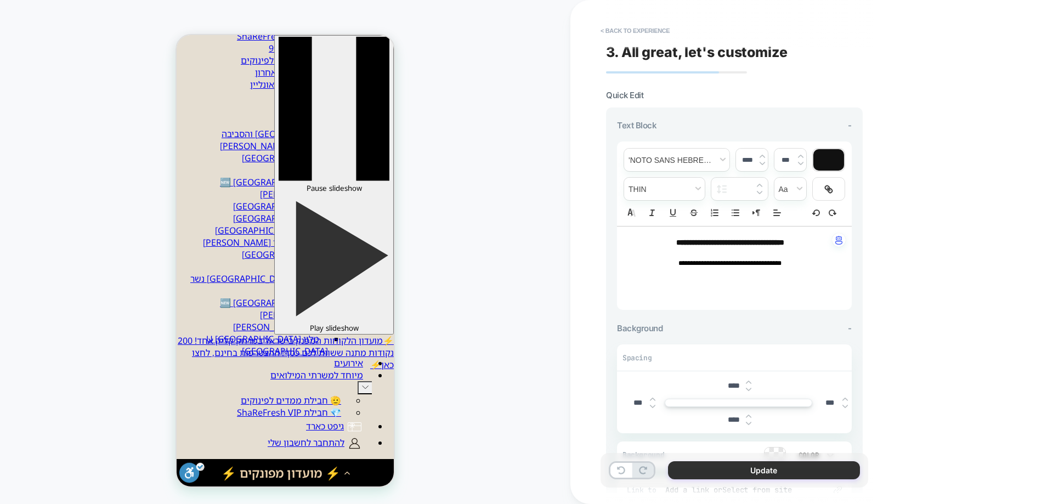
drag, startPoint x: 743, startPoint y: 469, endPoint x: 735, endPoint y: 467, distance: 8.7
click at [742, 469] on button "Update" at bounding box center [764, 470] width 192 height 18
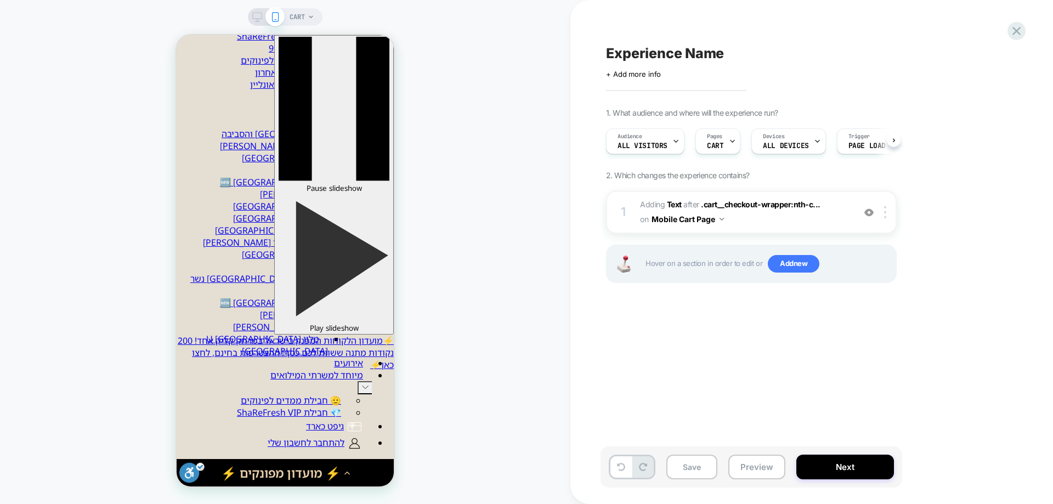
scroll to position [0, 1]
click at [519, 332] on div "CART" at bounding box center [285, 252] width 570 height 482
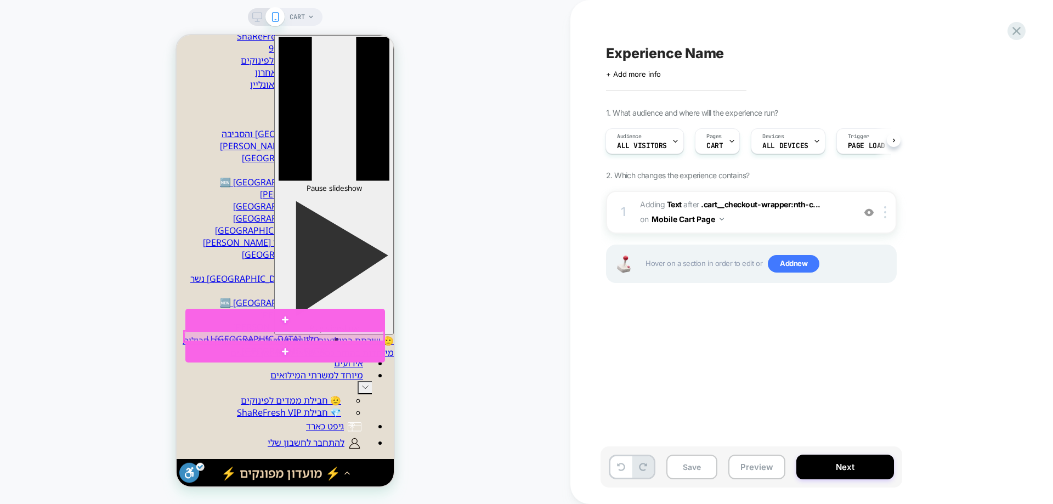
click at [309, 337] on div at bounding box center [284, 336] width 200 height 11
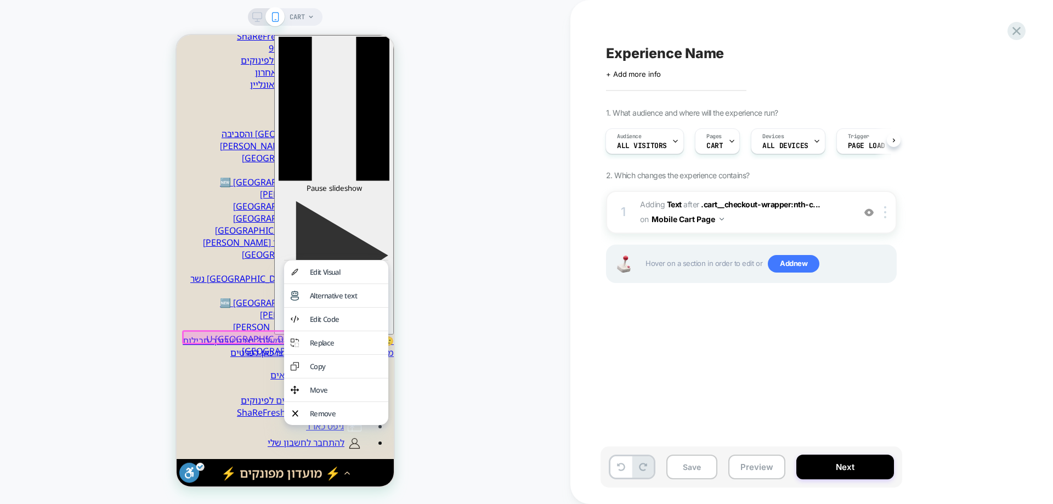
click at [356, 418] on div "Remove" at bounding box center [346, 414] width 72 height 10
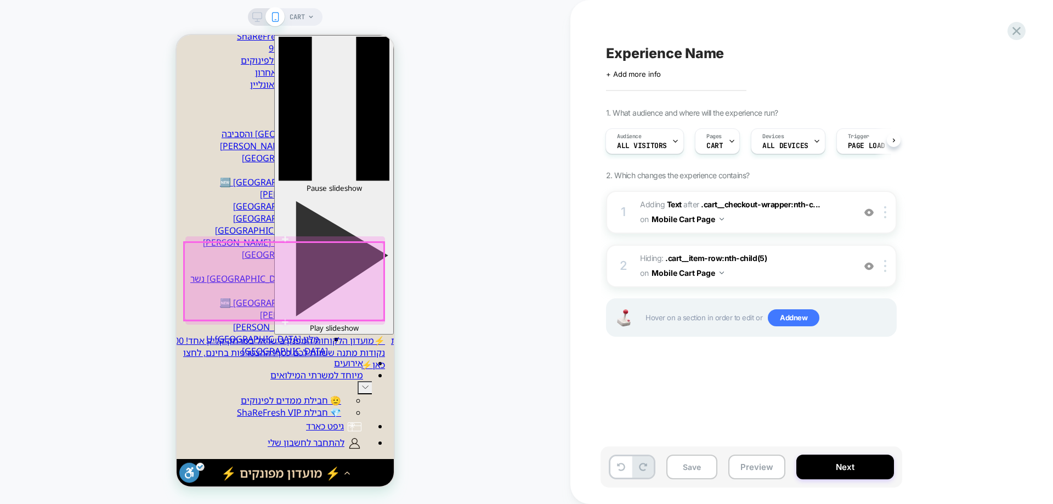
click at [315, 250] on div at bounding box center [284, 280] width 200 height 77
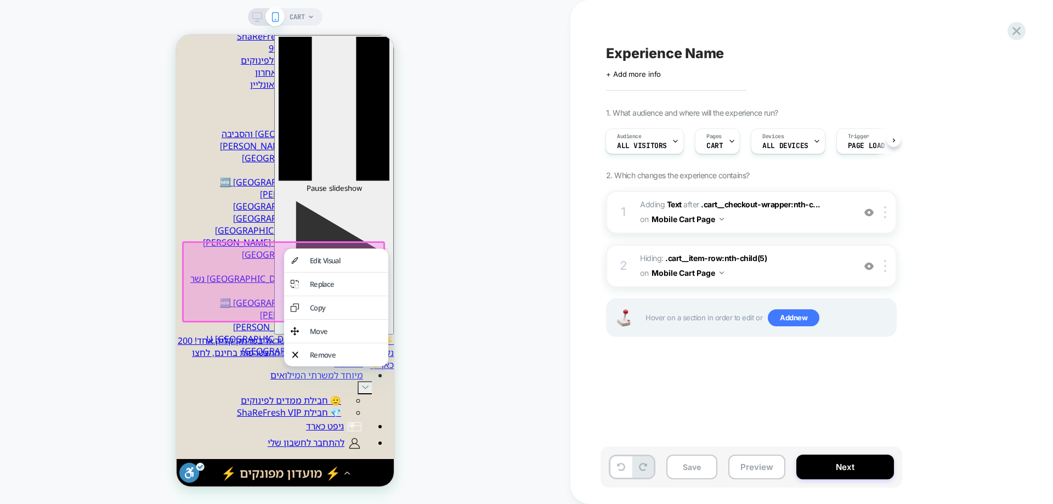
click at [564, 234] on div "CART" at bounding box center [285, 252] width 570 height 482
click at [679, 202] on b "Text" at bounding box center [674, 204] width 15 height 9
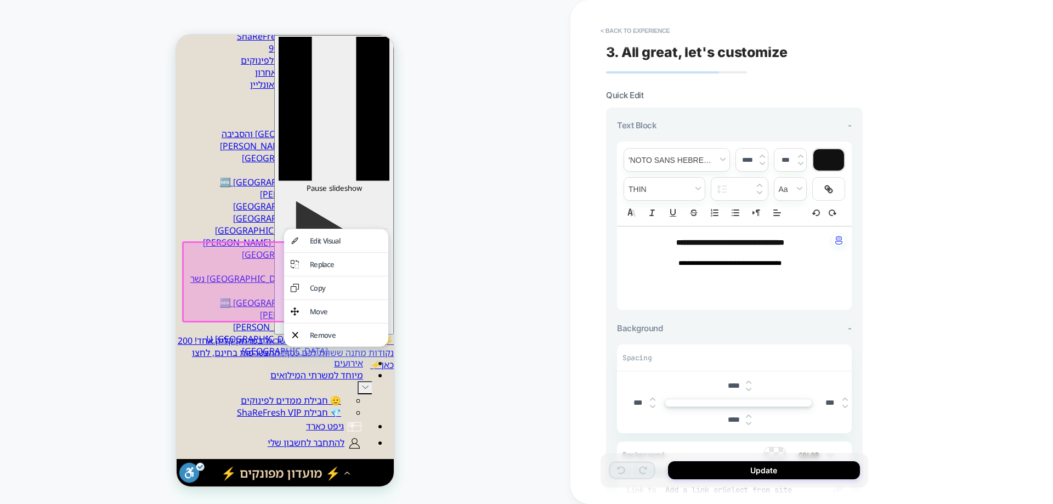
scroll to position [128, 0]
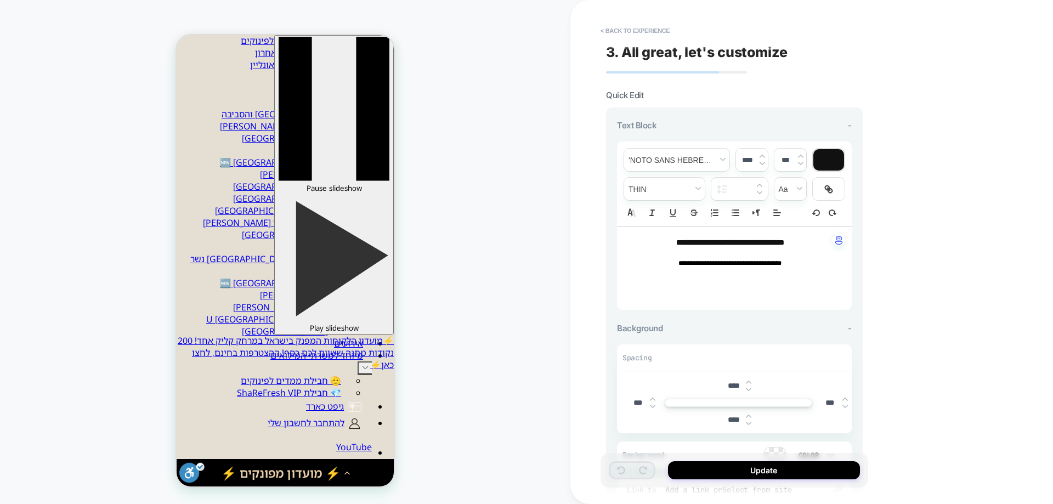
click at [760, 245] on strong "**********" at bounding box center [730, 243] width 108 height 8
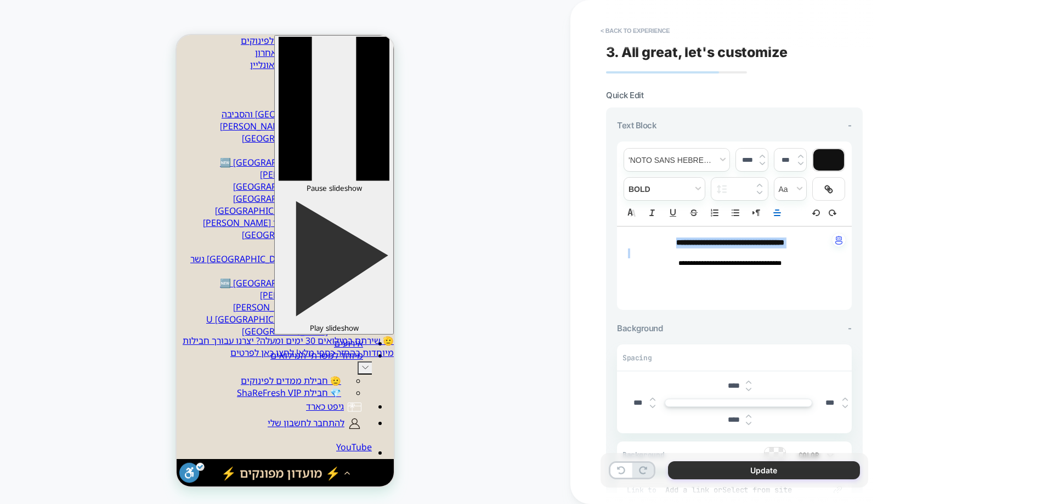
click at [758, 474] on button "Update" at bounding box center [764, 470] width 192 height 18
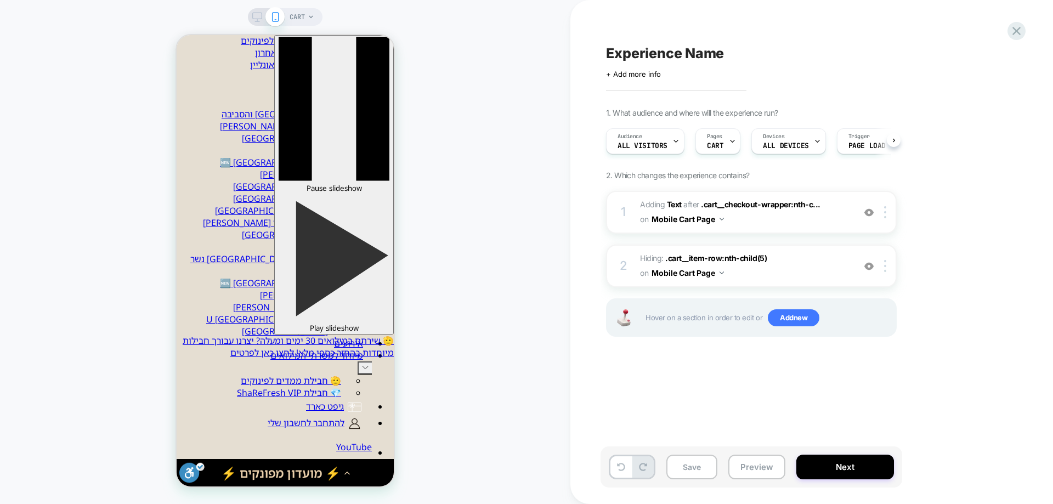
scroll to position [0, 1]
click at [700, 470] on button "Save" at bounding box center [691, 467] width 51 height 25
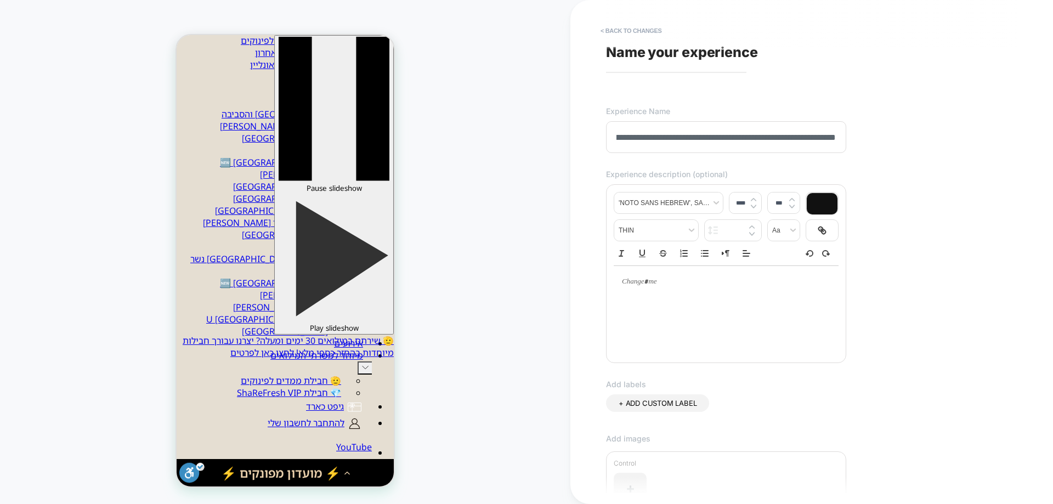
scroll to position [0, 0]
click at [640, 142] on input "**********" at bounding box center [726, 137] width 240 height 32
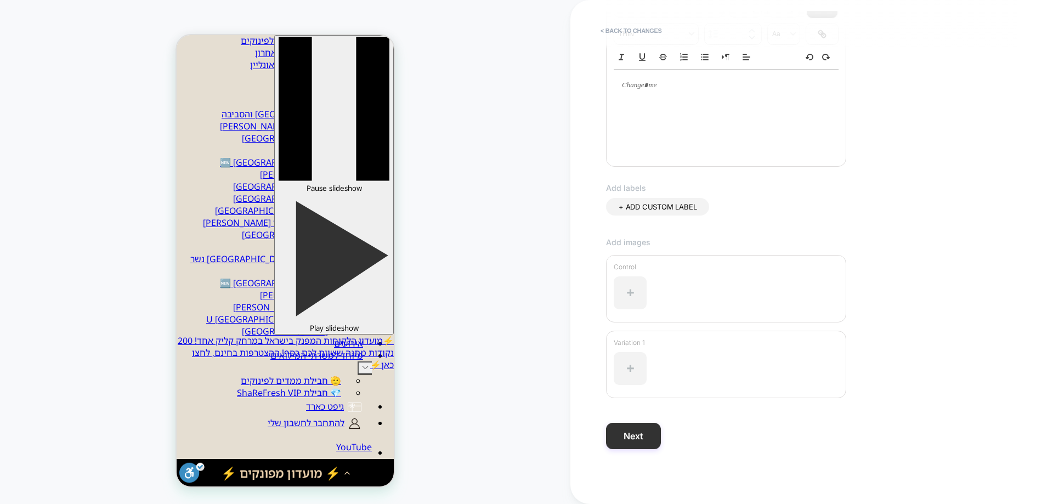
type input "**********"
click at [645, 436] on button "Next" at bounding box center [633, 436] width 55 height 26
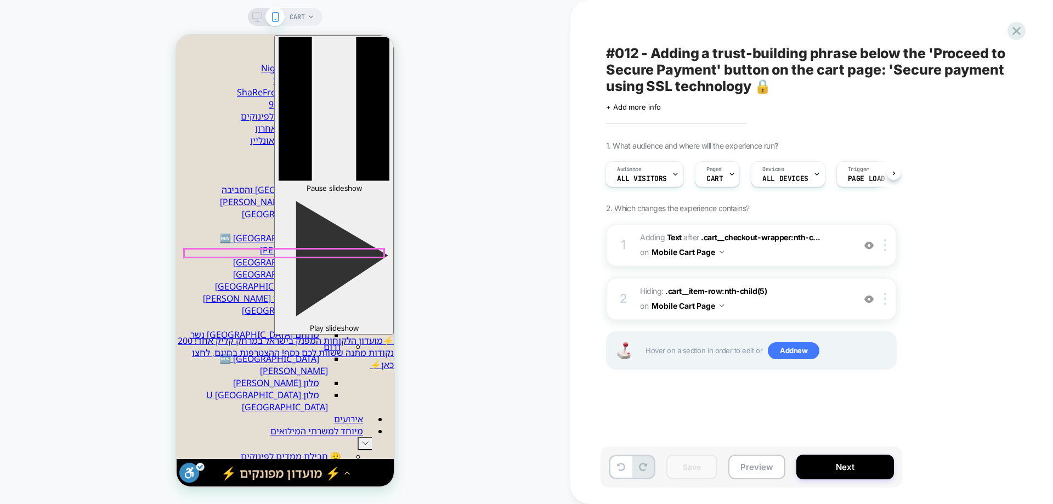
scroll to position [0, 0]
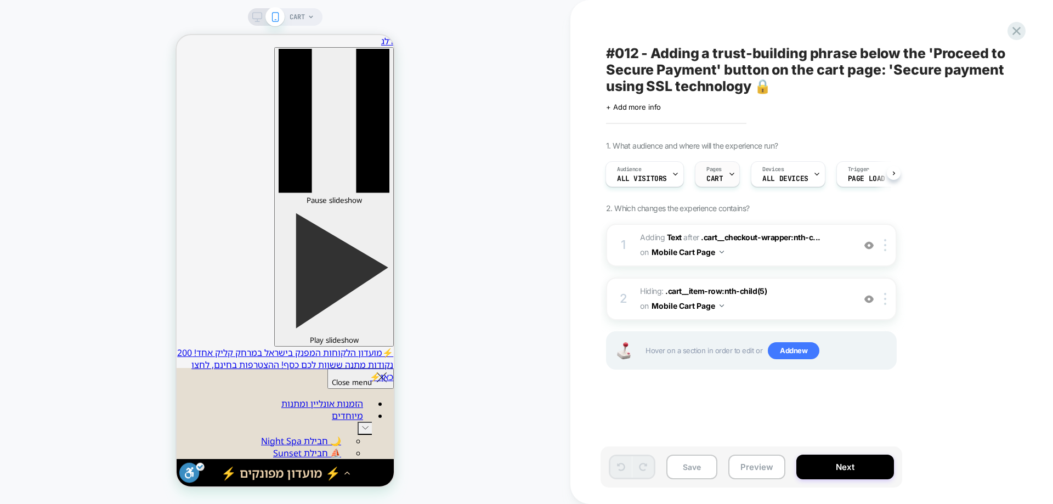
click at [708, 179] on span "CART" at bounding box center [714, 179] width 16 height 8
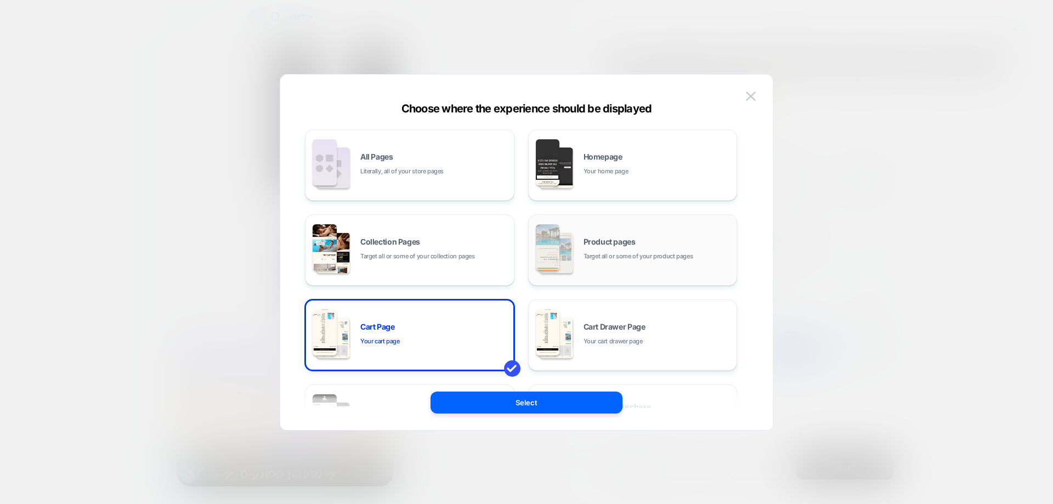
click at [612, 239] on span "Product pages" at bounding box center [609, 242] width 52 height 8
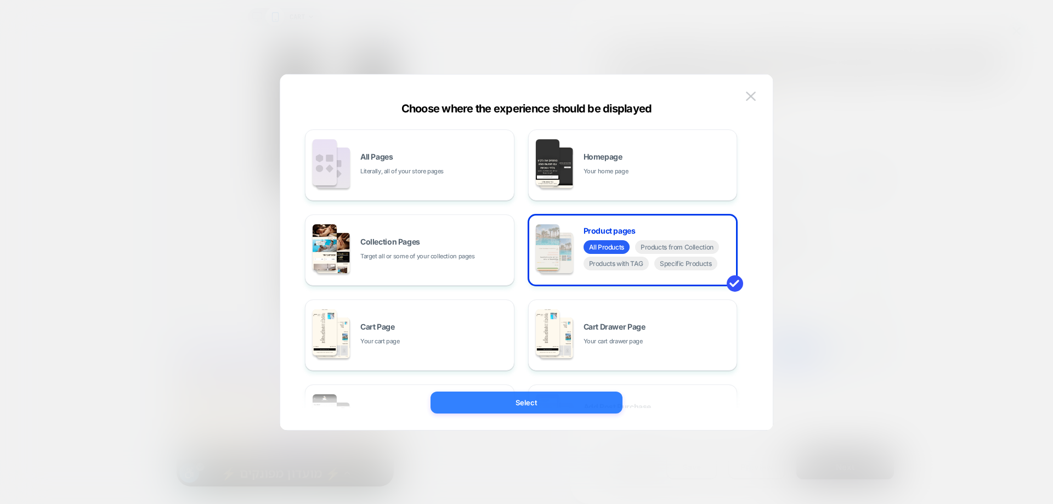
click at [532, 400] on button "Select" at bounding box center [526, 403] width 192 height 22
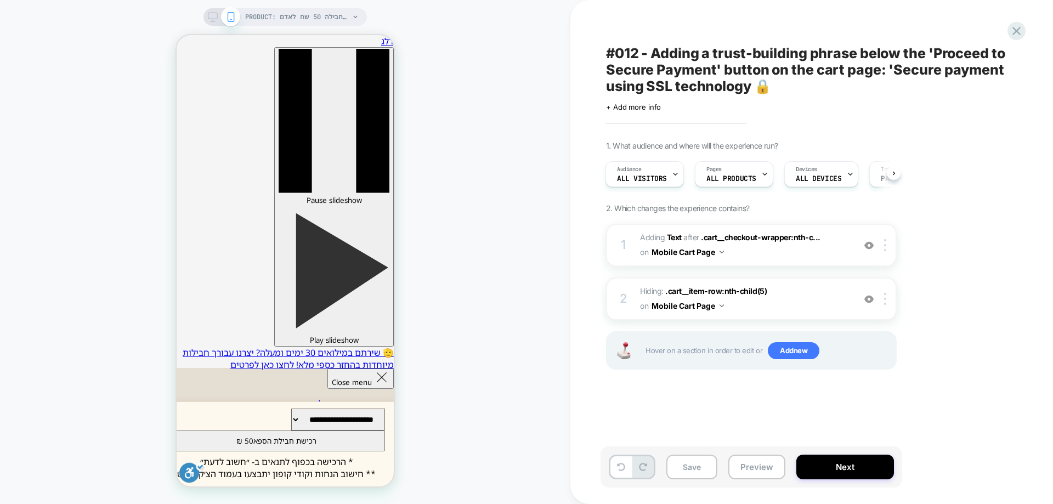
scroll to position [0, 1]
click at [282, 445] on button "רכישת חבילת הספא 50 ₪" at bounding box center [276, 440] width 217 height 21
click at [737, 179] on span "ALL PRODUCTS" at bounding box center [731, 179] width 50 height 8
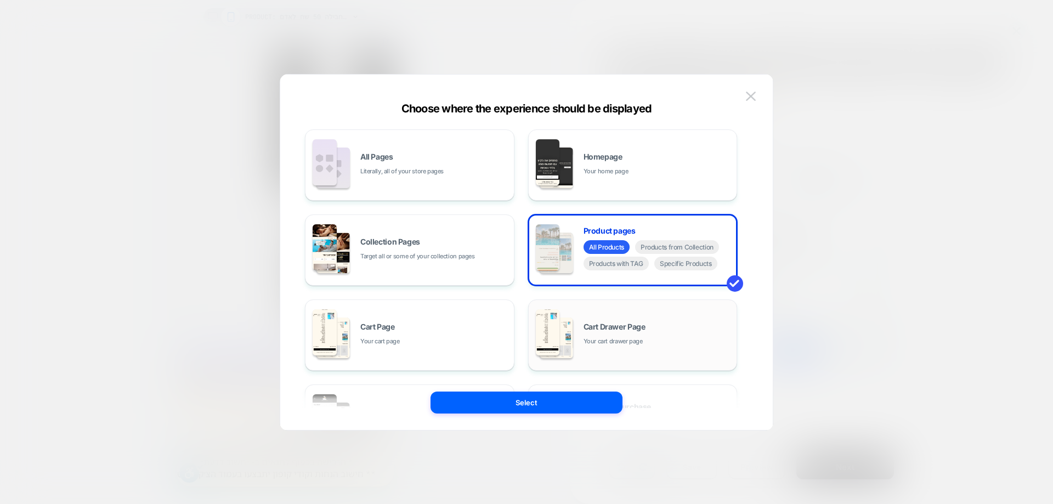
click at [594, 320] on div "Cart Drawer Page Your cart drawer page" at bounding box center [632, 335] width 197 height 60
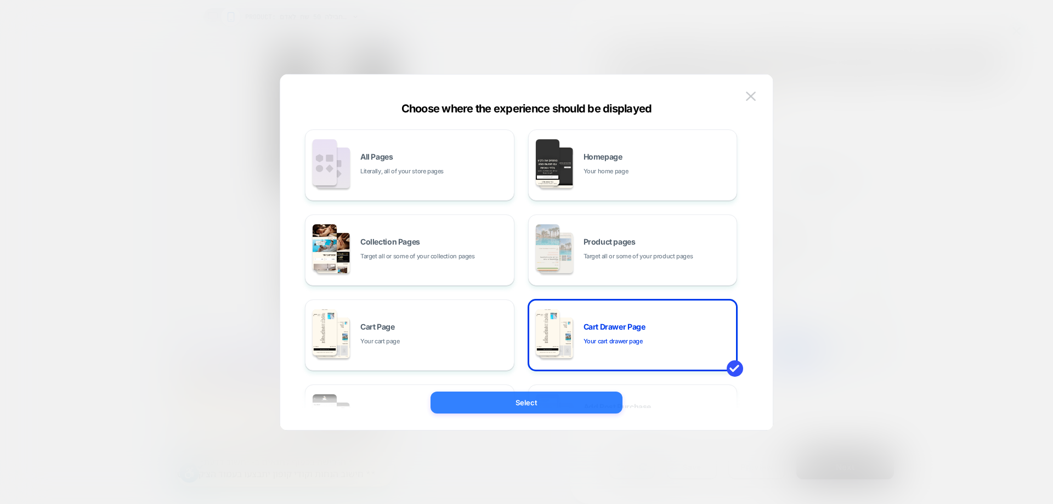
click at [566, 399] on button "Select" at bounding box center [526, 403] width 192 height 22
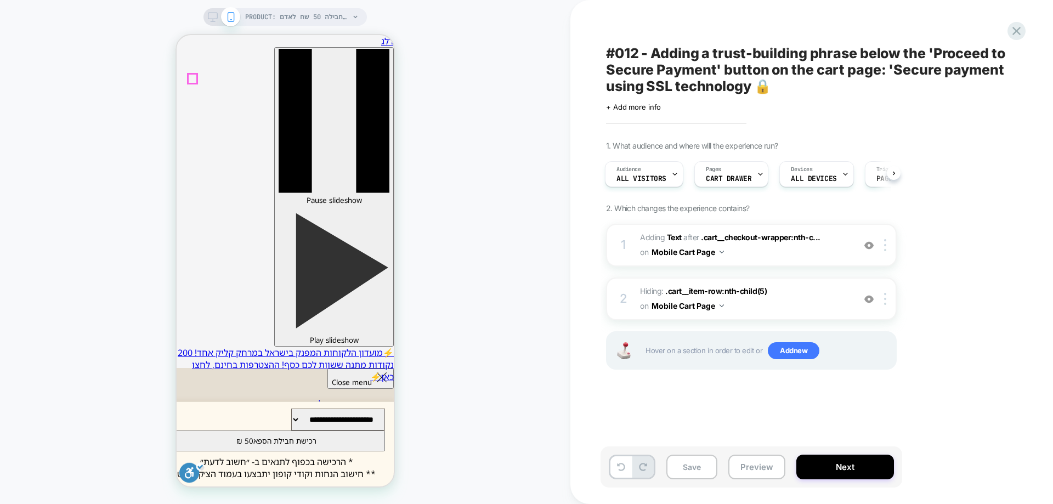
click at [673, 239] on b "Text" at bounding box center [674, 236] width 15 height 9
click at [672, 238] on b "Text" at bounding box center [674, 236] width 15 height 9
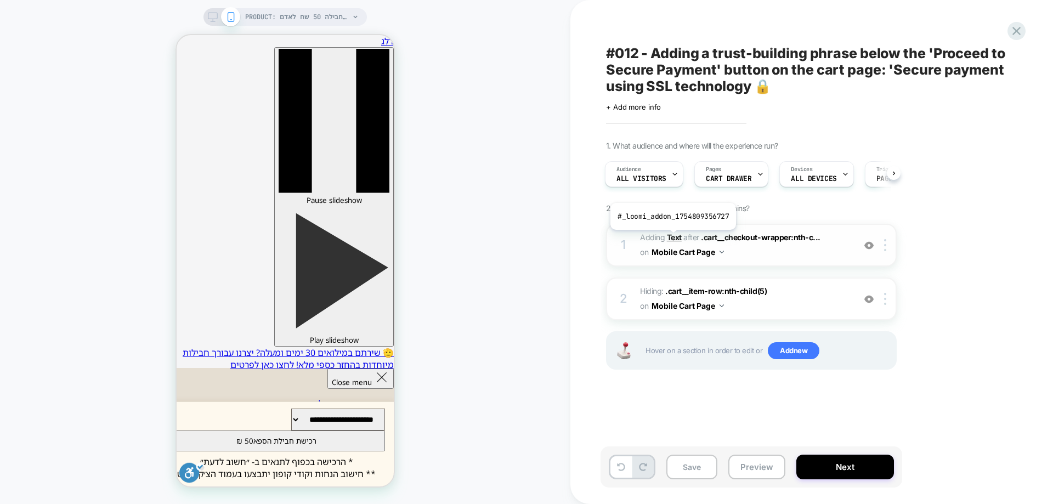
click at [672, 238] on b "Text" at bounding box center [674, 236] width 15 height 9
click at [672, 236] on b "Text" at bounding box center [674, 236] width 15 height 9
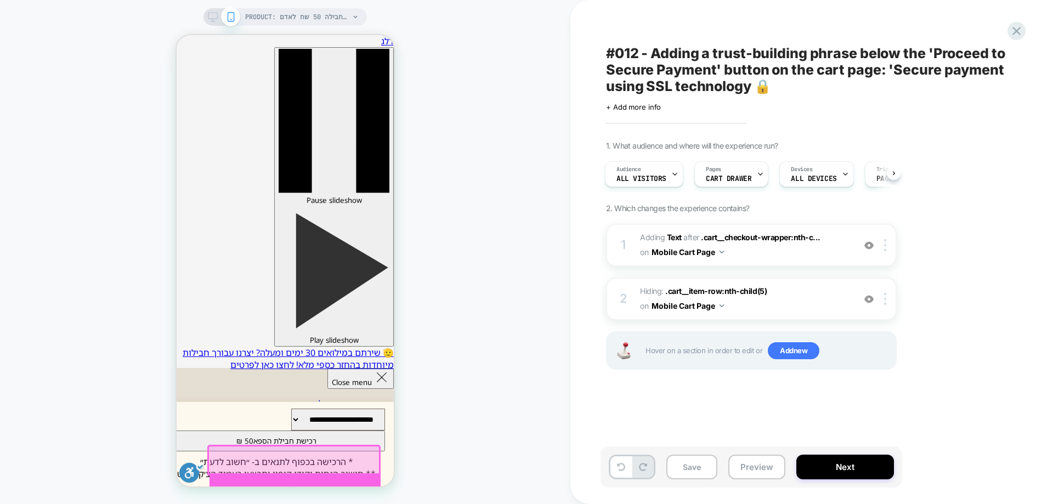
click at [296, 482] on div at bounding box center [294, 489] width 171 height 33
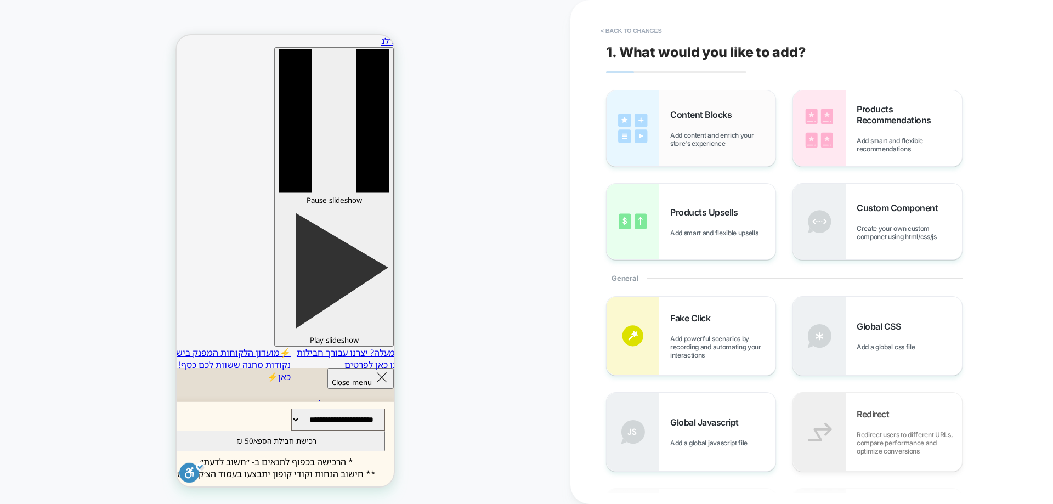
click at [685, 135] on span "Add content and enrich your store's experience" at bounding box center [722, 139] width 105 height 16
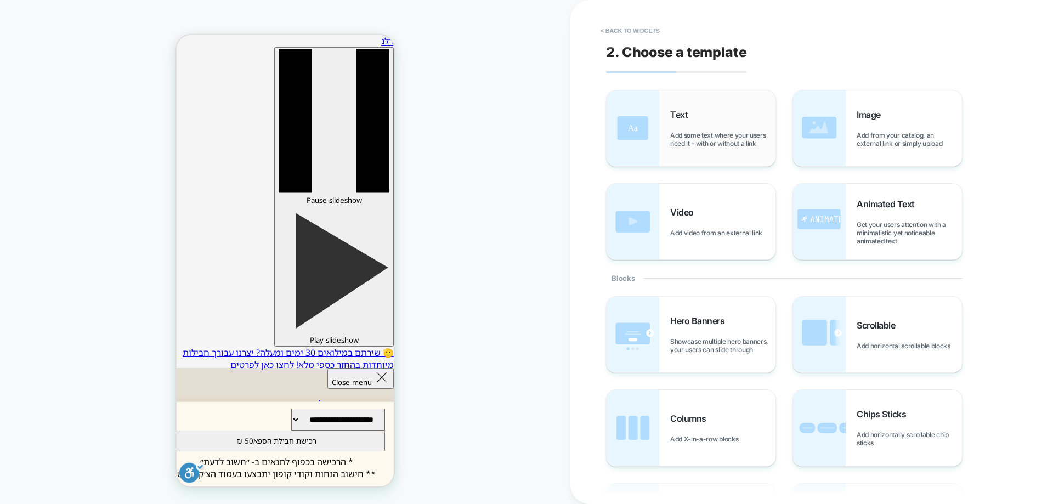
click at [691, 122] on div "Text Add some text where your users need it - with or without a link" at bounding box center [722, 128] width 105 height 38
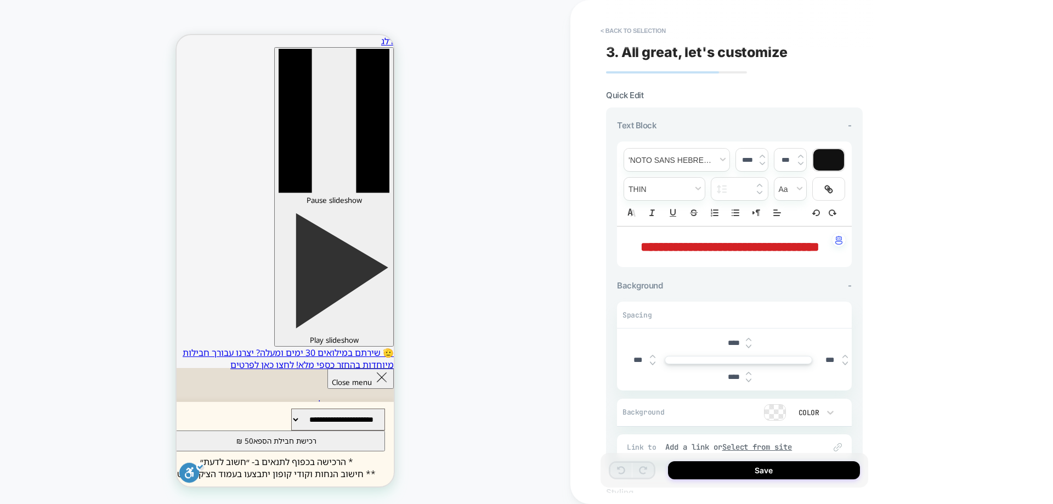
click at [760, 233] on div "**********" at bounding box center [734, 246] width 235 height 41
click at [790, 236] on div "**********" at bounding box center [734, 246] width 235 height 41
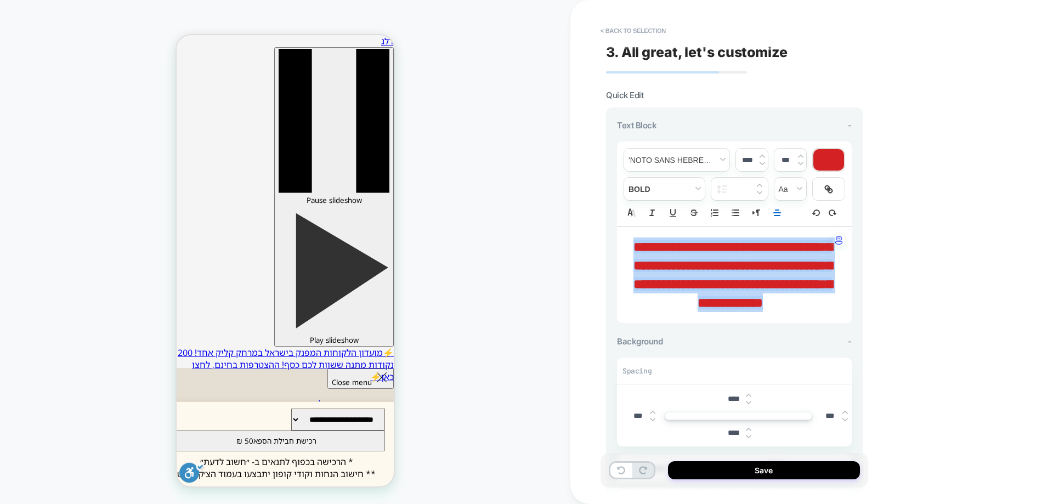
type input "****"
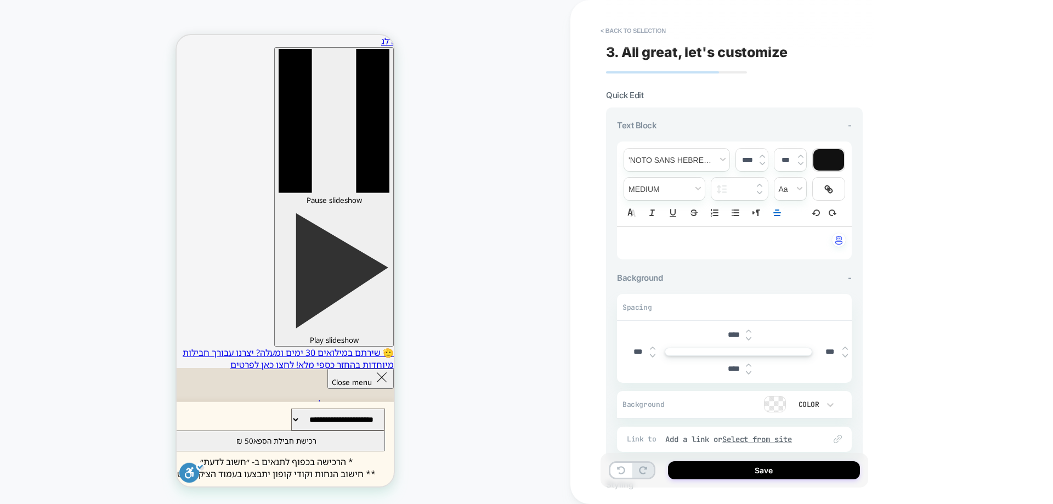
click at [725, 235] on div "﻿" at bounding box center [734, 242] width 235 height 33
click at [811, 464] on button "Save" at bounding box center [764, 470] width 192 height 18
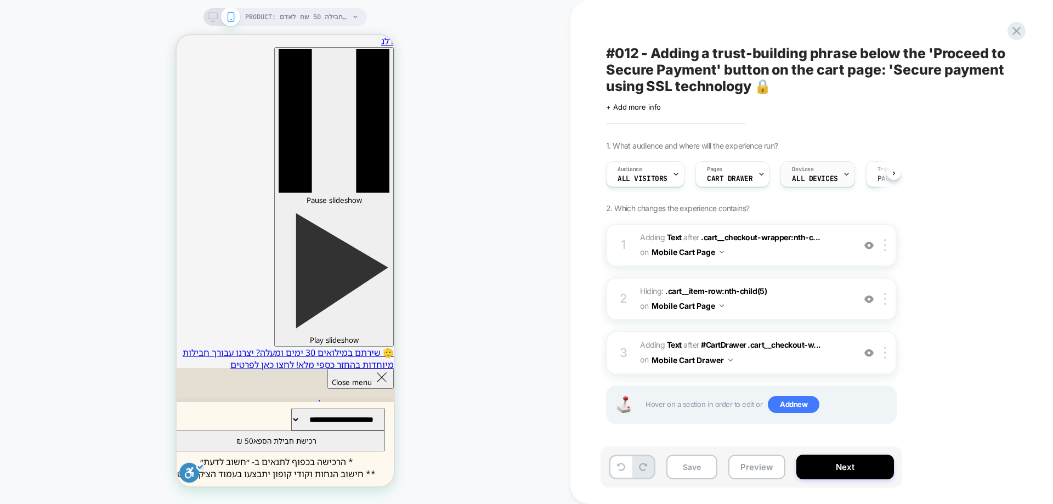
scroll to position [0, 1]
click at [884, 245] on img at bounding box center [885, 245] width 2 height 12
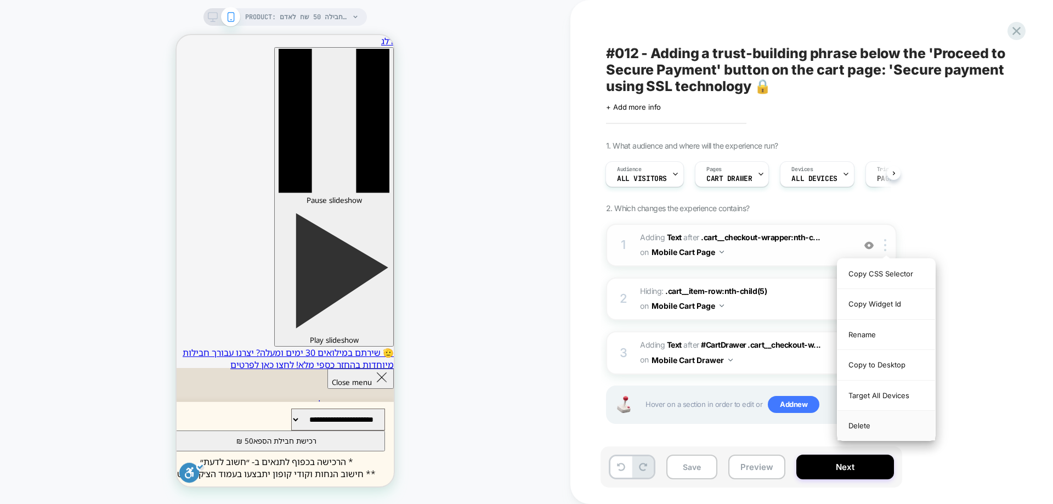
click at [873, 424] on div "Delete" at bounding box center [886, 426] width 98 height 30
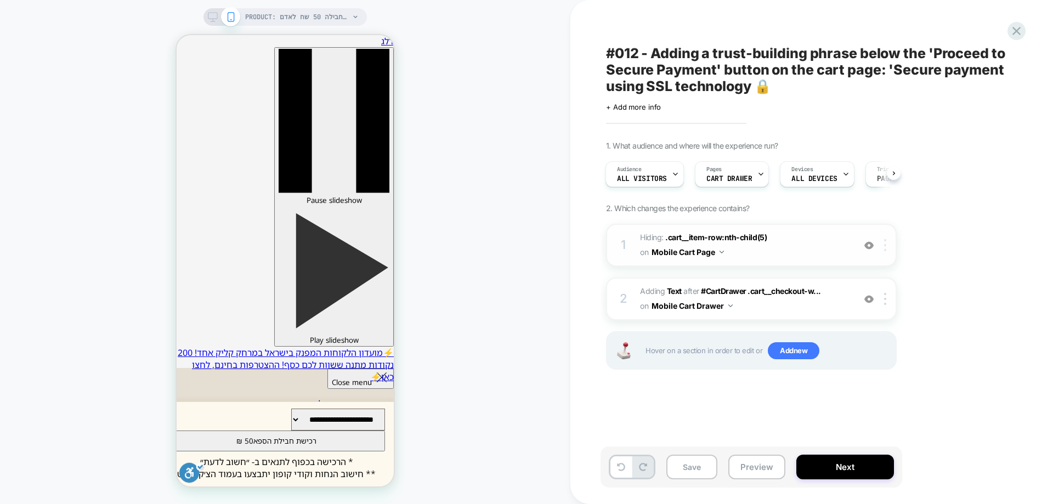
click at [890, 247] on div at bounding box center [887, 245] width 18 height 12
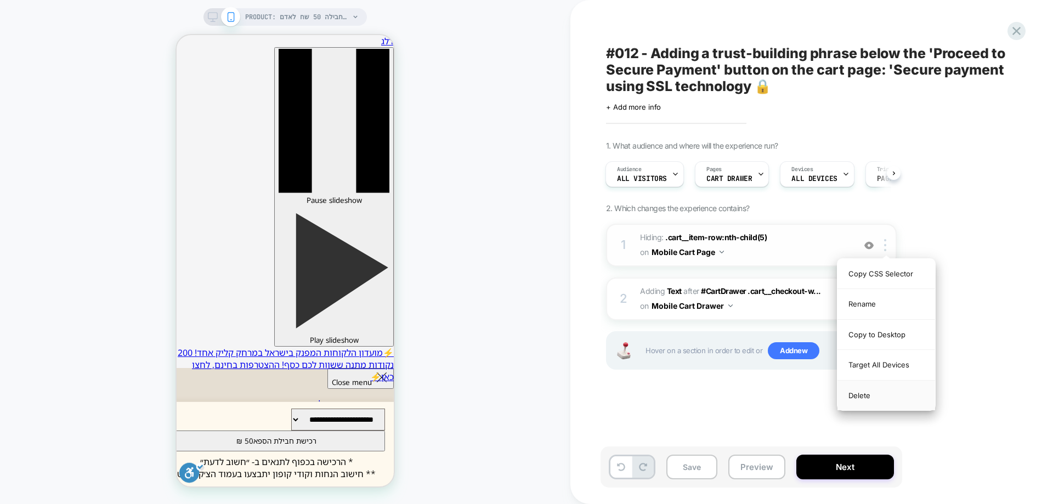
click at [858, 398] on div "Delete" at bounding box center [886, 396] width 98 height 30
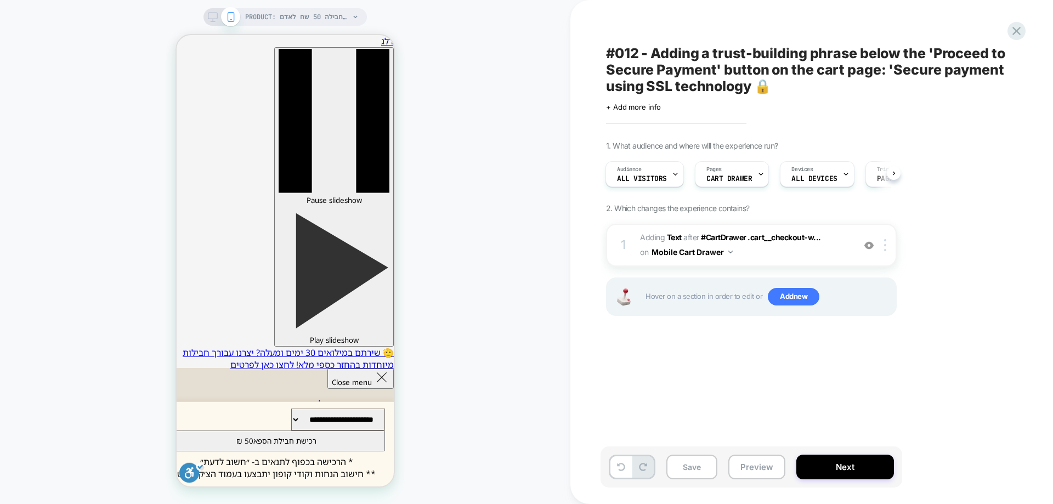
click at [711, 350] on div "#012 - Adding a trust-building phrase below the 'Proceed to Secure Payment' but…" at bounding box center [805, 252] width 411 height 482
click at [680, 468] on button "Save" at bounding box center [691, 467] width 51 height 25
click at [1018, 27] on icon at bounding box center [1016, 31] width 15 height 15
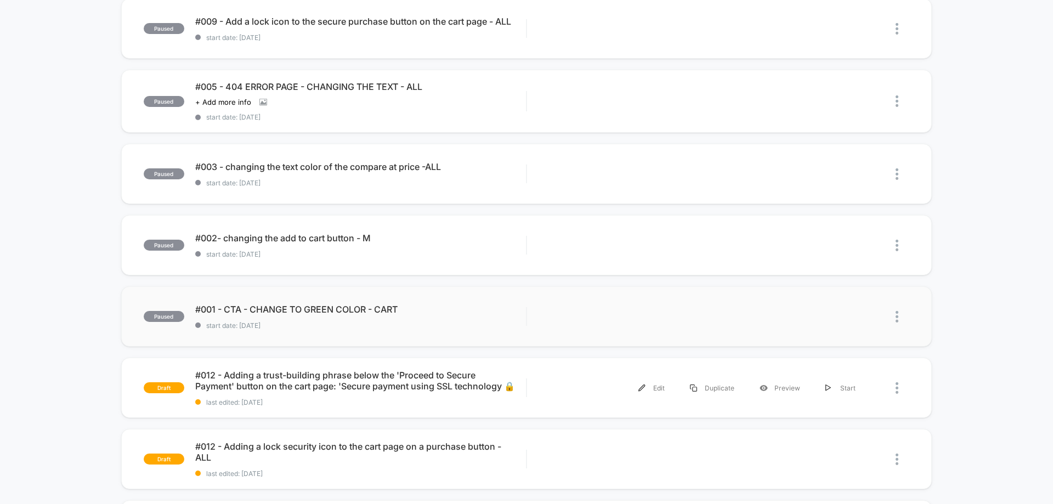
scroll to position [439, 0]
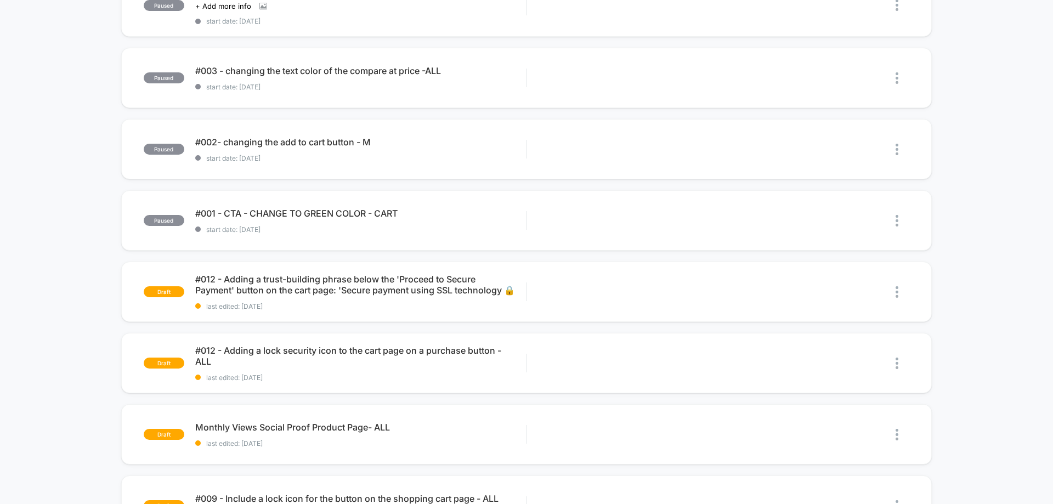
drag, startPoint x: 468, startPoint y: 294, endPoint x: 499, endPoint y: 41, distance: 255.3
click at [499, 41] on div "published #010 - Moving the Call to Action (CTA) button on the mobile homepage …" at bounding box center [526, 136] width 1053 height 910
drag, startPoint x: 904, startPoint y: 281, endPoint x: 495, endPoint y: 314, distance: 410.9
click at [909, 186] on div "published #010 - Moving the Call to Action (CTA) button on the mobile homepage …" at bounding box center [526, 136] width 1053 height 910
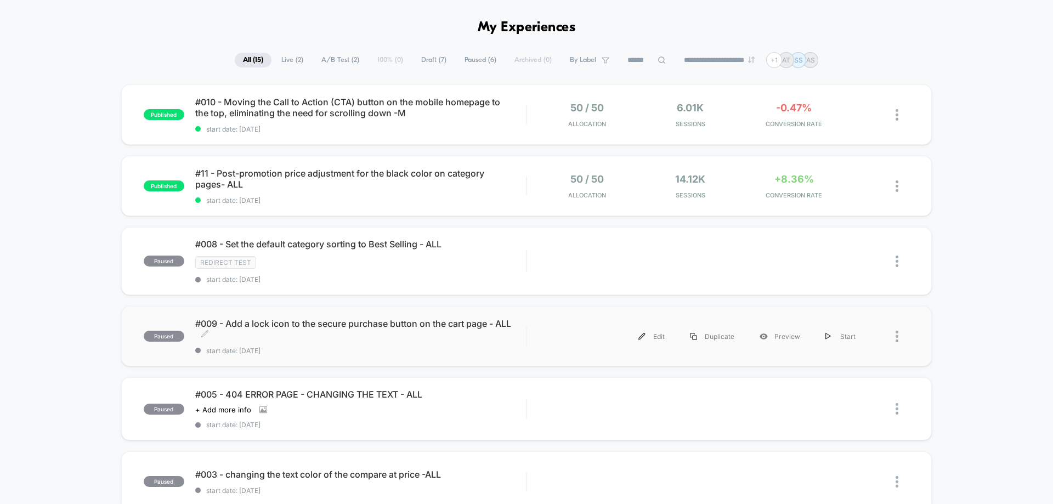
scroll to position [0, 0]
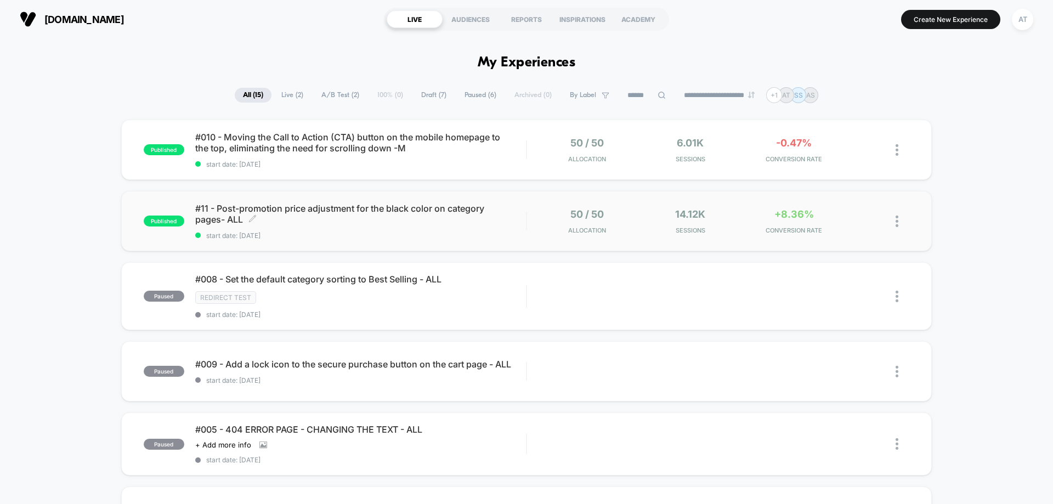
click at [370, 239] on span "start date: [DATE]" at bounding box center [360, 235] width 331 height 8
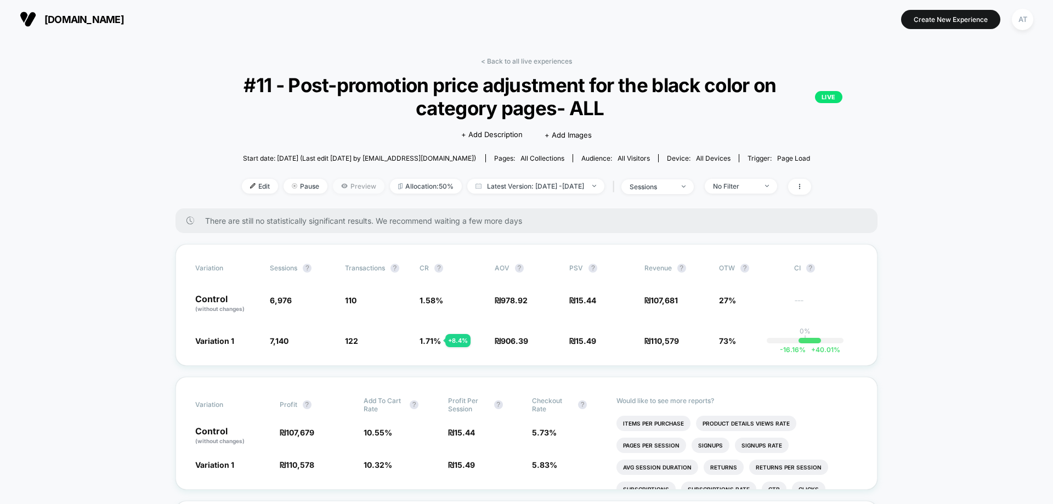
click at [341, 189] on icon at bounding box center [344, 186] width 7 height 7
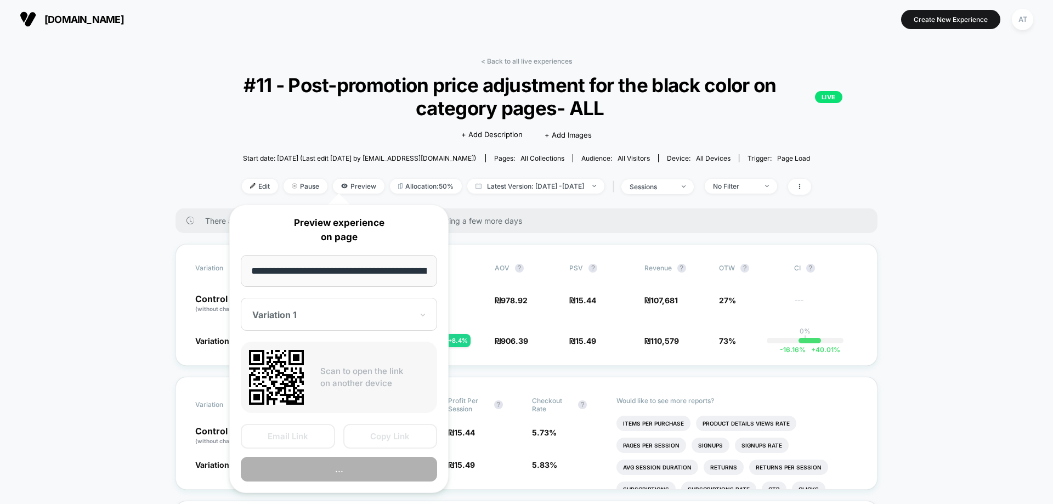
scroll to position [0, 57]
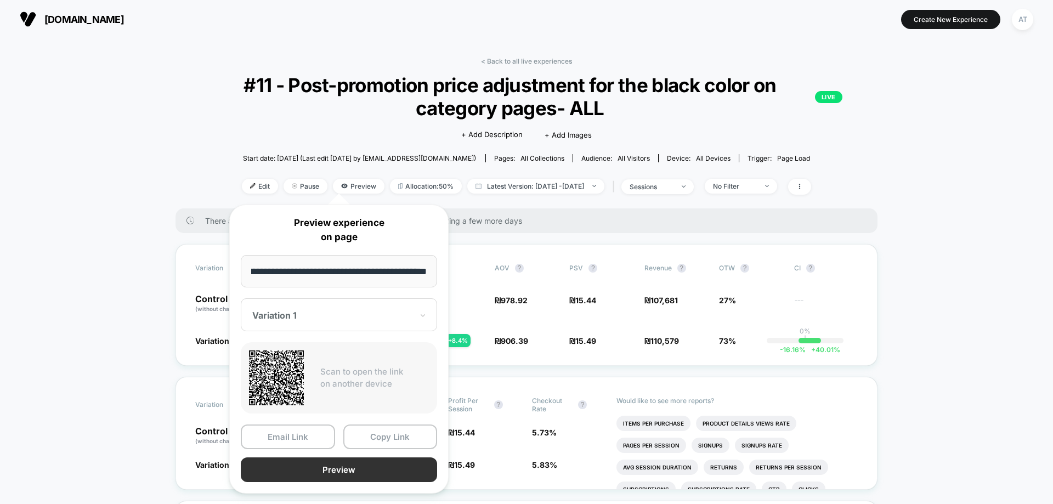
click at [325, 463] on button "Preview" at bounding box center [339, 469] width 196 height 25
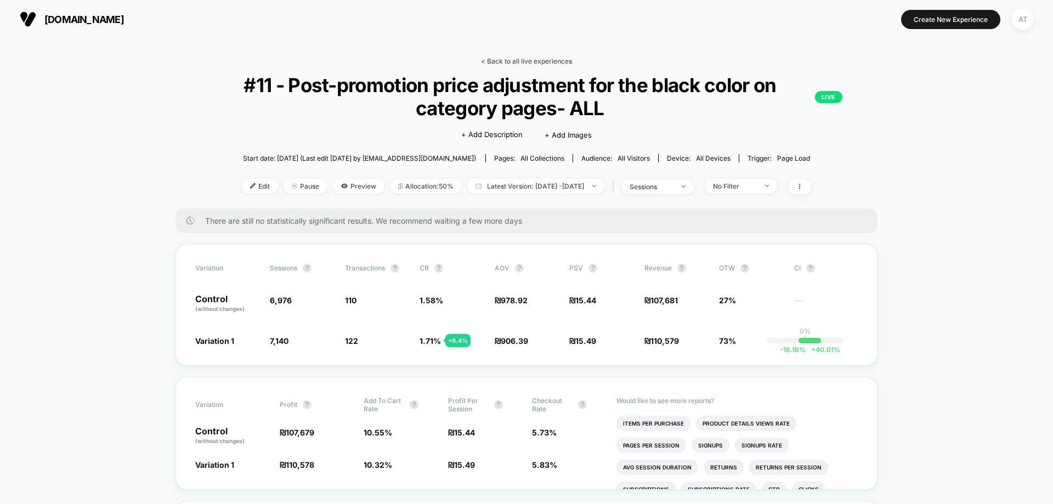
click at [548, 60] on link "< Back to all live experiences" at bounding box center [526, 61] width 91 height 8
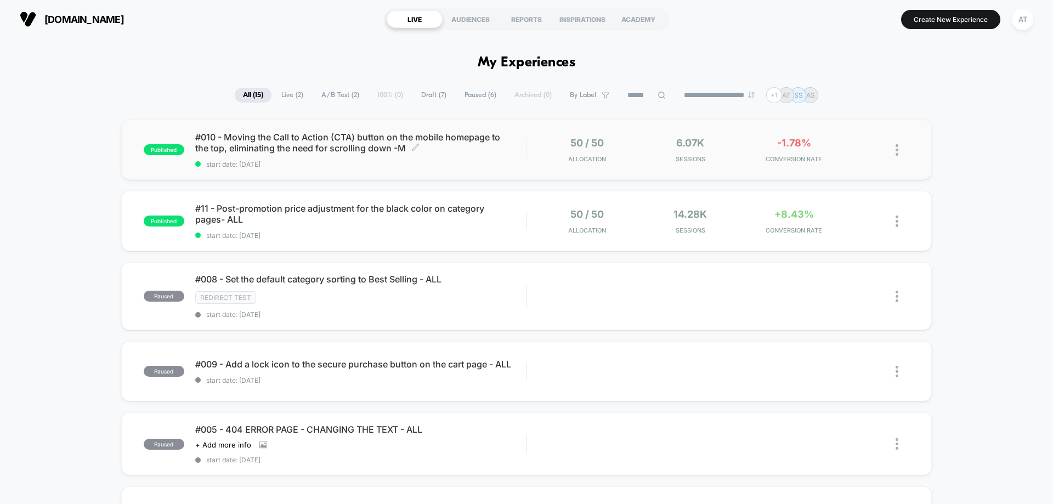
click at [309, 150] on span "#010 - Moving the Call to Action (CTA) button on the mobile homepage to the top…" at bounding box center [360, 143] width 331 height 22
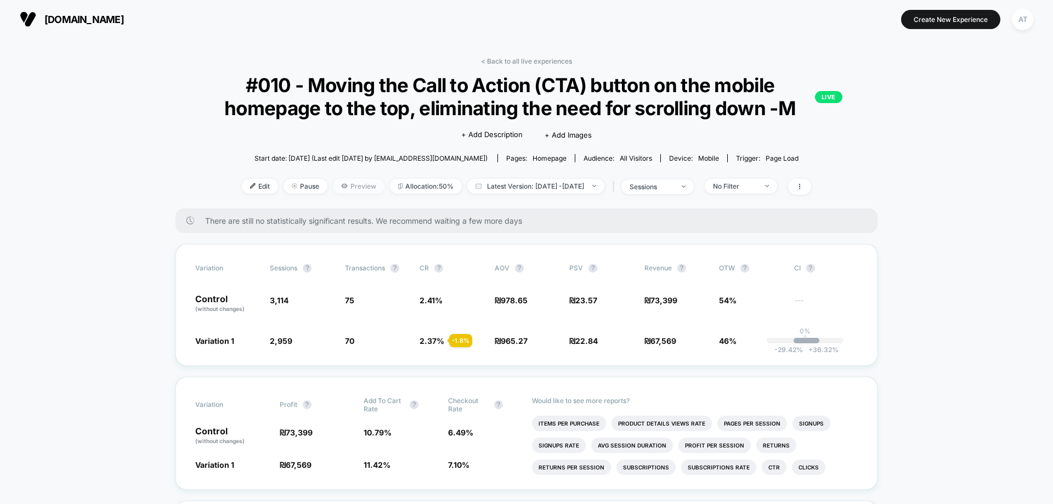
click at [349, 188] on span "Preview" at bounding box center [359, 186] width 52 height 15
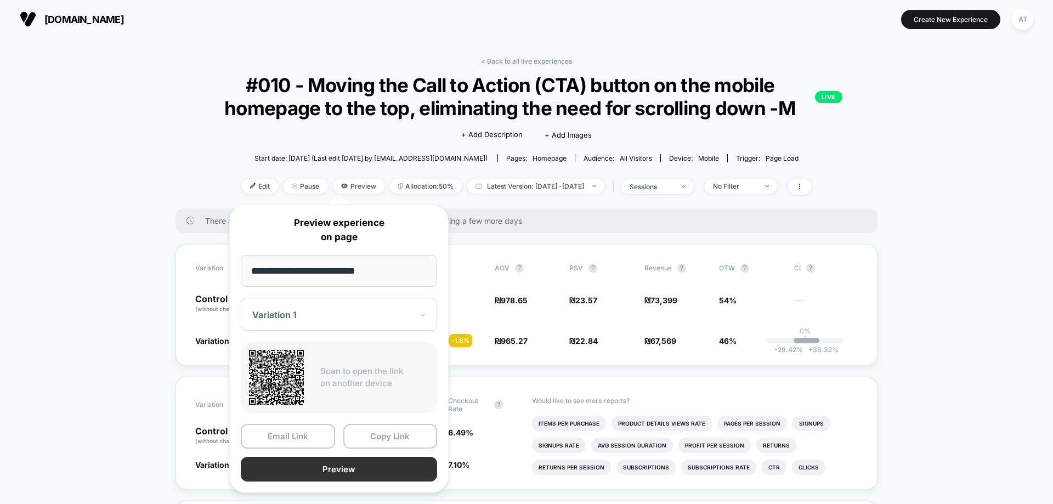
click at [293, 480] on button "Preview" at bounding box center [339, 469] width 196 height 25
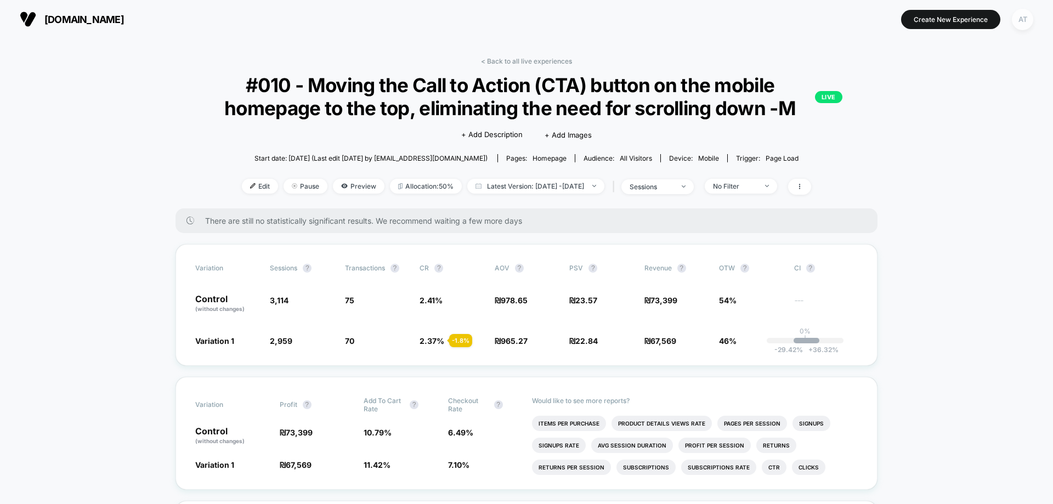
click at [1017, 26] on div "AT" at bounding box center [1022, 19] width 21 height 21
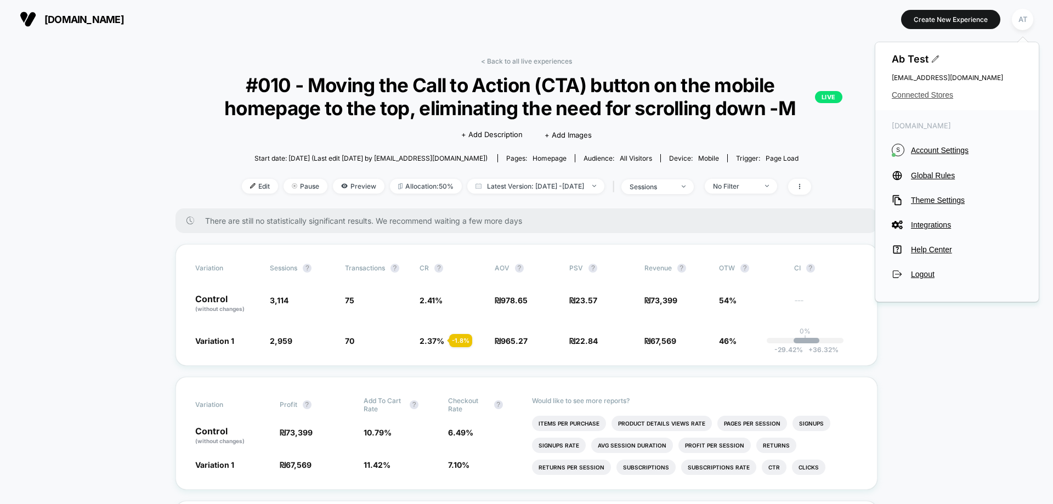
click at [940, 94] on span "Connected Stores" at bounding box center [957, 94] width 131 height 9
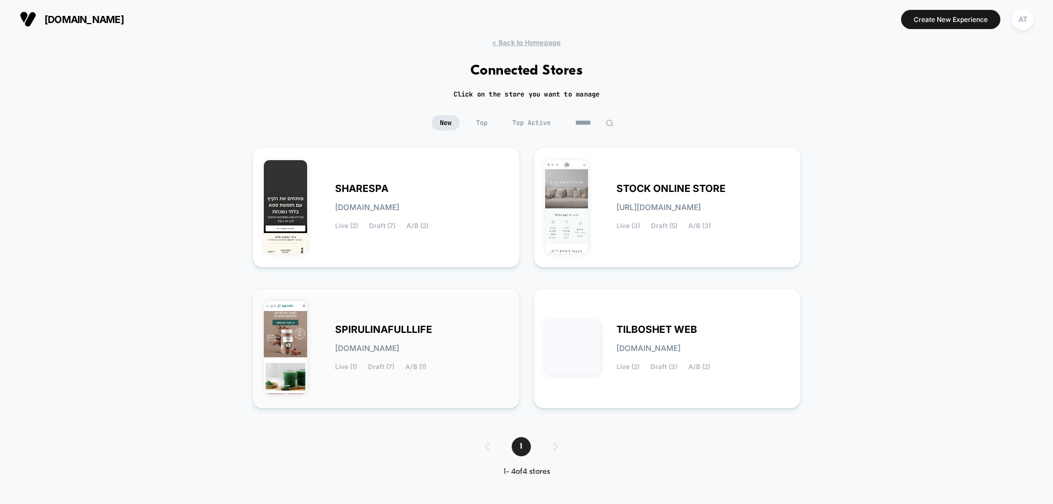
click at [413, 321] on div "SPIRULINAFULLLIFE spirulinafulllife.myshopify.com Live (1) Draft (7) A/B (1)" at bounding box center [386, 348] width 245 height 98
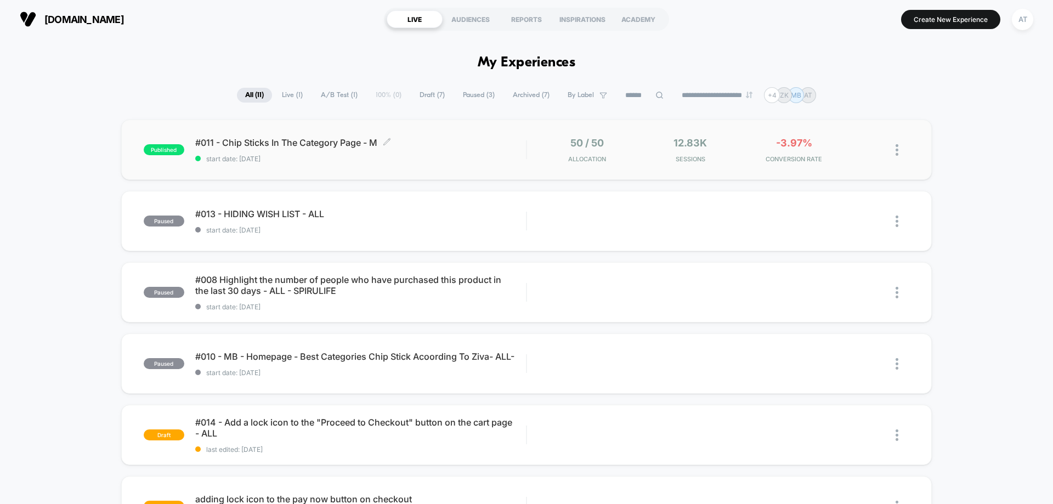
click at [431, 158] on span "start date: 27.7.2025" at bounding box center [360, 159] width 331 height 8
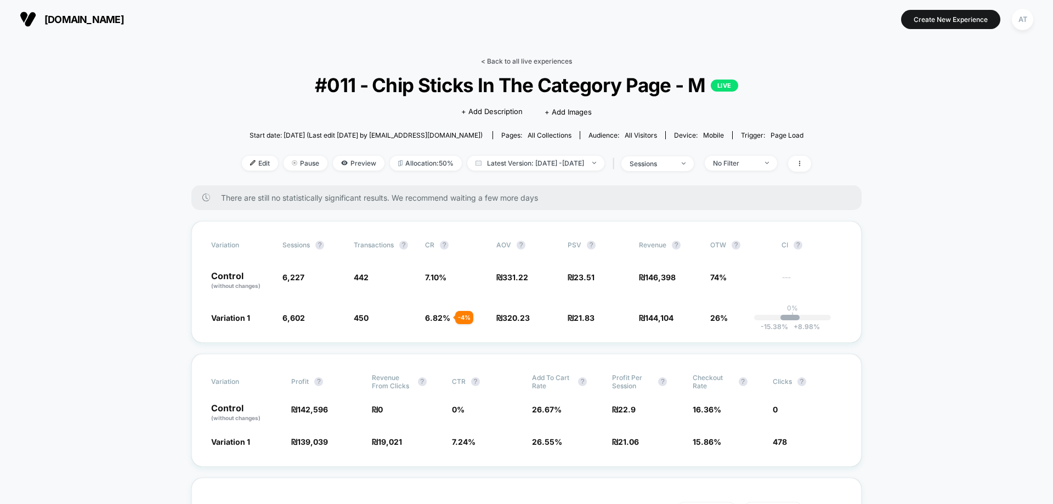
click at [541, 60] on link "< Back to all live experiences" at bounding box center [526, 61] width 91 height 8
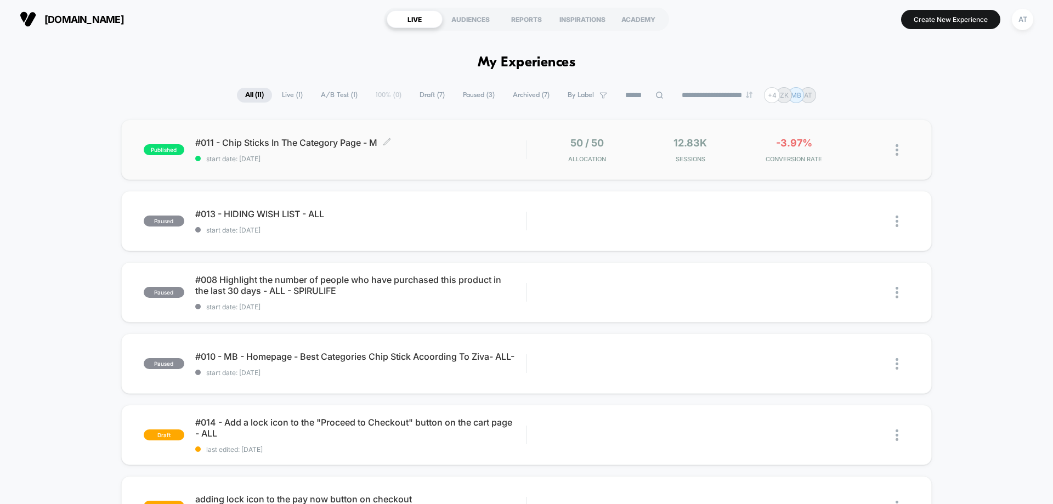
click at [322, 140] on span "#011 - Chip Sticks In The Category Page - M Click to edit experience details" at bounding box center [360, 142] width 331 height 11
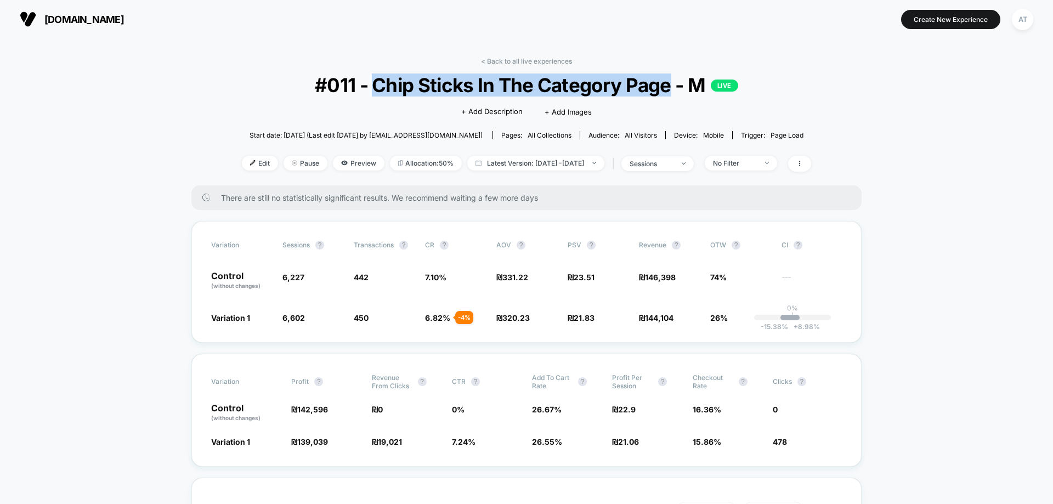
drag, startPoint x: 373, startPoint y: 88, endPoint x: 668, endPoint y: 92, distance: 295.0
click at [668, 92] on span "#011 - Chip Sticks In The Category Page - M LIVE" at bounding box center [526, 84] width 512 height 23
copy span "Chip Sticks In The Category Page"
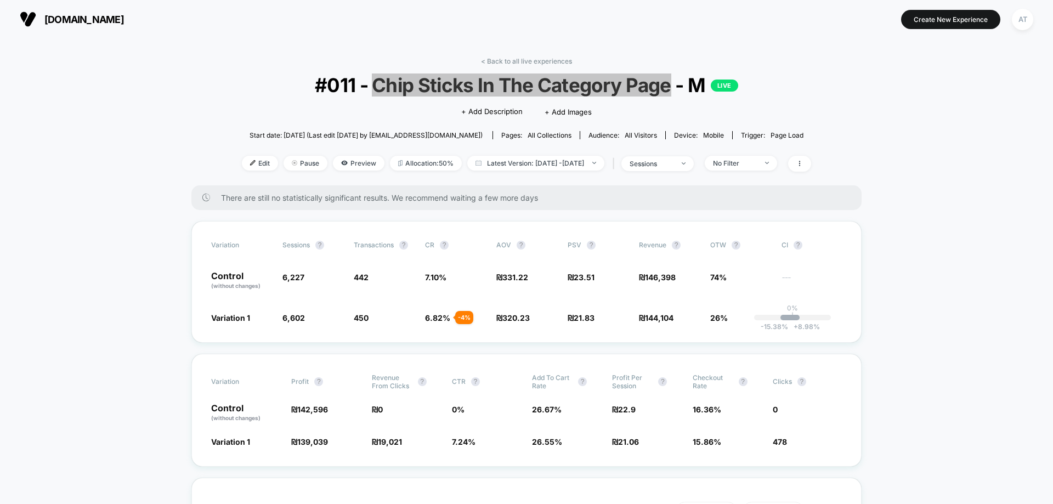
click at [489, 89] on span "#011 - Chip Sticks In The Category Page - M LIVE" at bounding box center [526, 84] width 512 height 23
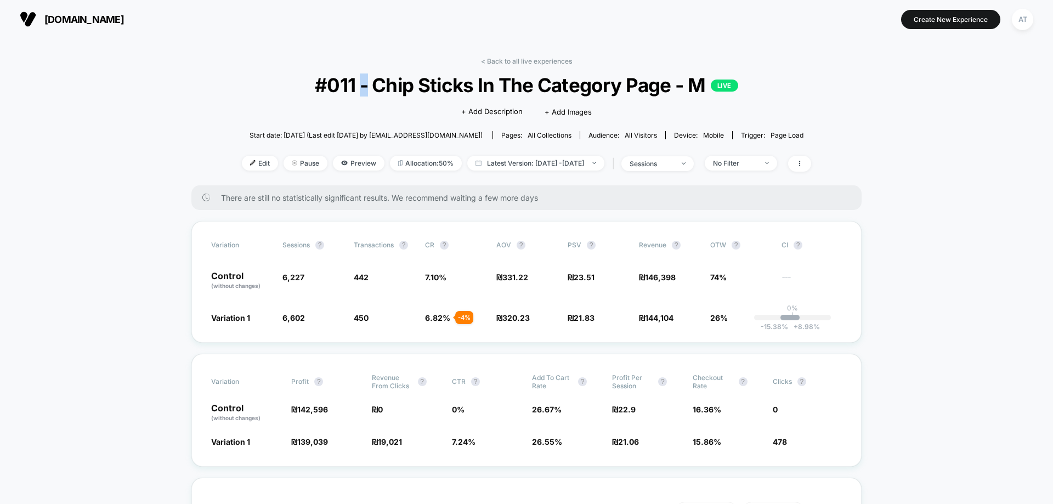
drag, startPoint x: 361, startPoint y: 88, endPoint x: 368, endPoint y: 88, distance: 7.1
click at [368, 88] on span "#011 - Chip Sticks In The Category Page - M LIVE" at bounding box center [526, 84] width 512 height 23
click at [370, 87] on span "#011 - Chip Sticks In The Category Page - M LIVE" at bounding box center [526, 84] width 512 height 23
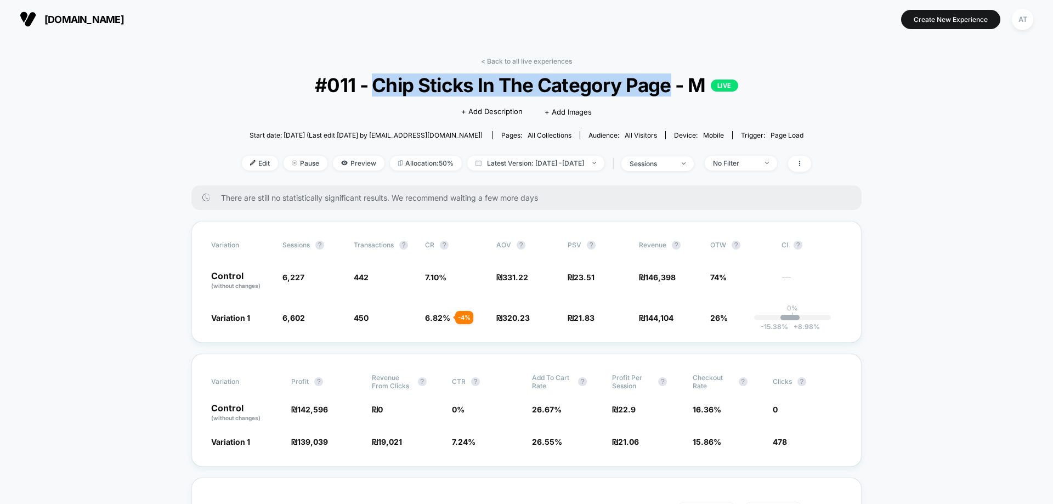
drag, startPoint x: 371, startPoint y: 86, endPoint x: 669, endPoint y: 93, distance: 298.4
click at [669, 93] on span "#011 - Chip Sticks In The Category Page - M LIVE" at bounding box center [526, 84] width 512 height 23
copy span "Chip Sticks In The Category Page"
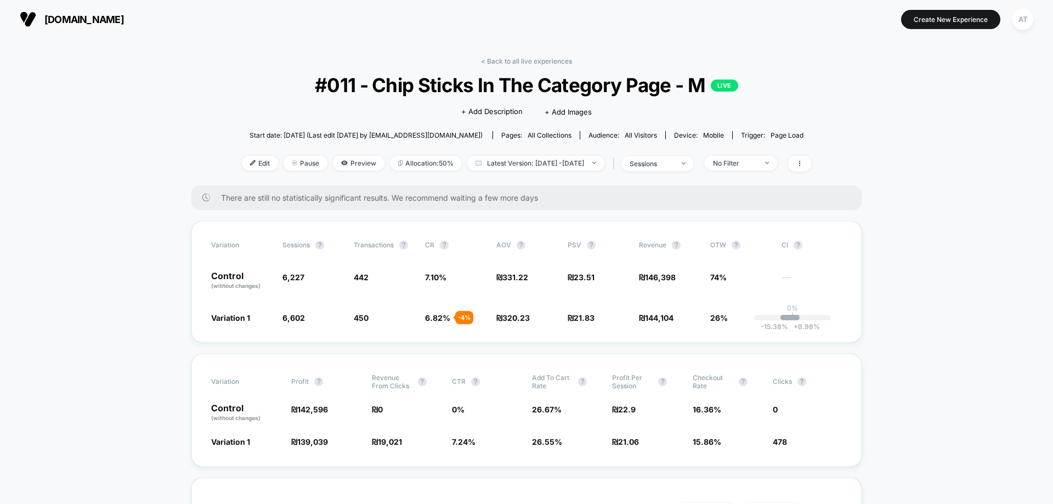
click at [520, 65] on link "< Back to all live experiences" at bounding box center [526, 61] width 91 height 8
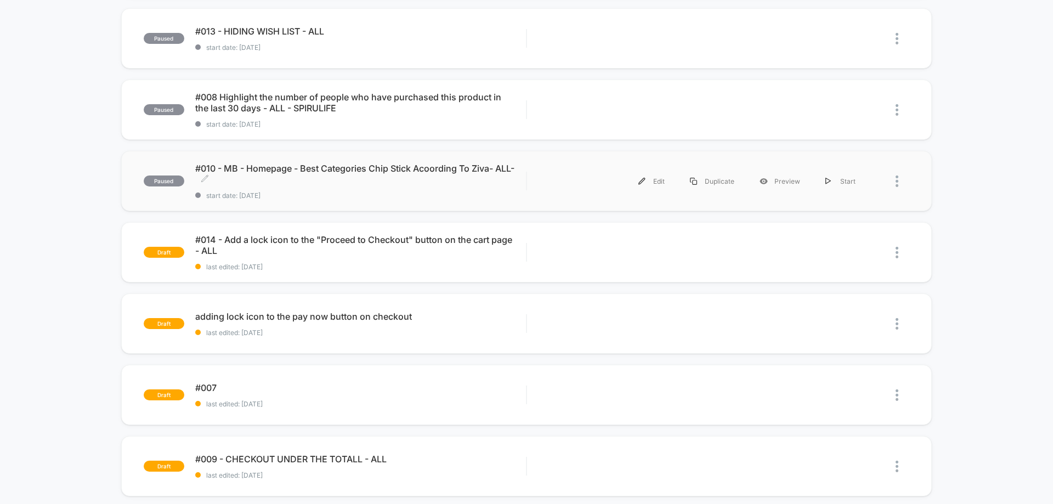
scroll to position [274, 0]
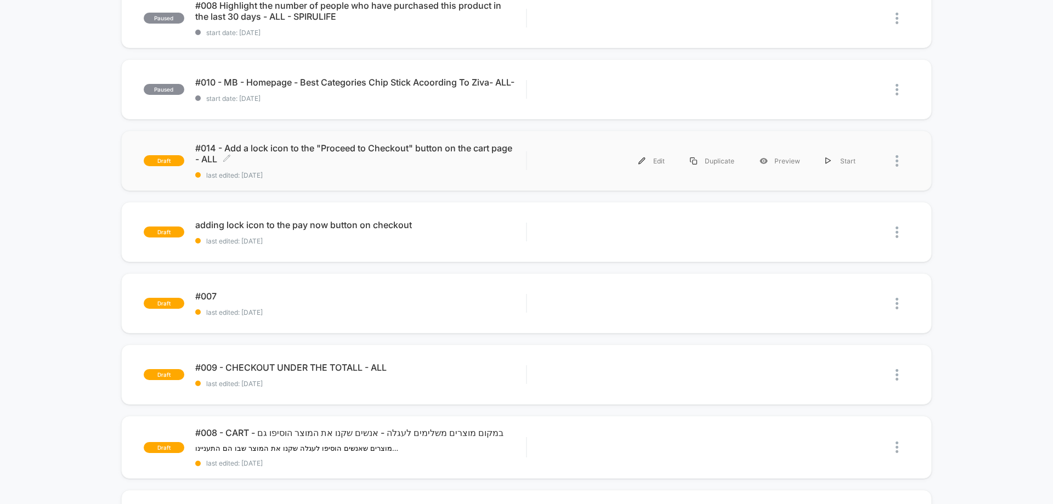
click at [290, 157] on span "#014 - Add a lock icon to the "Proceed to Checkout" button on the cart page - A…" at bounding box center [360, 154] width 331 height 22
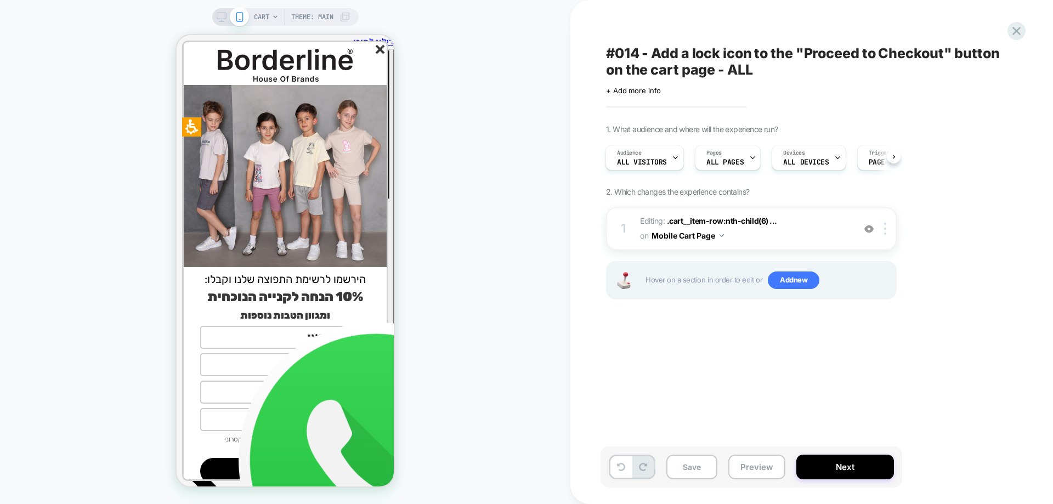
click at [655, 49] on span "#014 - Add a lock icon to the "Proceed to Checkout" button on the cart page - A…" at bounding box center [806, 61] width 400 height 33
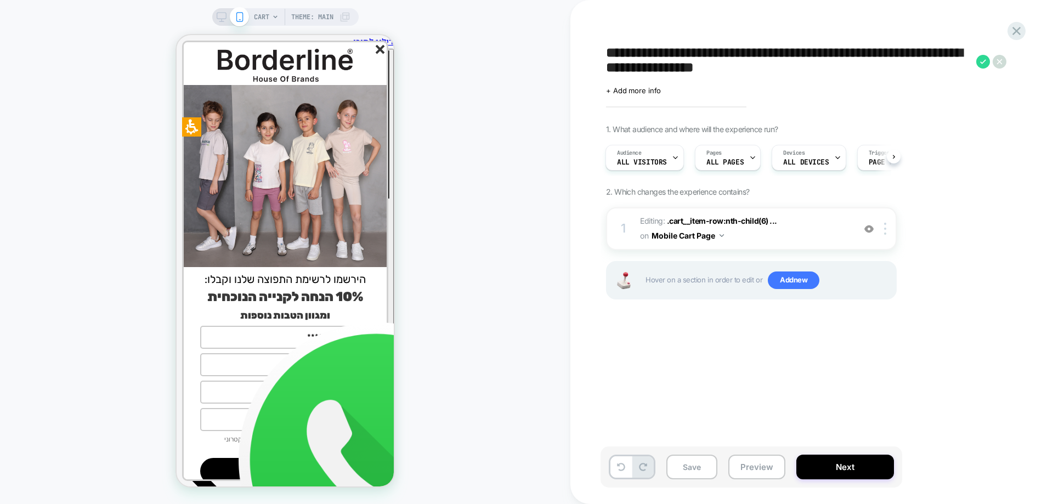
drag, startPoint x: 654, startPoint y: 54, endPoint x: 761, endPoint y: 77, distance: 109.9
click at [761, 77] on textarea "**********" at bounding box center [788, 61] width 365 height 33
drag, startPoint x: 379, startPoint y: 46, endPoint x: 373, endPoint y: 53, distance: 9.3
click at [379, 46] on icon "סגור" at bounding box center [380, 49] width 9 height 9
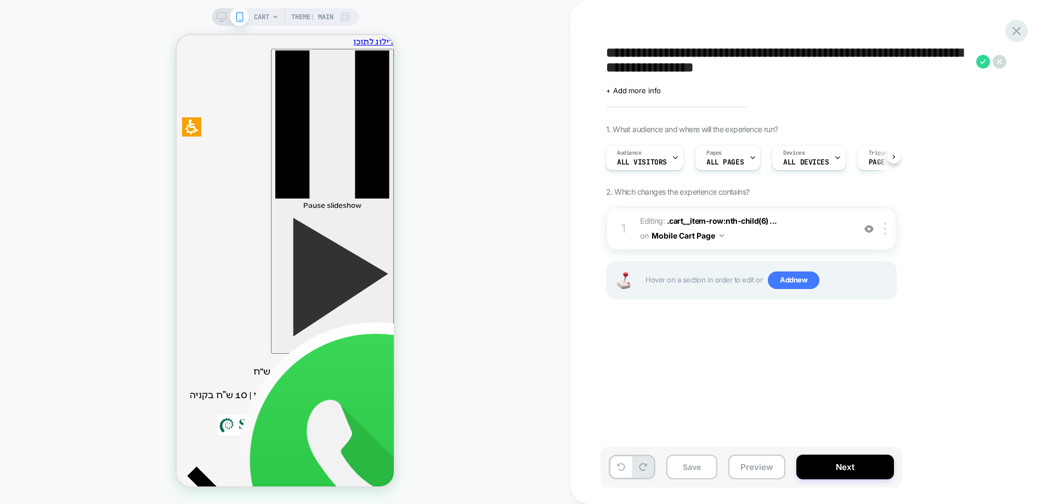
click at [1018, 33] on icon at bounding box center [1016, 31] width 8 height 8
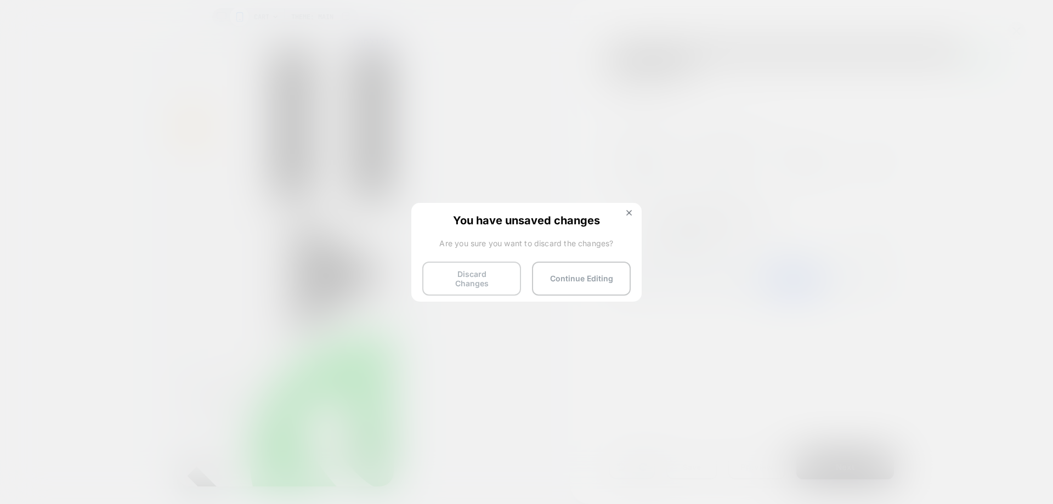
click at [468, 280] on button "Discard Changes" at bounding box center [471, 279] width 99 height 34
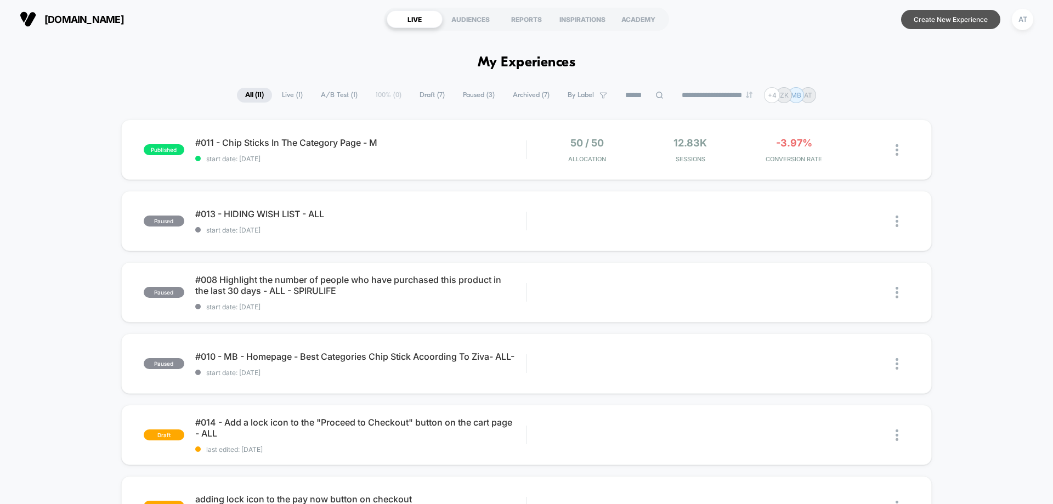
click at [976, 27] on button "Create New Experience" at bounding box center [950, 19] width 99 height 19
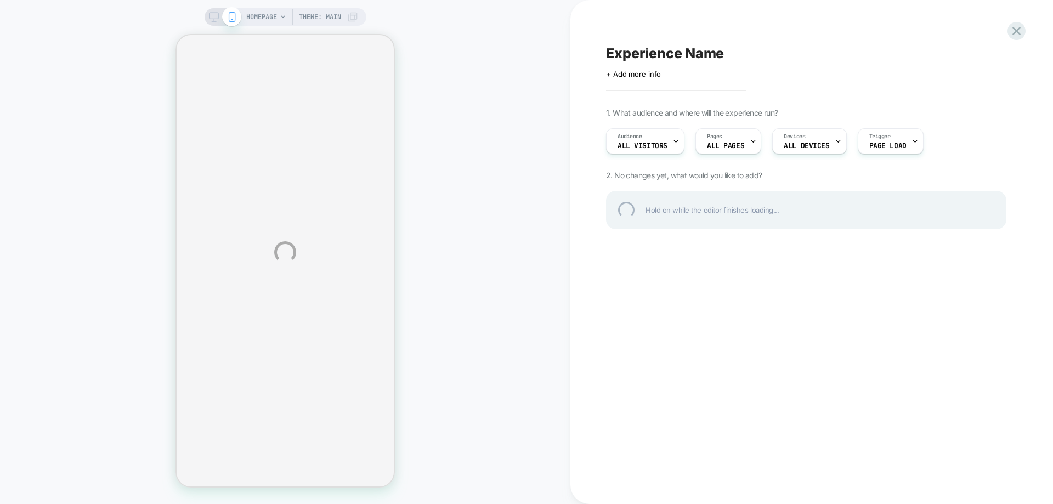
select select "**********"
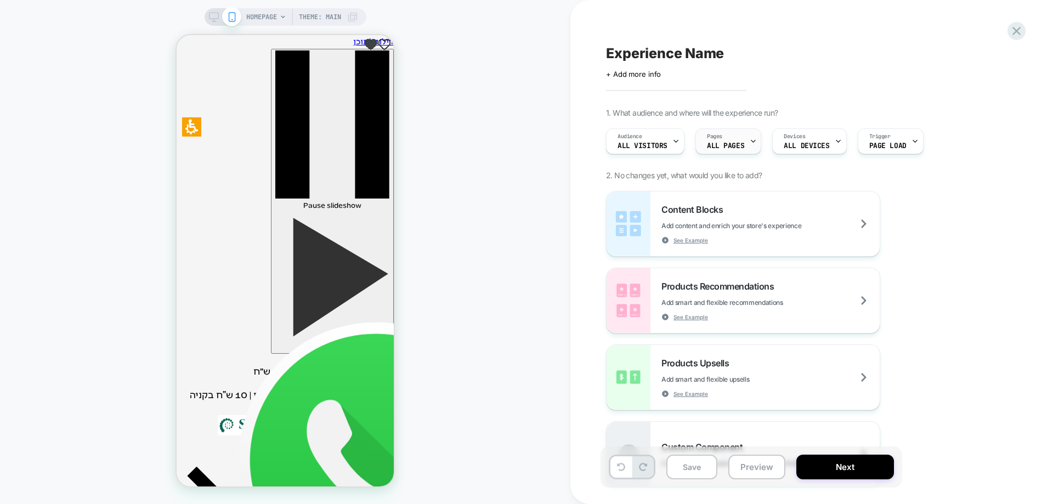
click at [739, 151] on div "Pages ALL PAGES" at bounding box center [725, 141] width 59 height 25
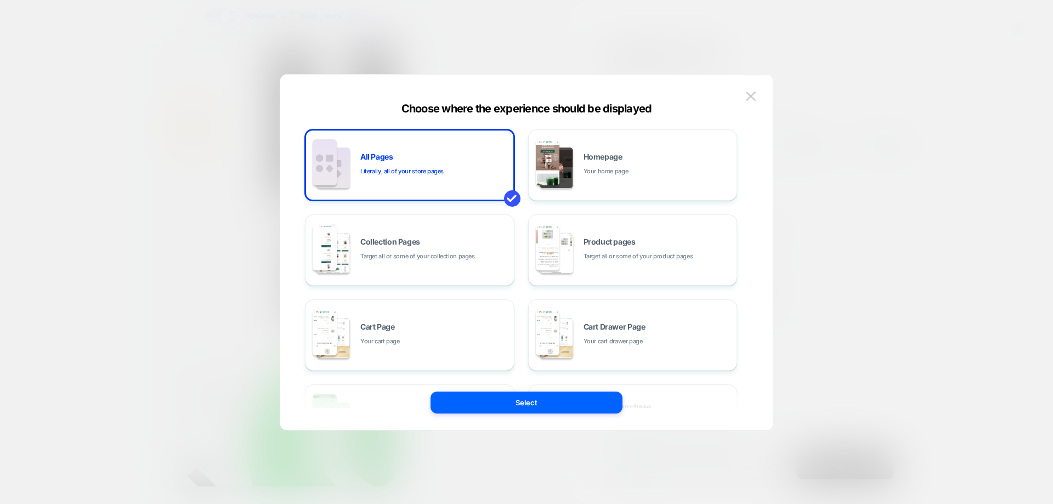
scroll to position [165, 0]
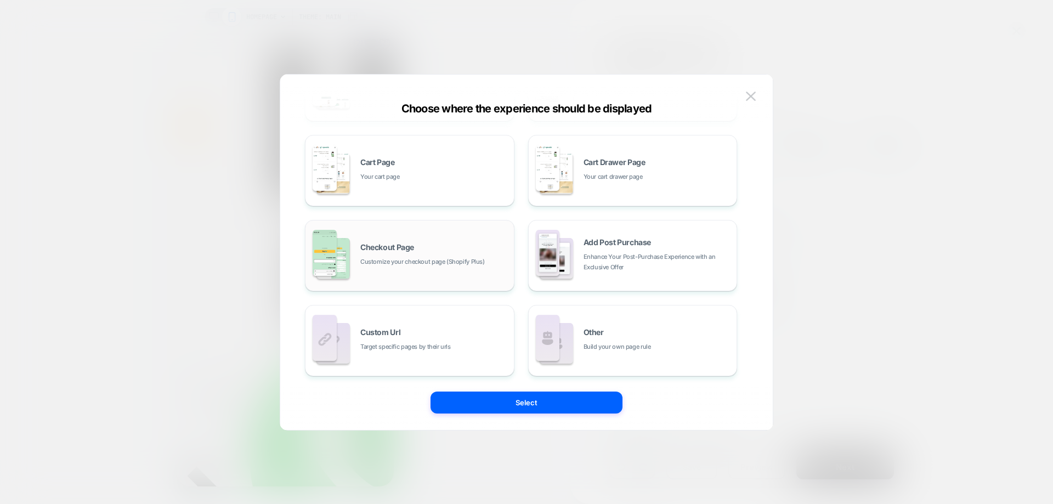
click at [409, 251] on span "Checkout Page" at bounding box center [387, 247] width 54 height 8
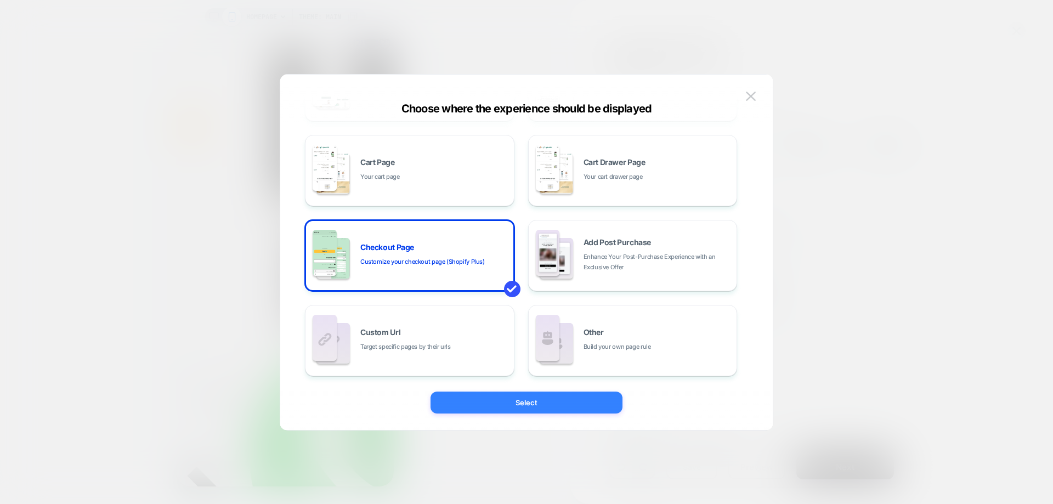
click at [536, 405] on button "Select" at bounding box center [526, 403] width 192 height 22
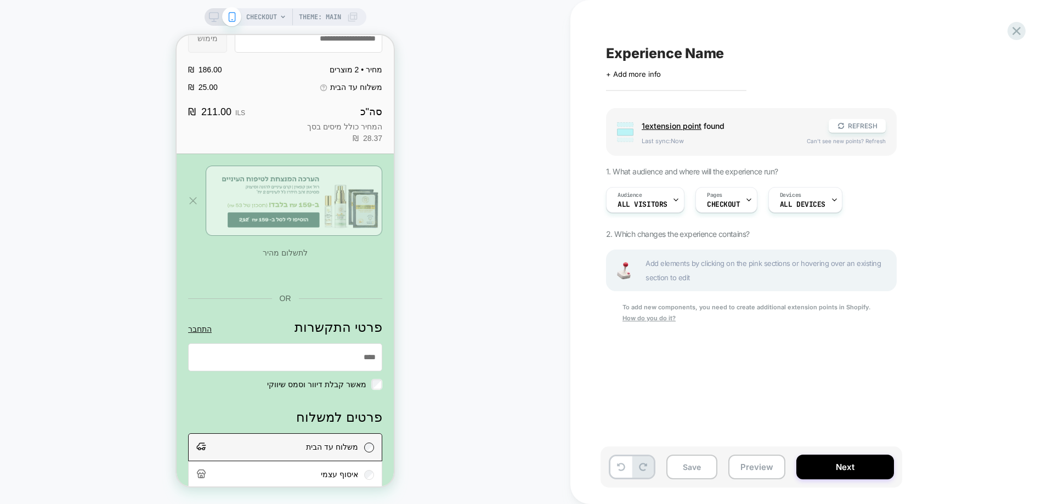
scroll to position [219, 0]
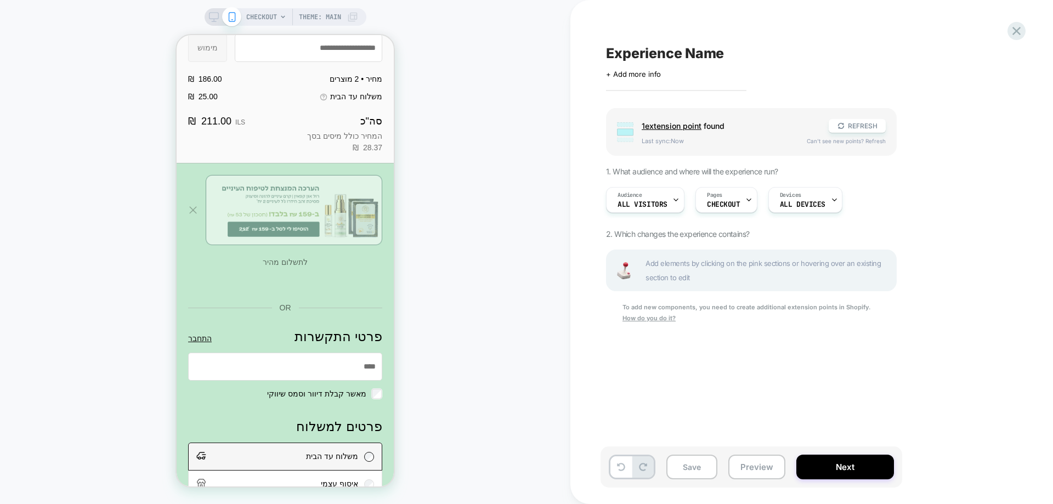
click at [279, 217] on div "פרטי התקשרות" at bounding box center [294, 210] width 177 height 70
click at [291, 380] on input "מייל" at bounding box center [285, 366] width 193 height 27
click at [480, 277] on div "CHECKOUT Theme: MAIN" at bounding box center [285, 252] width 570 height 482
click at [212, 149] on div "המחיר כולל מיסים בסך ‏28.37 ‏ ₪" at bounding box center [285, 142] width 194 height 23
drag, startPoint x: 232, startPoint y: 134, endPoint x: 246, endPoint y: 133, distance: 13.7
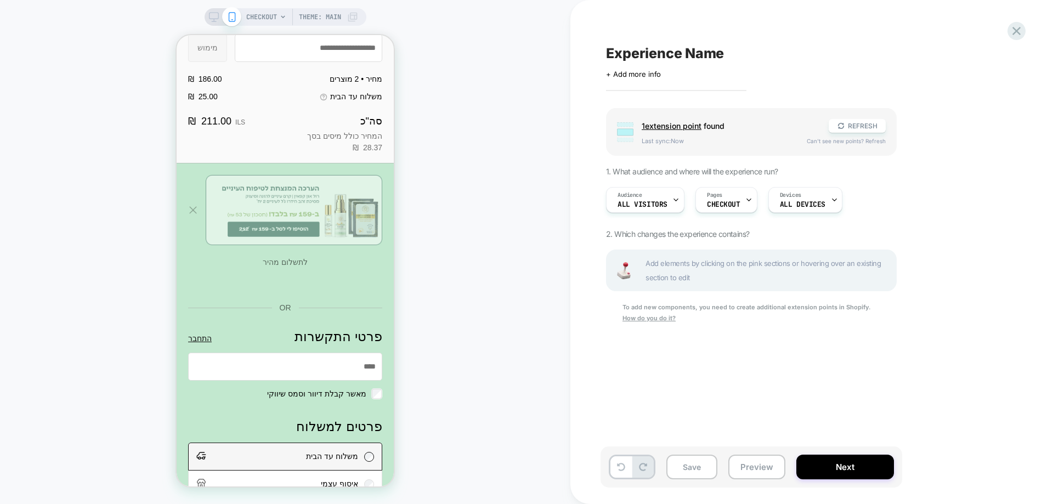
click at [231, 129] on strong "‏211.00 ‏ ₪" at bounding box center [209, 121] width 43 height 15
click at [313, 129] on div "סה"כ" at bounding box center [315, 121] width 133 height 15
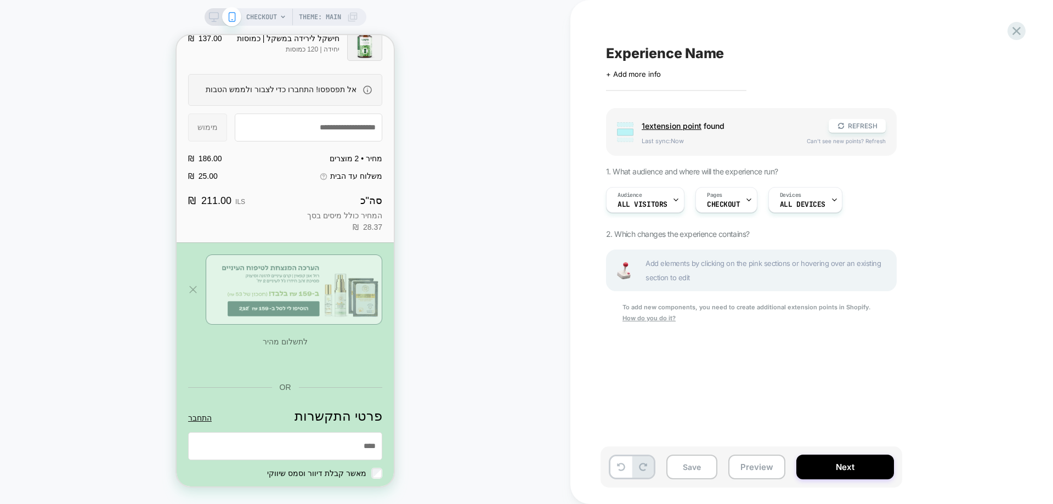
scroll to position [0, 0]
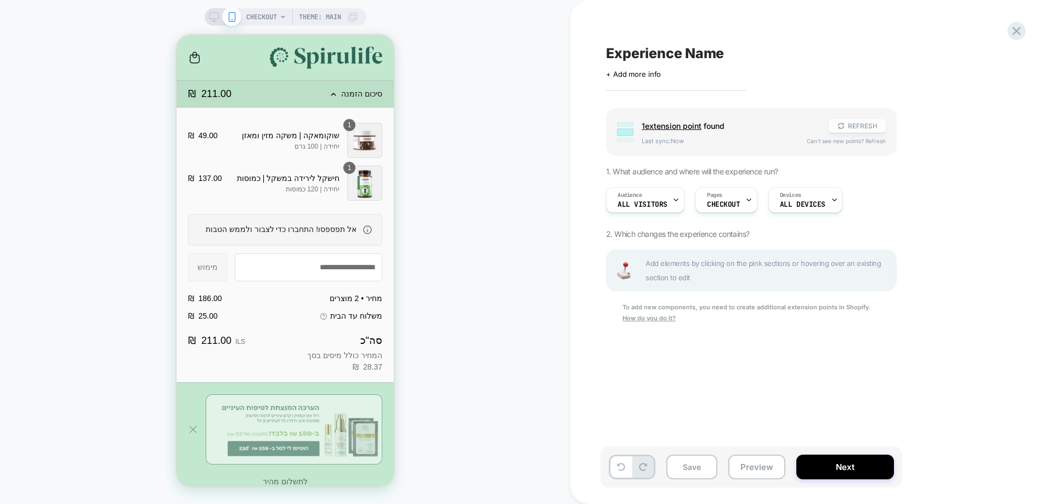
click at [863, 122] on button "REFRESH" at bounding box center [857, 126] width 57 height 14
click at [315, 192] on p "יחידה | 120 כמוסות" at bounding box center [285, 189] width 110 height 10
click at [642, 79] on div "Experience Name Click to edit experience details + Add more info Group 1 extens…" at bounding box center [805, 252] width 411 height 482
click at [641, 75] on span "+ Add more info" at bounding box center [633, 74] width 55 height 9
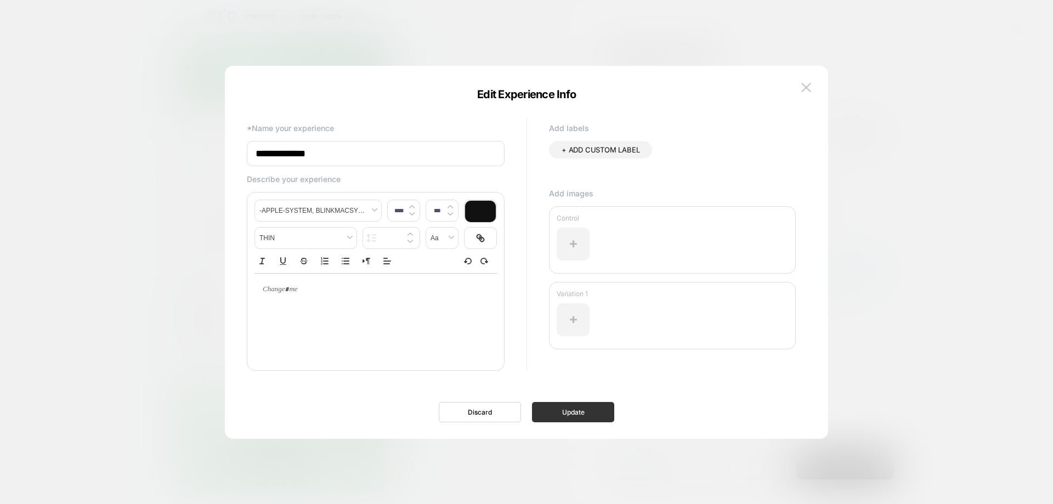
type input "**********"
click at [585, 419] on button "Update" at bounding box center [573, 412] width 82 height 20
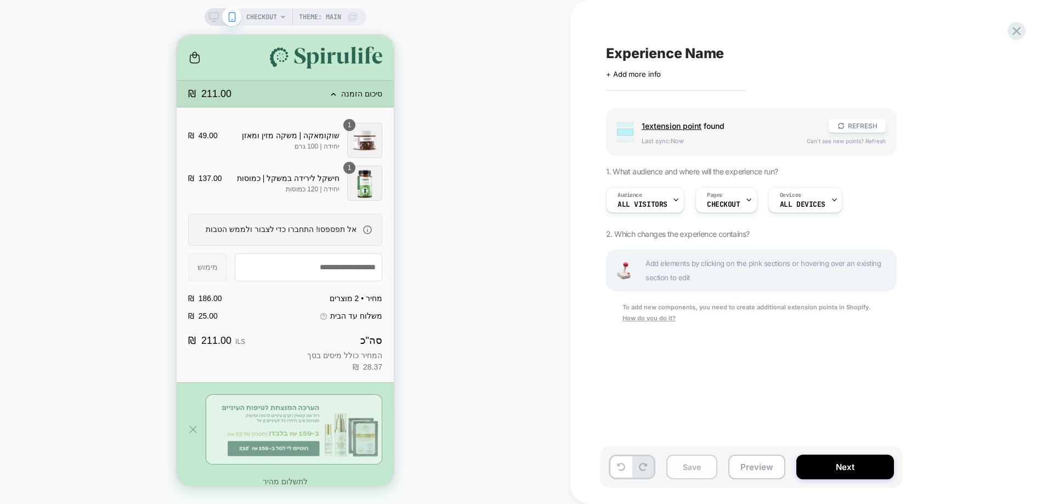
click at [674, 473] on button "Save" at bounding box center [691, 467] width 51 height 25
click at [1015, 29] on icon at bounding box center [1016, 31] width 15 height 15
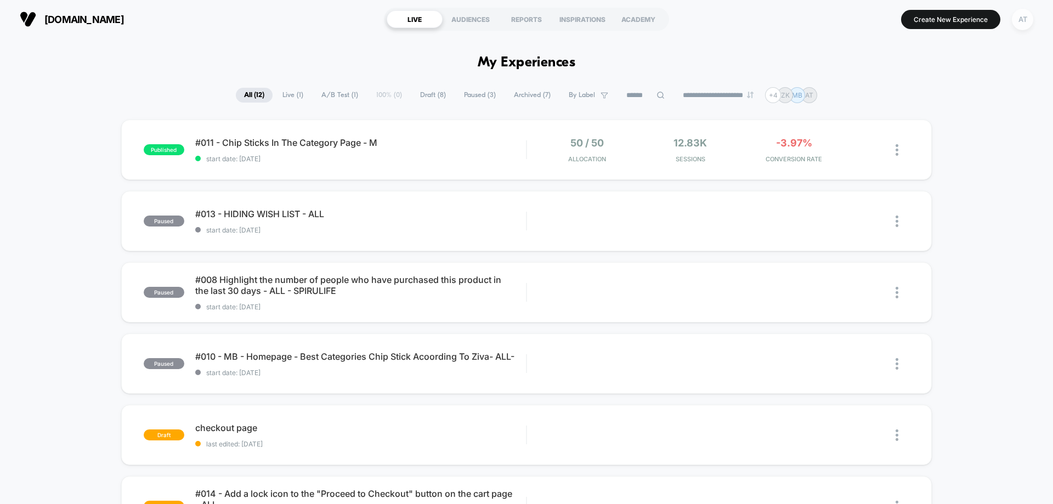
click at [1014, 24] on div "AT" at bounding box center [1022, 19] width 21 height 21
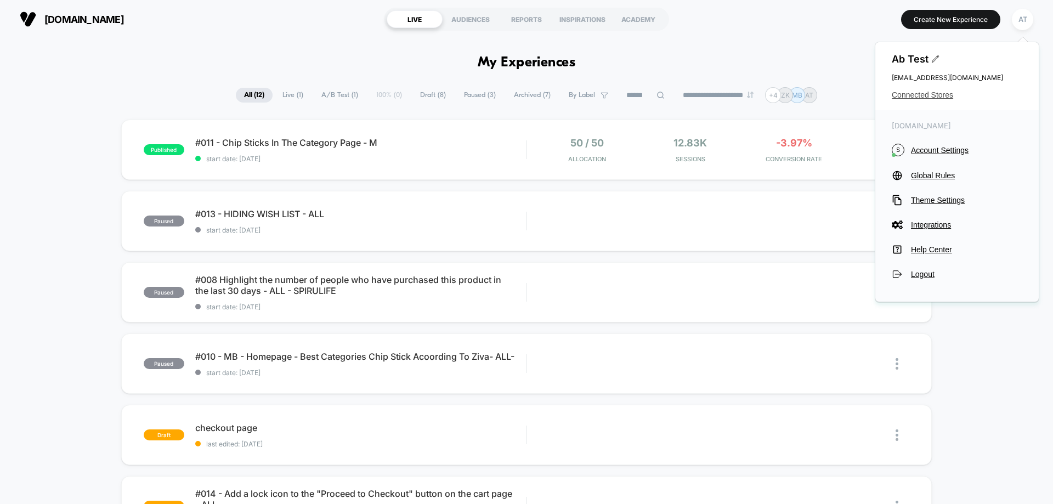
click at [935, 94] on span "Connected Stores" at bounding box center [957, 94] width 131 height 9
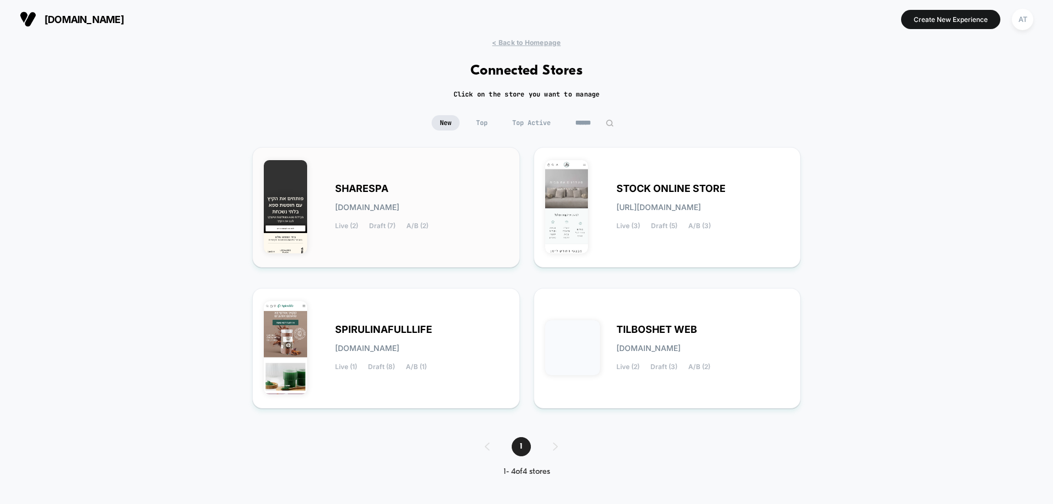
click at [409, 197] on div "SHARESPA sharespa.myshopify.com Live (2) Draft (7) A/B (2)" at bounding box center [421, 207] width 173 height 45
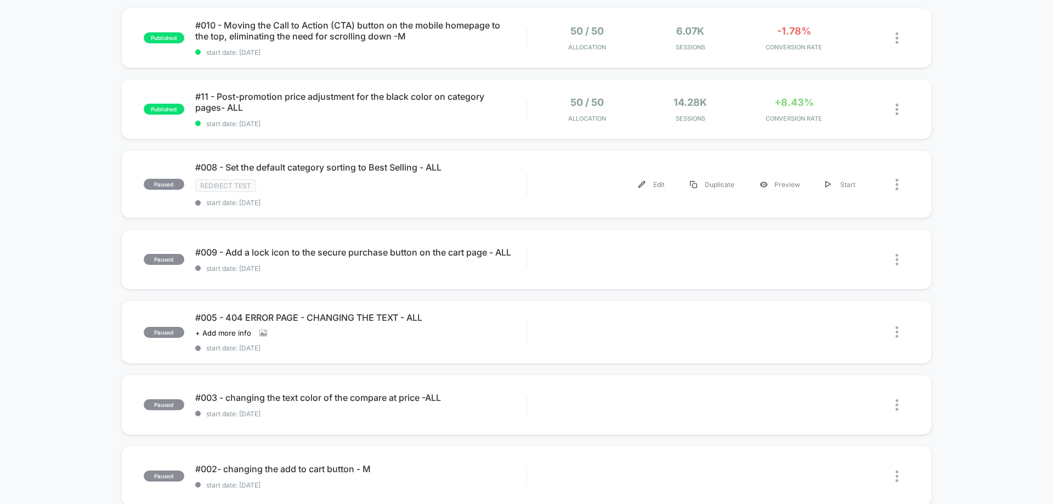
scroll to position [329, 0]
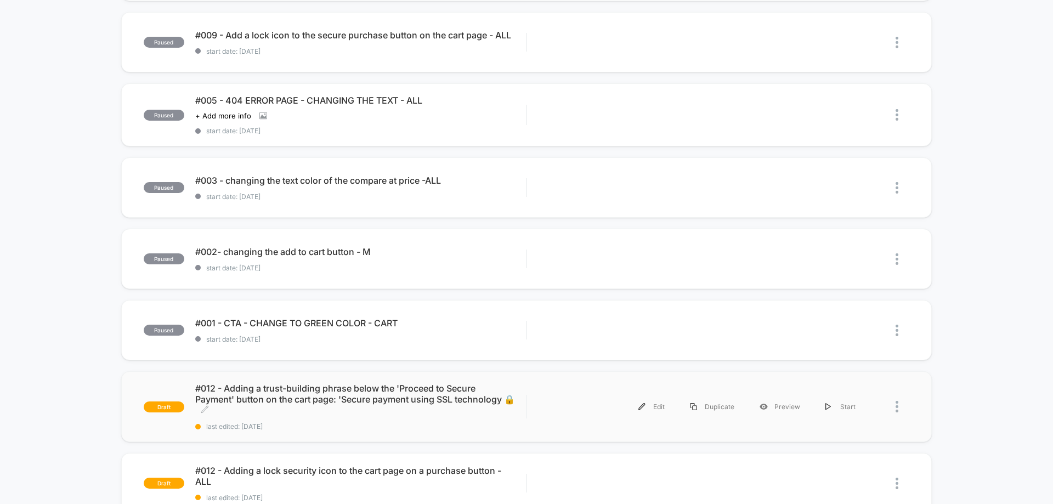
click at [273, 402] on span "#012 - Adding a trust-building phrase below the 'Proceed to Secure Payment' but…" at bounding box center [360, 399] width 331 height 33
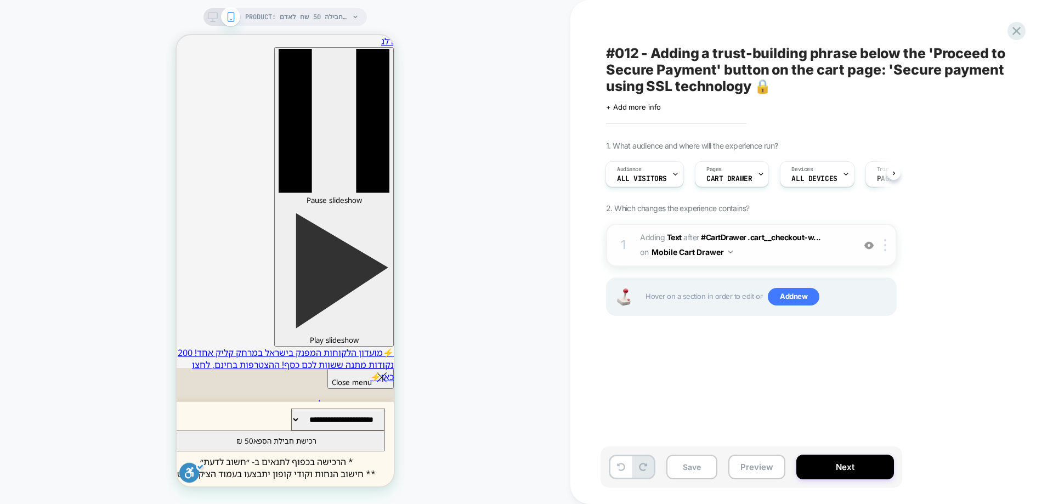
click at [684, 257] on button "Mobile Cart Drawer" at bounding box center [691, 252] width 81 height 16
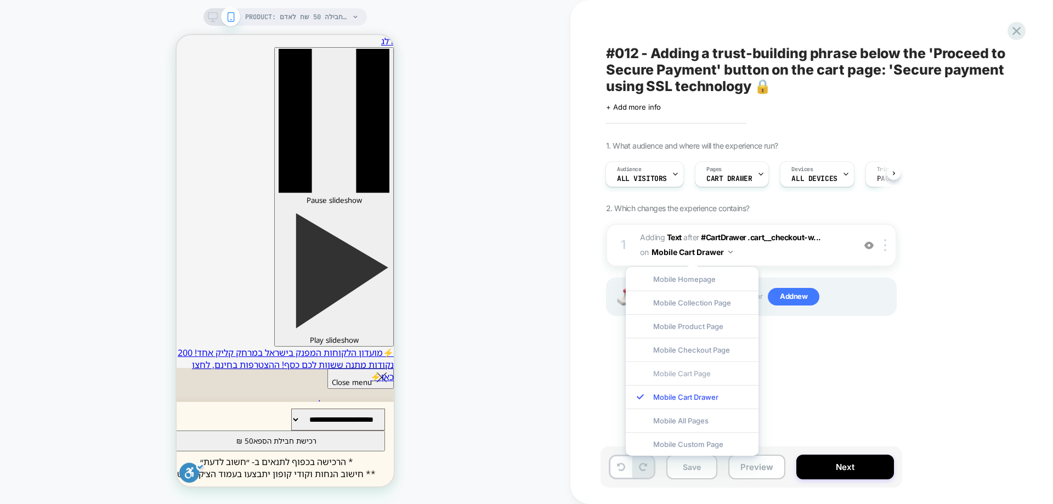
click at [687, 375] on div "Mobile Cart Page" at bounding box center [692, 373] width 133 height 24
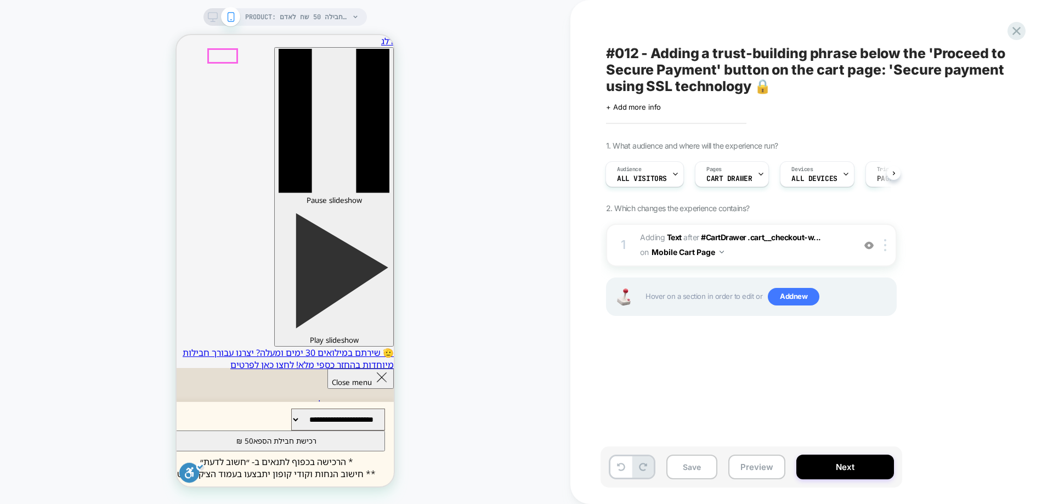
click at [692, 468] on button "Save" at bounding box center [691, 467] width 51 height 25
click at [728, 476] on div "Save Preview Next" at bounding box center [751, 466] width 302 height 41
click at [750, 464] on button "Preview" at bounding box center [756, 467] width 57 height 25
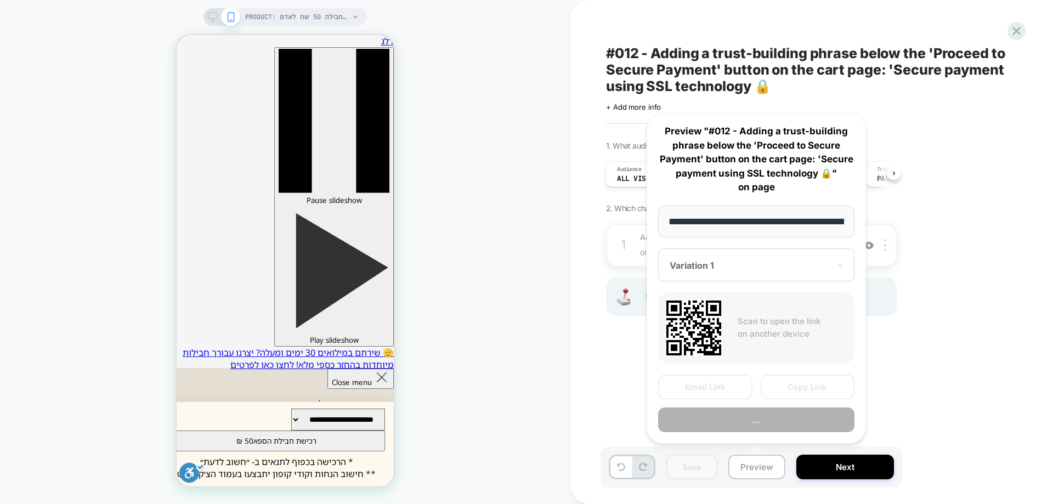
scroll to position [0, 520]
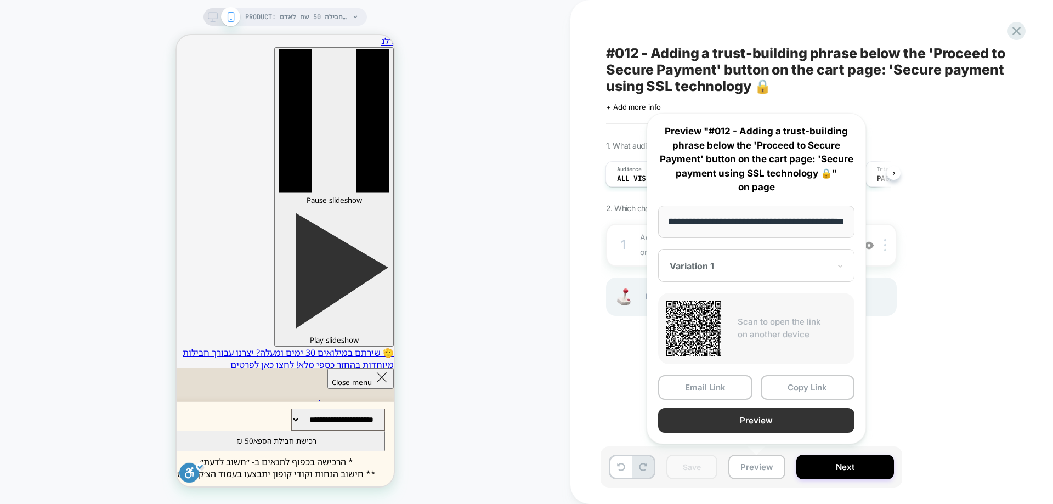
click at [740, 420] on button "Preview" at bounding box center [756, 420] width 196 height 25
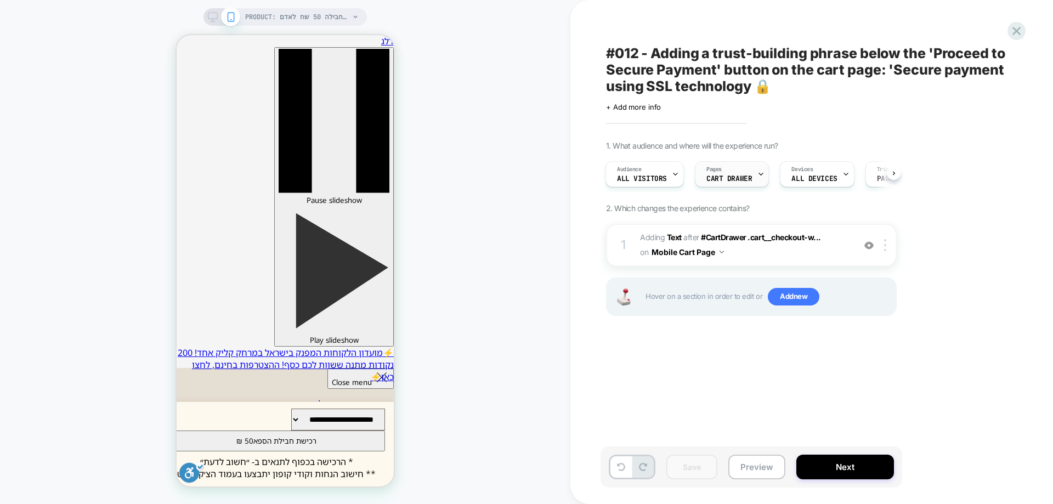
click at [729, 179] on span "CART DRAWER" at bounding box center [729, 179] width 46 height 8
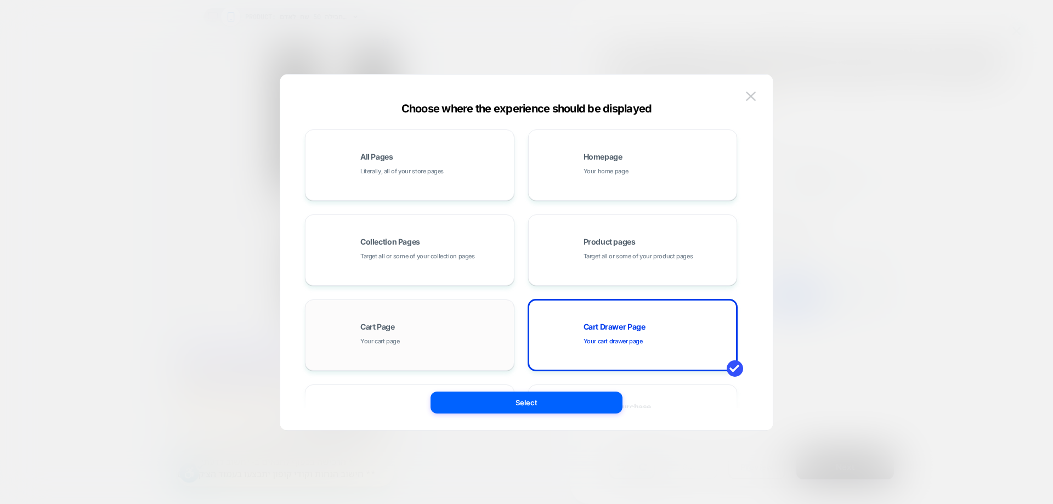
click at [478, 321] on div "Cart Page Your cart page" at bounding box center [409, 335] width 197 height 60
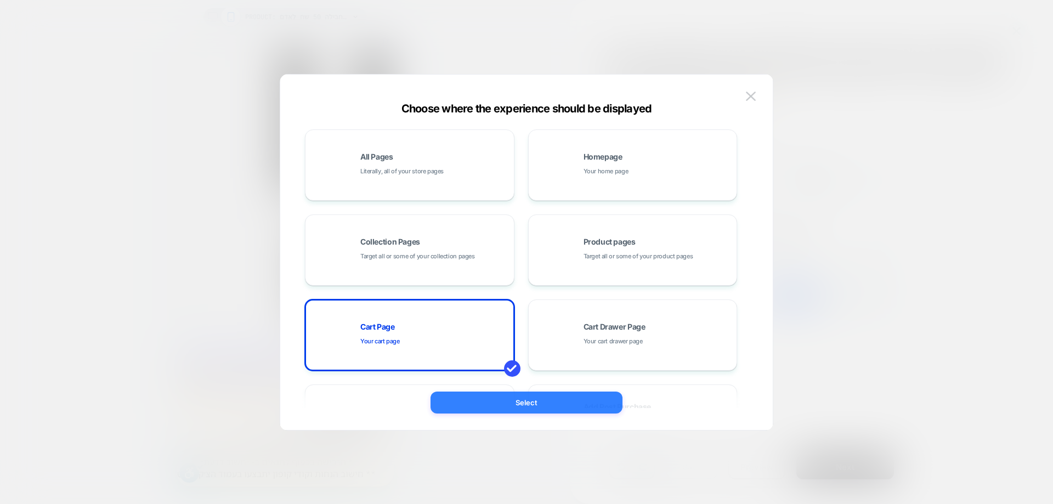
click at [553, 413] on button "Select" at bounding box center [526, 403] width 192 height 22
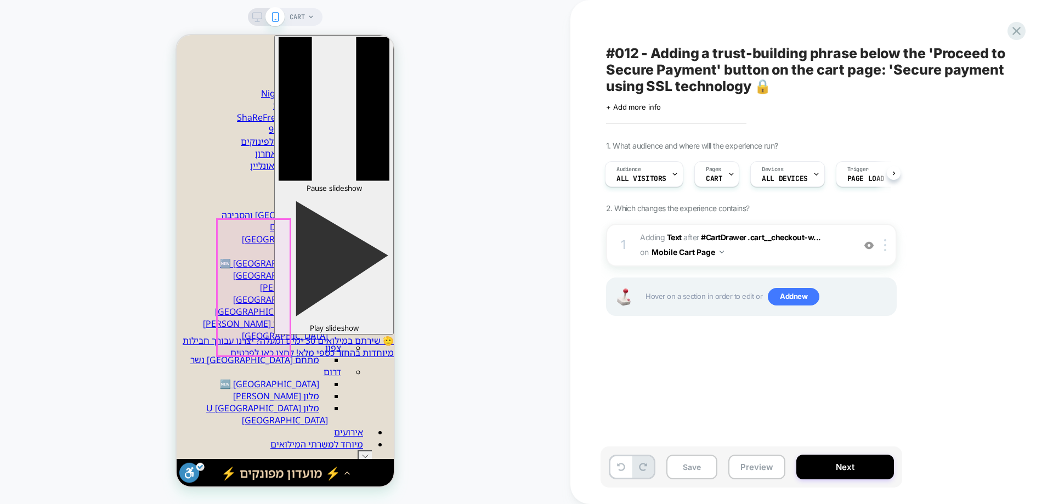
scroll to position [0, 0]
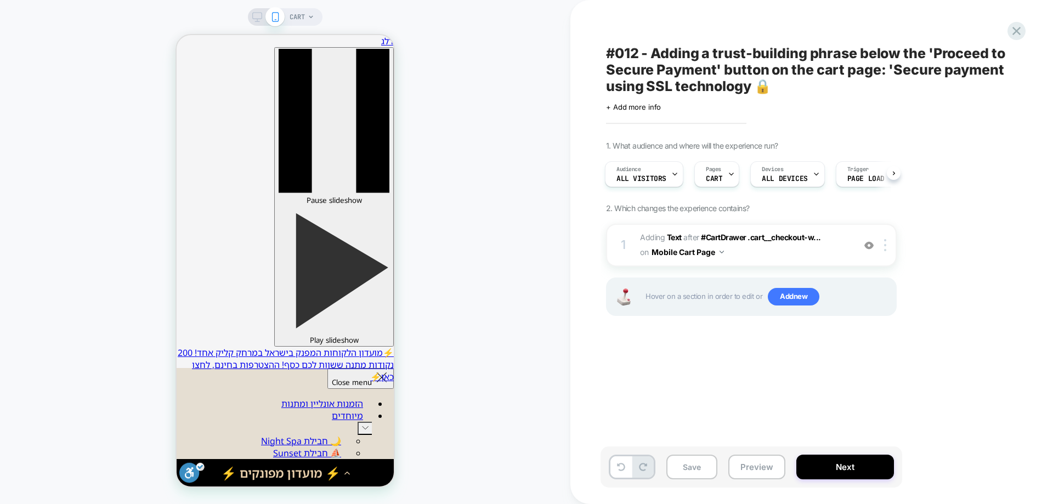
click at [300, 22] on span "CART" at bounding box center [297, 17] width 15 height 18
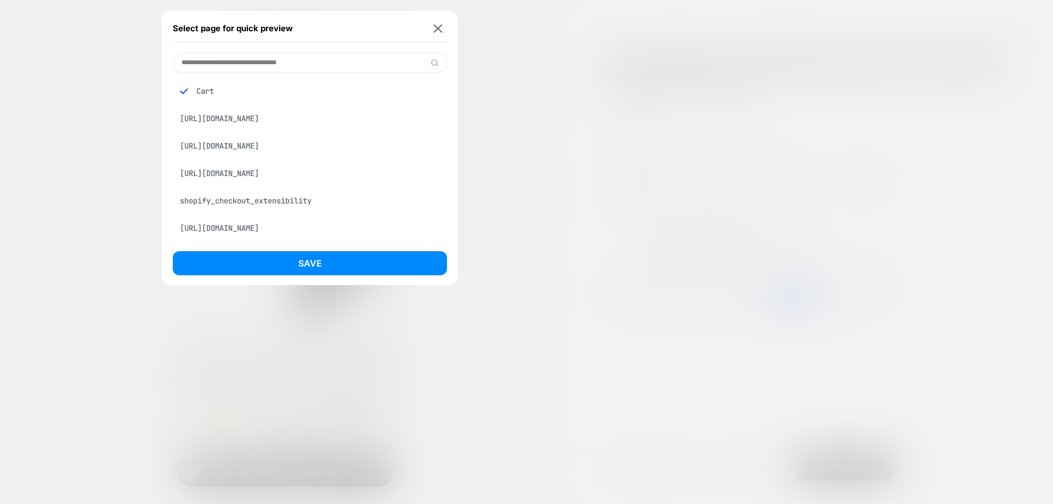
click at [299, 67] on input at bounding box center [310, 62] width 274 height 19
click at [299, 62] on input at bounding box center [310, 62] width 274 height 19
type input "**"
click at [281, 92] on div "https://www.sharespa.co.il/products/magic-garden-nesher" at bounding box center [310, 91] width 274 height 21
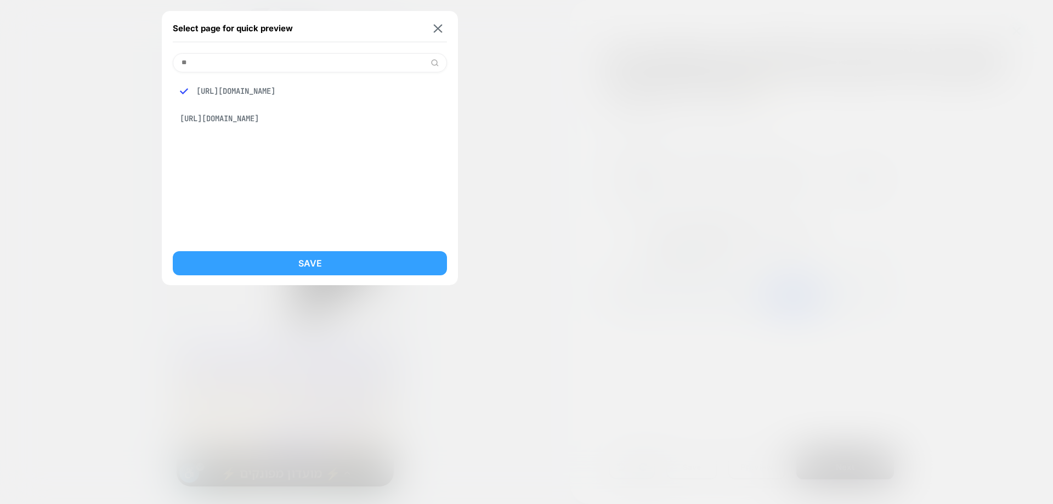
click at [302, 270] on button "Save" at bounding box center [310, 263] width 274 height 24
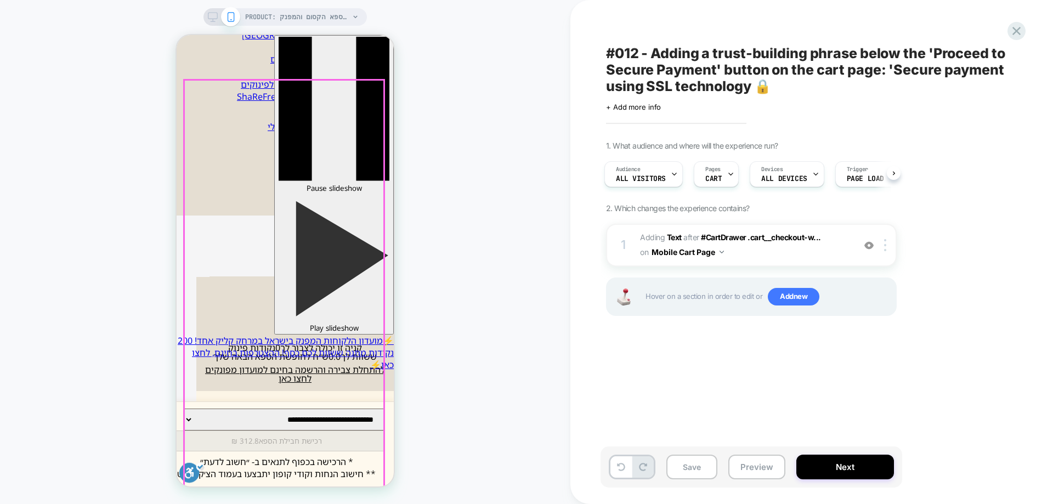
scroll to position [439, 0]
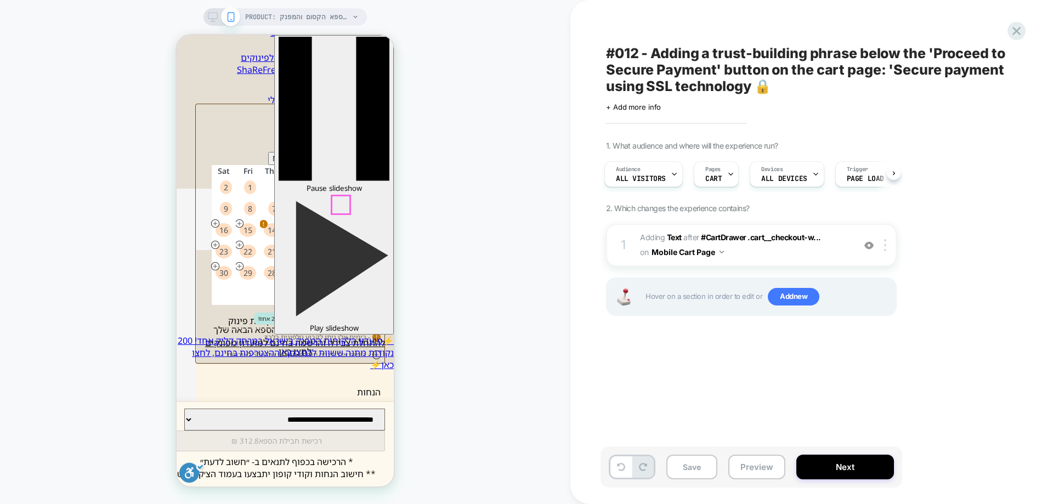
type input "*********"
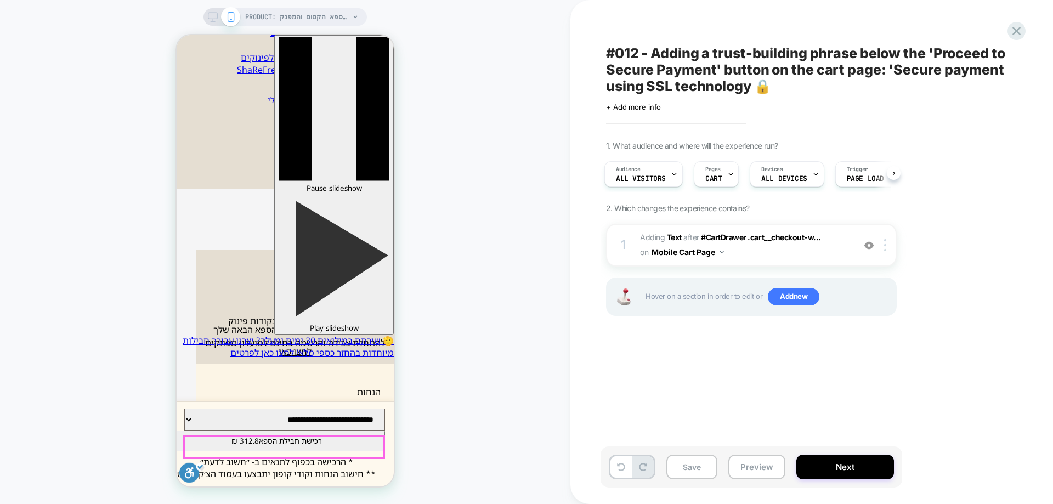
click at [309, 440] on button "רכישת חבילת הספא 312.8 ₪" at bounding box center [276, 440] width 217 height 21
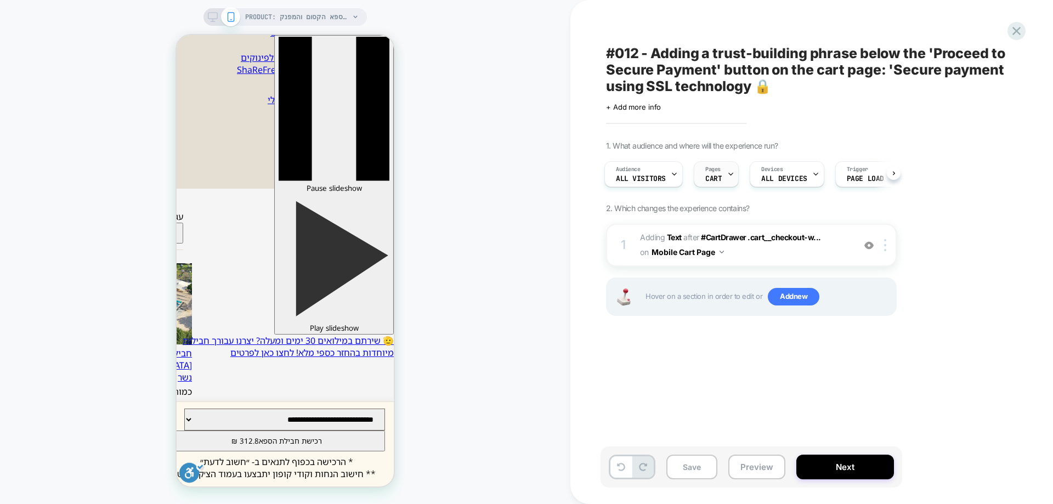
click at [720, 174] on div "Pages CART" at bounding box center [713, 174] width 38 height 25
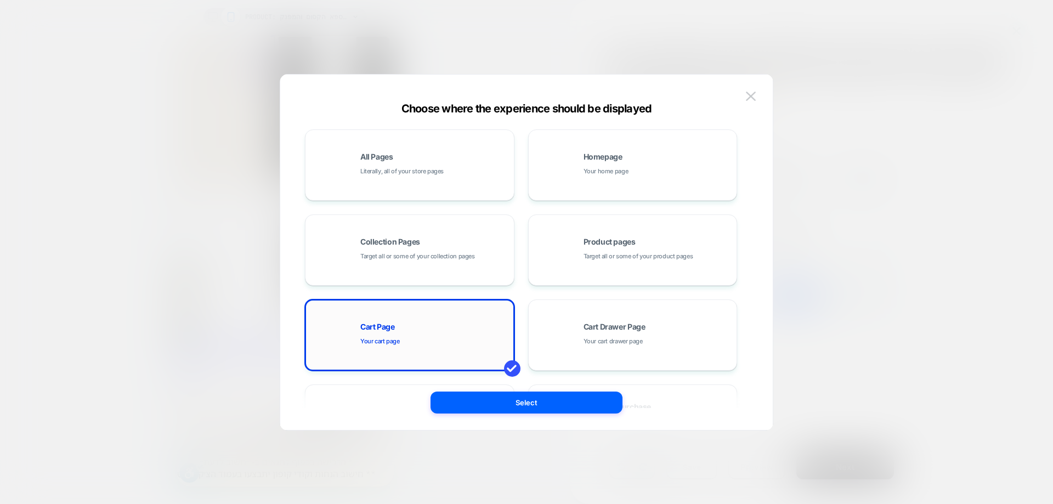
click at [426, 327] on div "Cart Page Your cart page" at bounding box center [434, 335] width 148 height 24
click at [490, 410] on button "Select" at bounding box center [526, 403] width 192 height 22
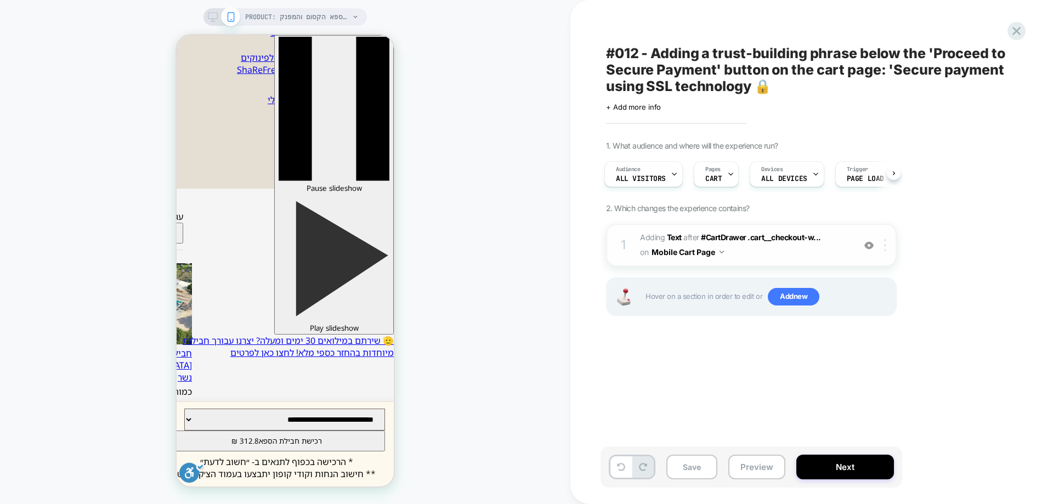
click at [886, 246] on img at bounding box center [885, 245] width 2 height 12
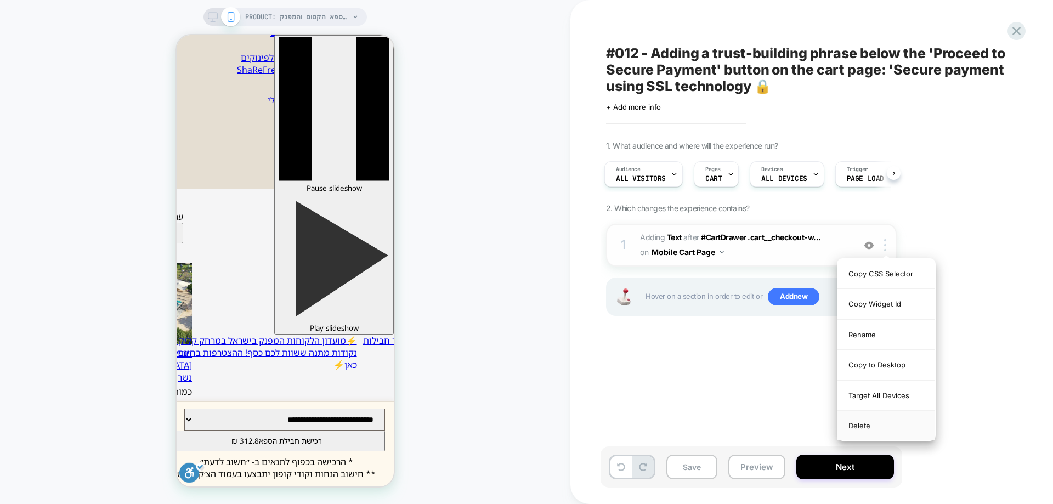
click at [886, 431] on div "Delete" at bounding box center [886, 426] width 98 height 30
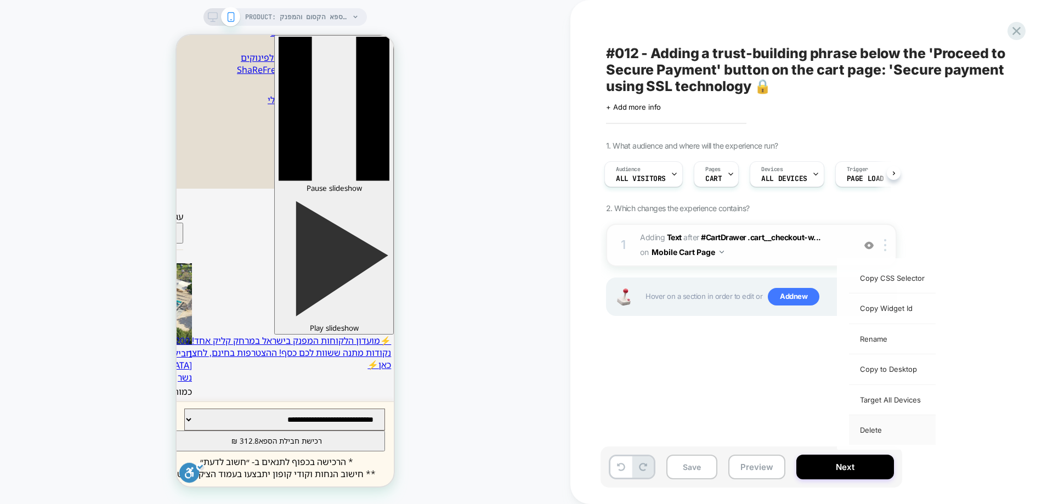
scroll to position [0, 0]
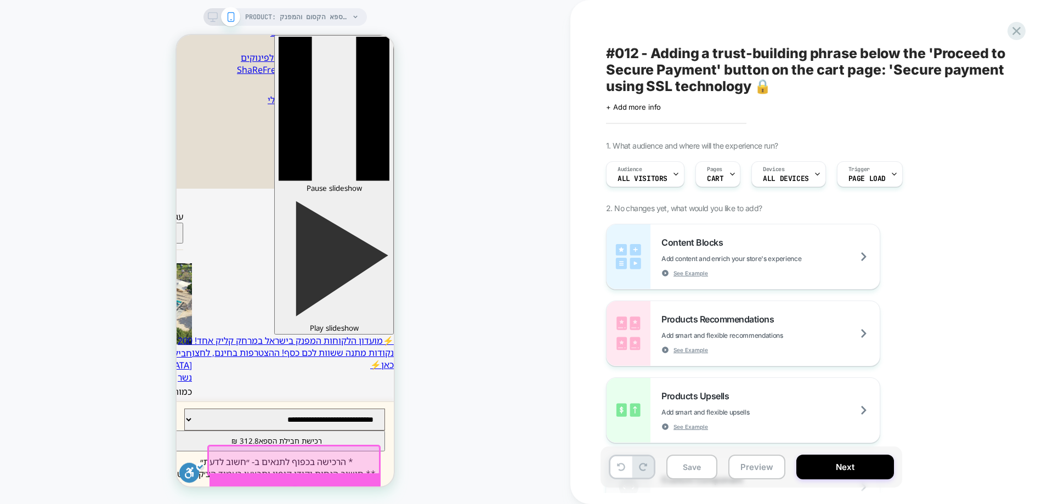
click at [298, 480] on div at bounding box center [294, 489] width 171 height 33
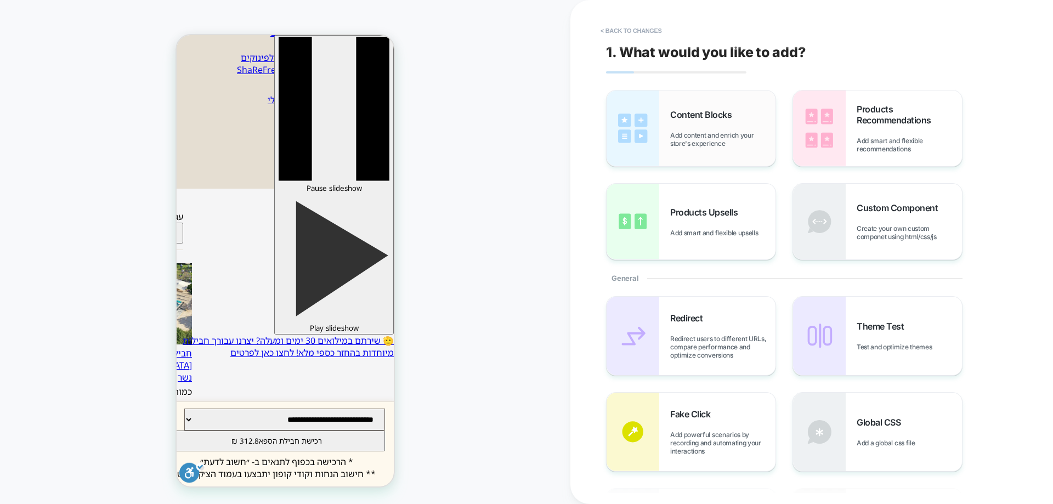
click at [721, 113] on span "Content Blocks" at bounding box center [703, 114] width 67 height 11
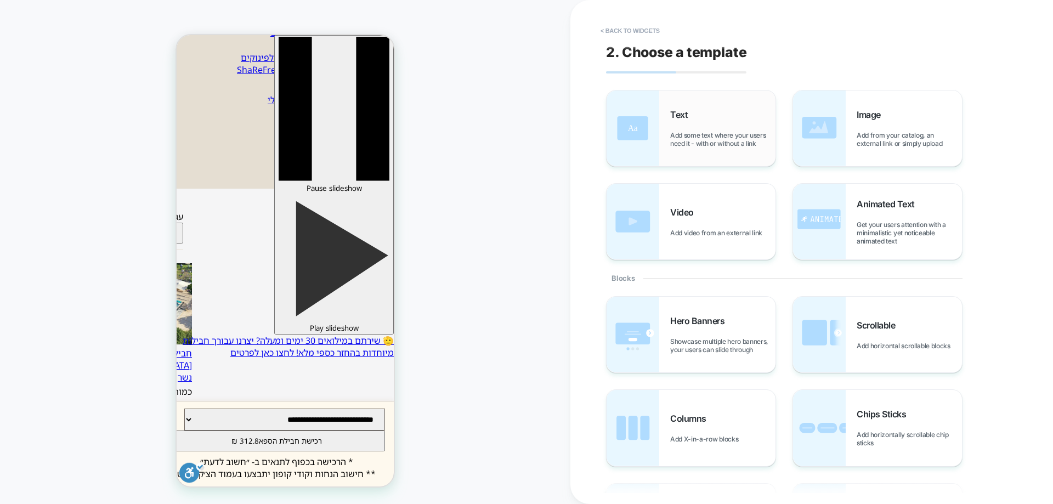
click at [701, 126] on div "Text Add some text where your users need it - with or without a link" at bounding box center [722, 128] width 105 height 38
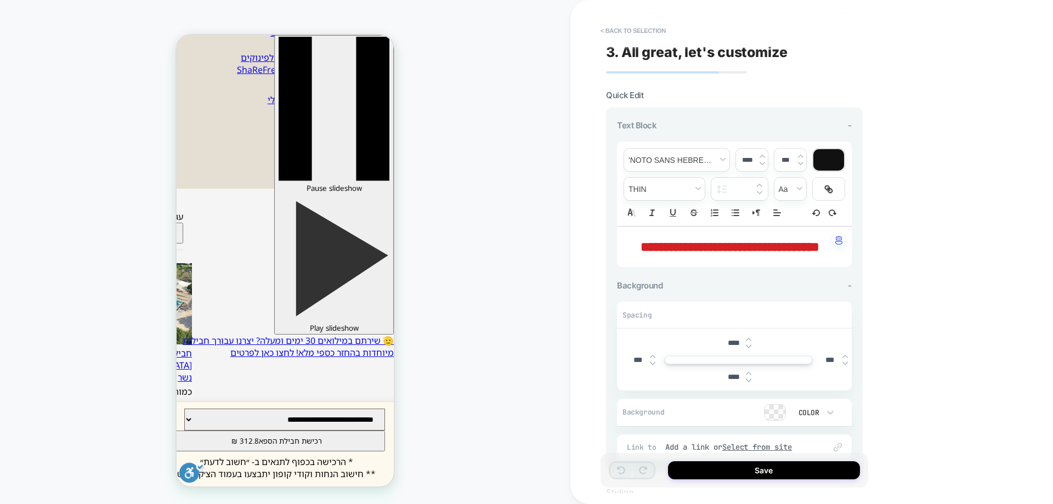
click at [803, 251] on span "**********" at bounding box center [729, 246] width 179 height 13
type input "****"
click at [803, 251] on span "**********" at bounding box center [729, 246] width 179 height 13
type input "****"
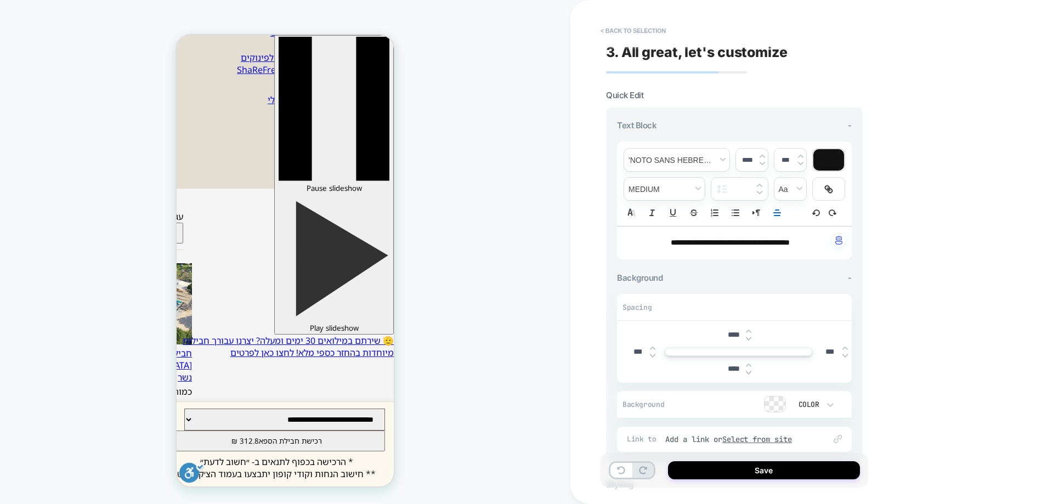
click at [633, 247] on p "**********" at bounding box center [730, 242] width 205 height 11
click at [728, 464] on button "Save" at bounding box center [764, 470] width 192 height 18
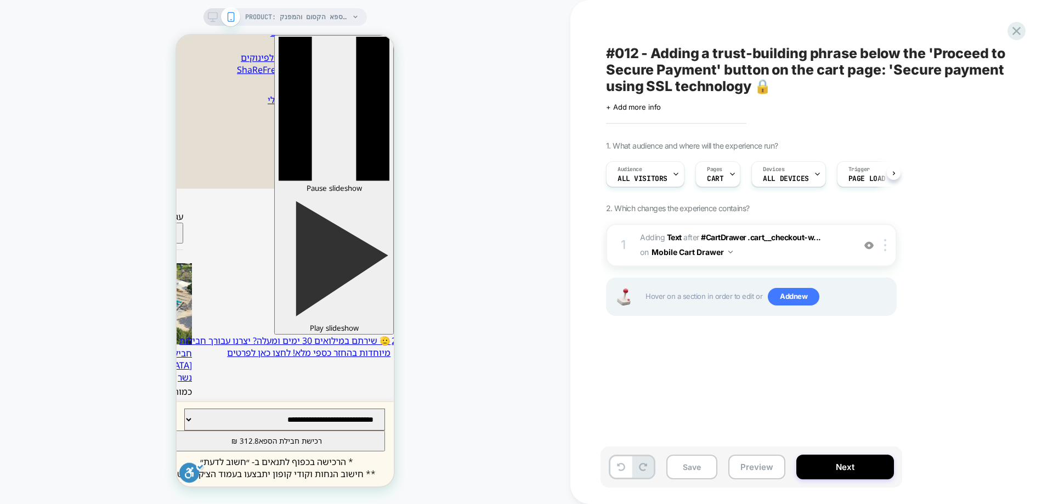
scroll to position [0, 1]
click at [712, 250] on button "Mobile Cart Drawer" at bounding box center [691, 252] width 81 height 16
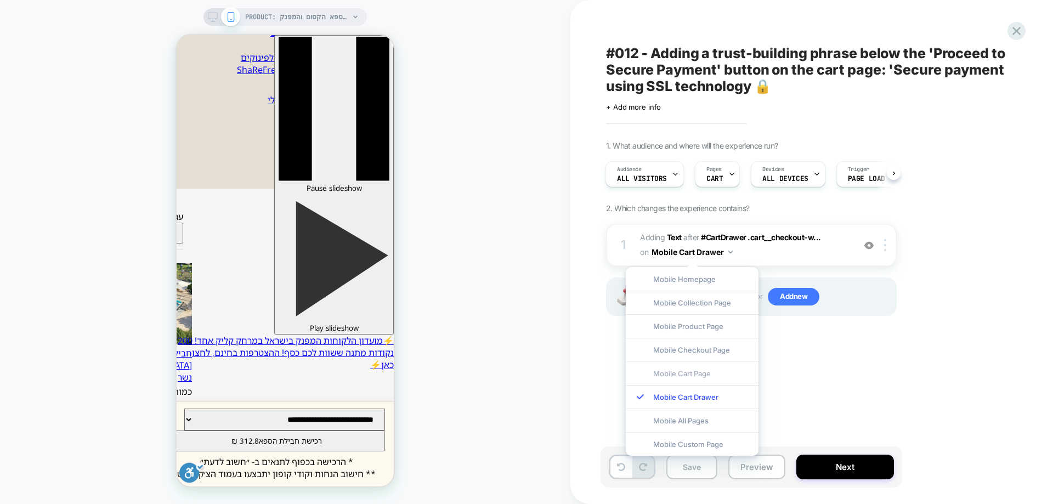
click at [695, 378] on div "Mobile Cart Page" at bounding box center [692, 373] width 133 height 24
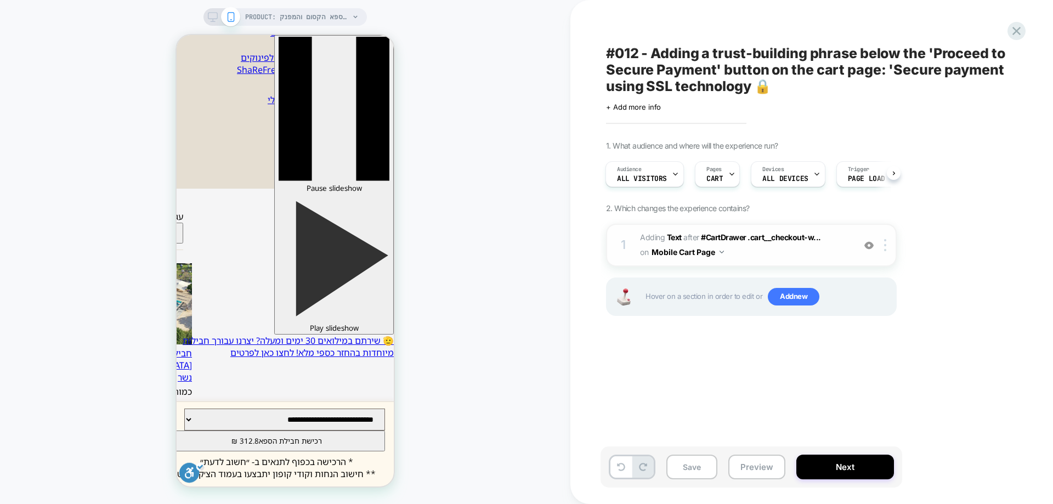
click at [704, 252] on button "Mobile Cart Page" at bounding box center [687, 252] width 72 height 16
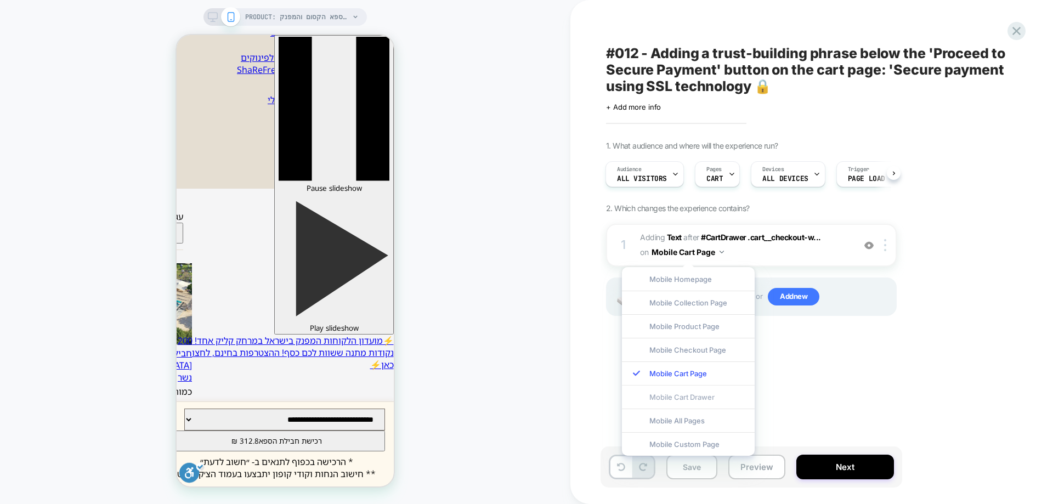
click at [680, 392] on div "Mobile Cart Drawer" at bounding box center [688, 397] width 133 height 24
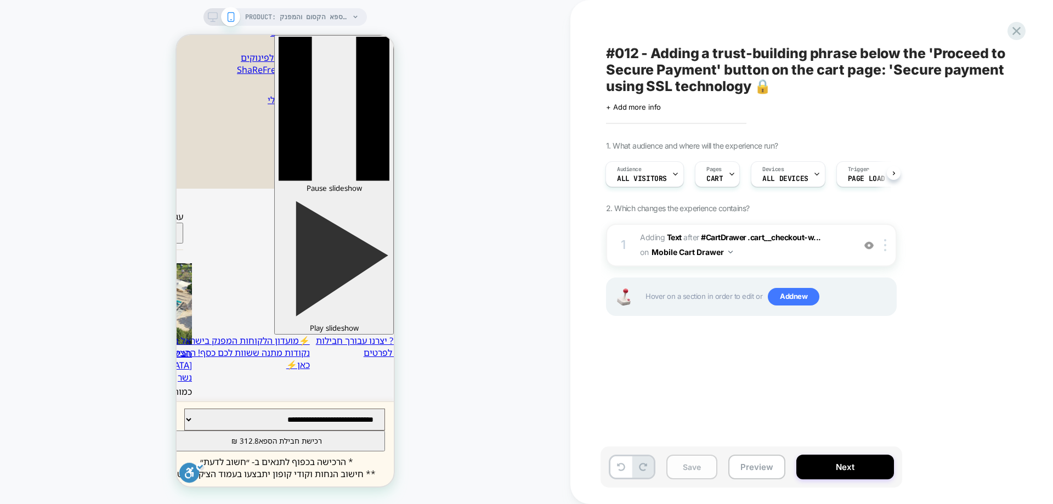
click at [670, 466] on button "Save" at bounding box center [691, 467] width 51 height 25
click at [535, 228] on div "PRODUCT: חבילות במתחם הספא הקסום והמפנק Magic Garden נשר [nesher] PRODUCT: חביל…" at bounding box center [285, 252] width 570 height 482
click at [472, 198] on div "PRODUCT: חבילות במתחם הספא הקסום והמפנק Magic Garden נשר [nesher] PRODUCT: חביל…" at bounding box center [285, 252] width 570 height 482
